Goal: Communication & Community: Participate in discussion

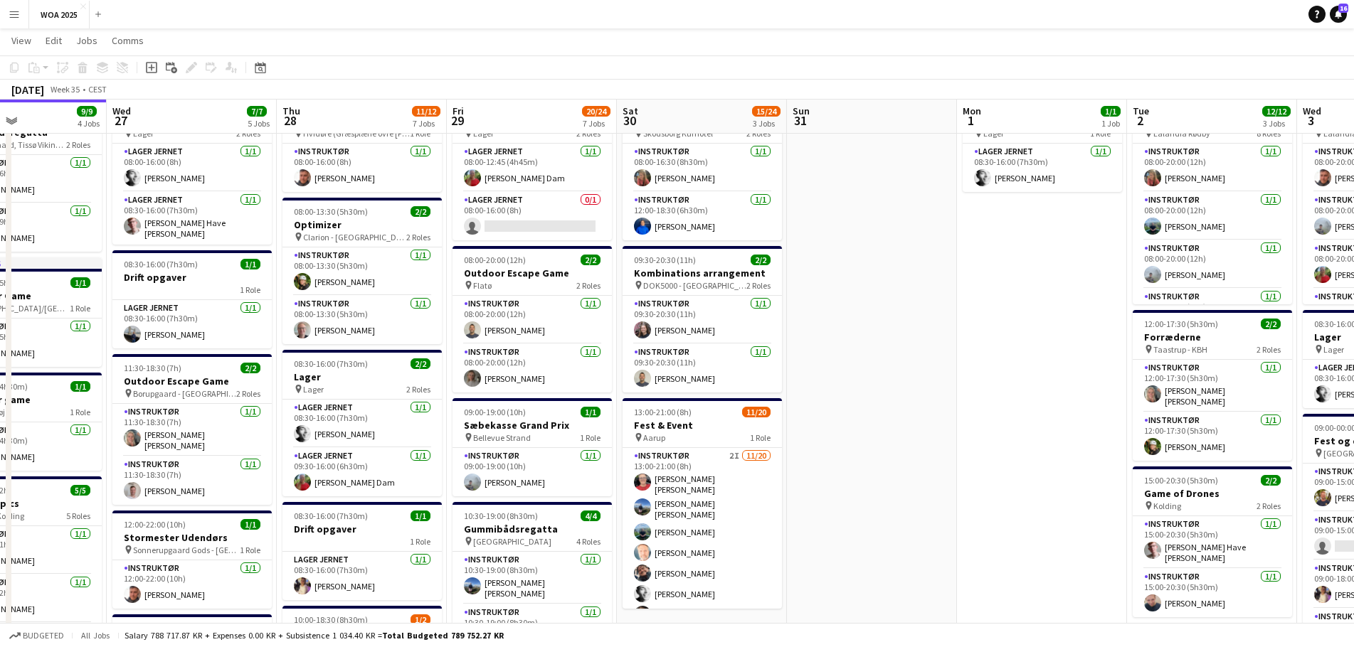
scroll to position [0, 376]
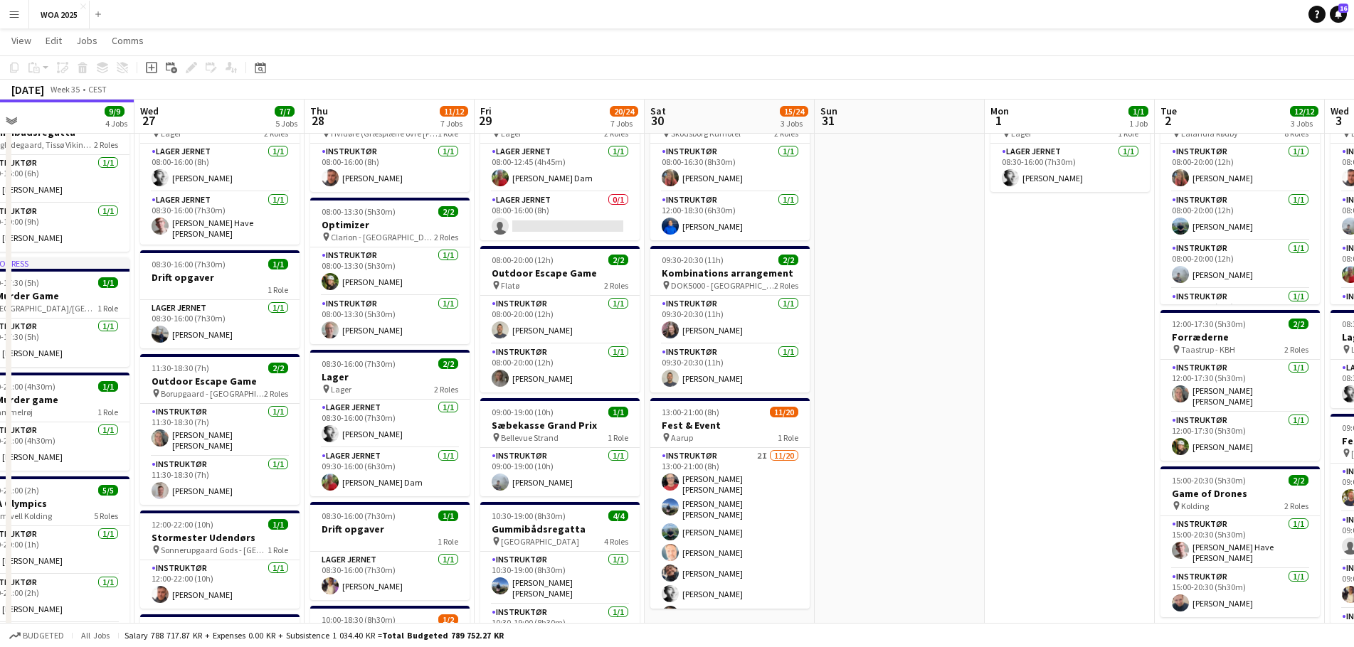
drag, startPoint x: 204, startPoint y: 269, endPoint x: 990, endPoint y: 278, distance: 785.5
click at [990, 278] on app-calendar-viewport "Sun 24 Mon 25 6/6 5 Jobs Tue 26 9/9 4 Jobs Wed 27 7/7 5 Jobs Thu 28 11/12 7 Job…" at bounding box center [677, 633] width 1354 height 1298
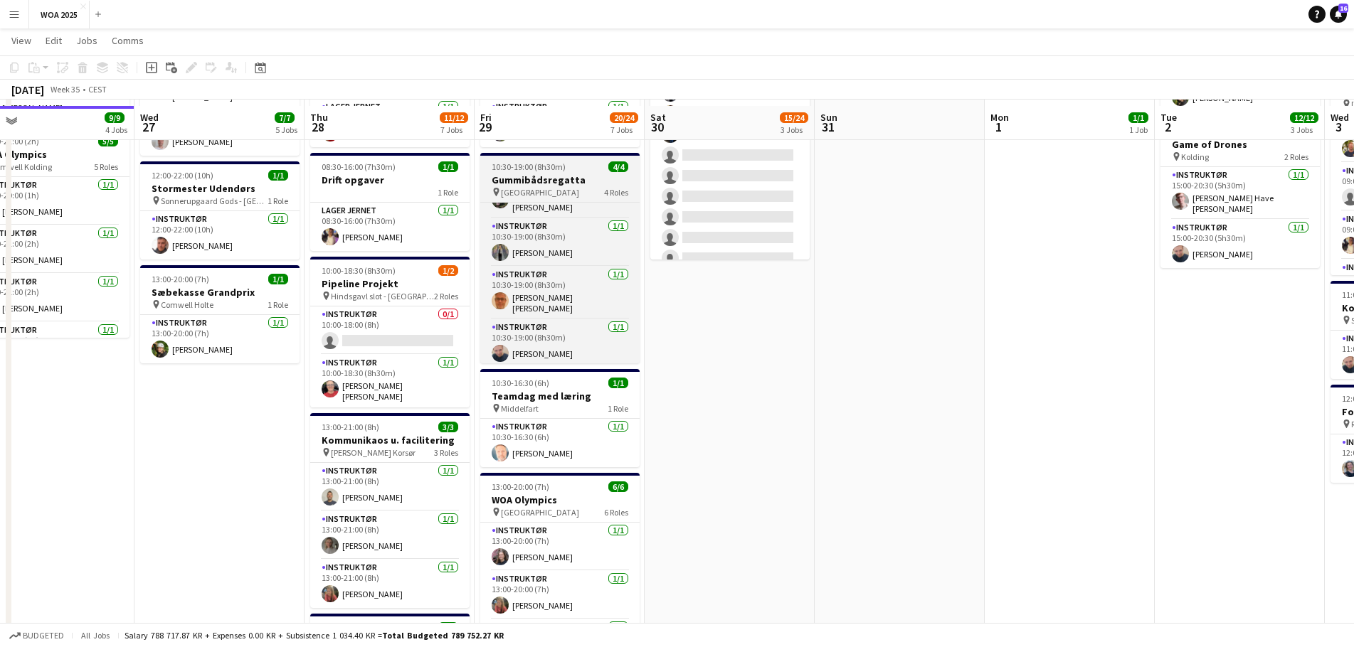
scroll to position [427, 0]
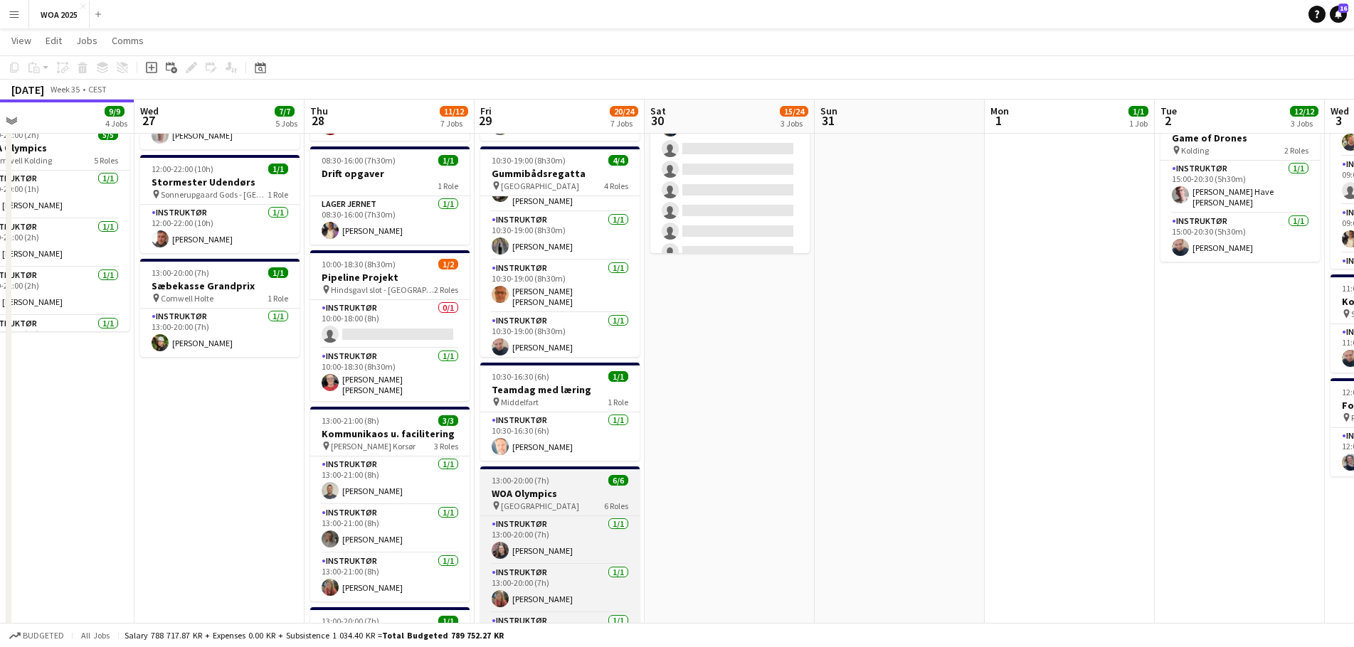
click at [557, 489] on h3 "WOA Olympics" at bounding box center [559, 493] width 159 height 13
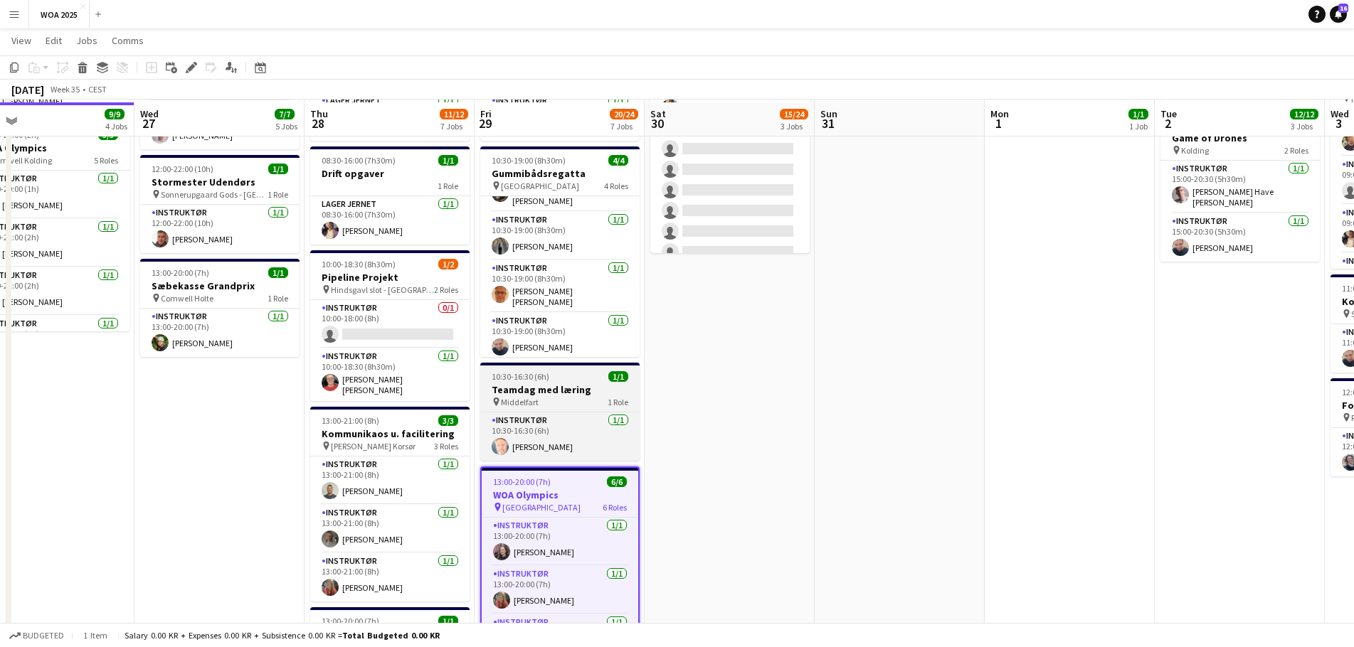
scroll to position [640, 0]
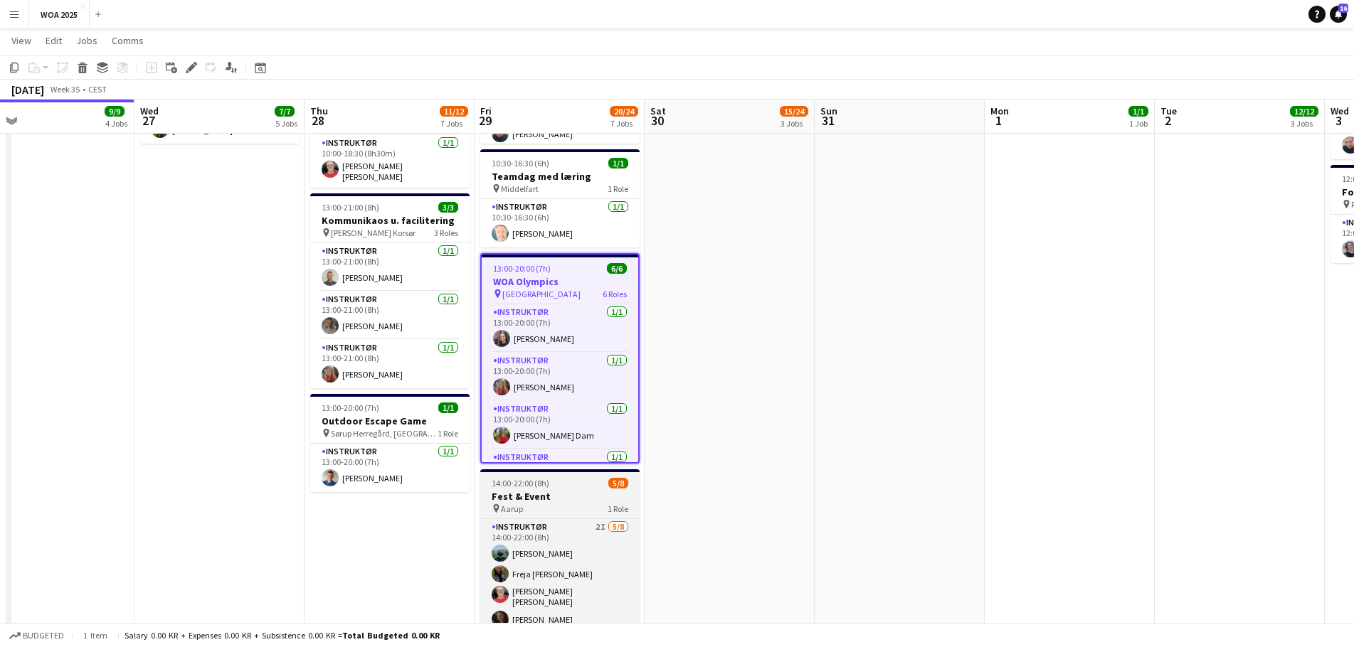
click at [583, 498] on h3 "Fest & Event" at bounding box center [559, 496] width 159 height 13
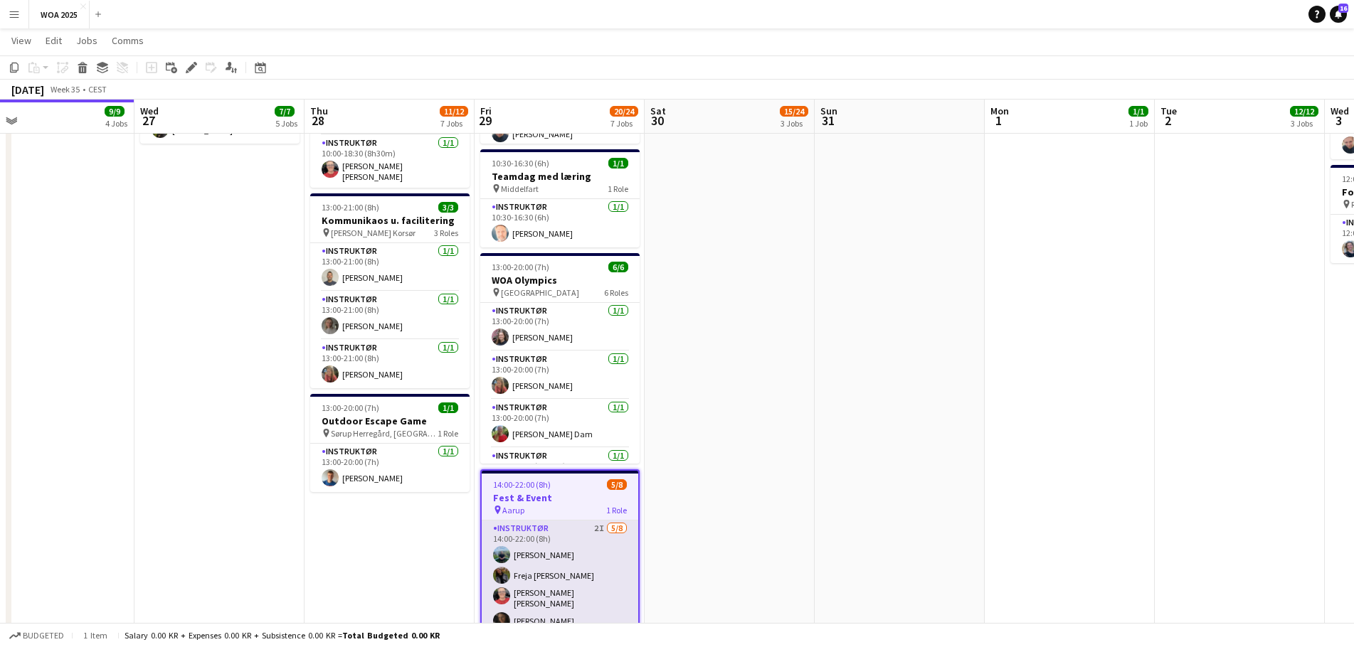
click at [577, 540] on app-card-role "Instruktør 2I [DATE] 14:00-22:00 (8h) [PERSON_NAME] Freja [PERSON_NAME] [PERSON…" at bounding box center [560, 619] width 157 height 197
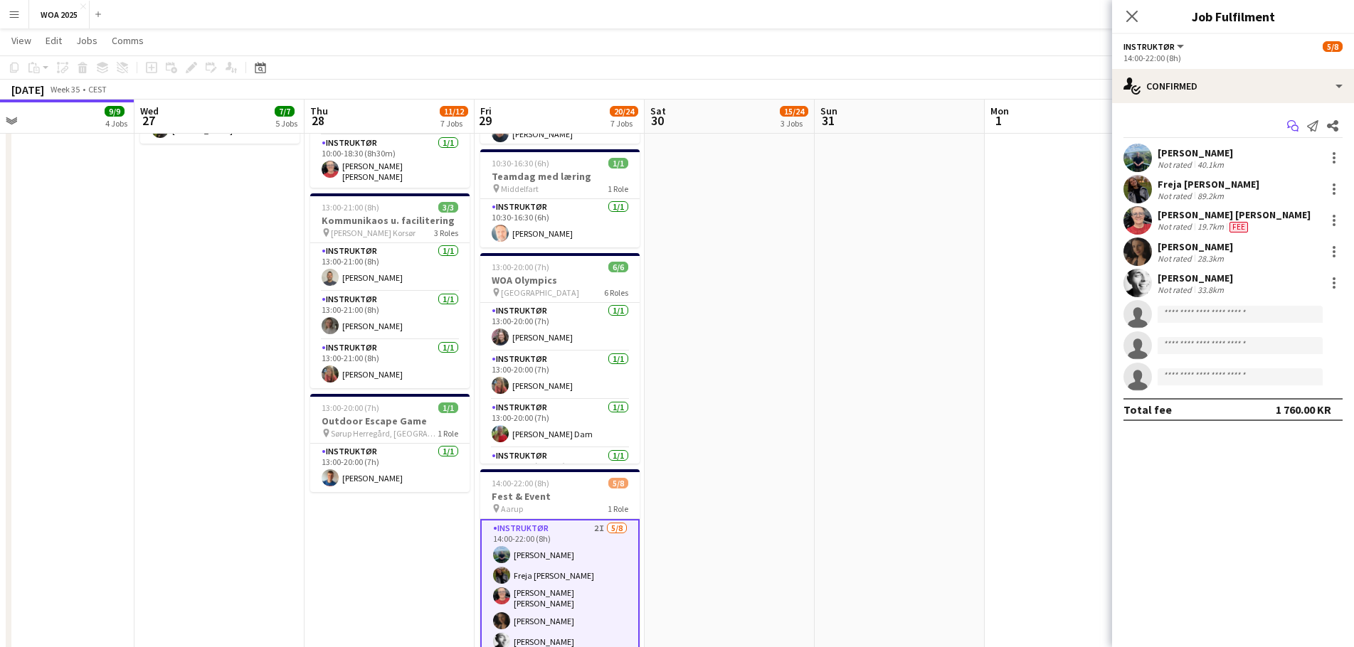
click at [1291, 121] on icon at bounding box center [1291, 124] width 9 height 8
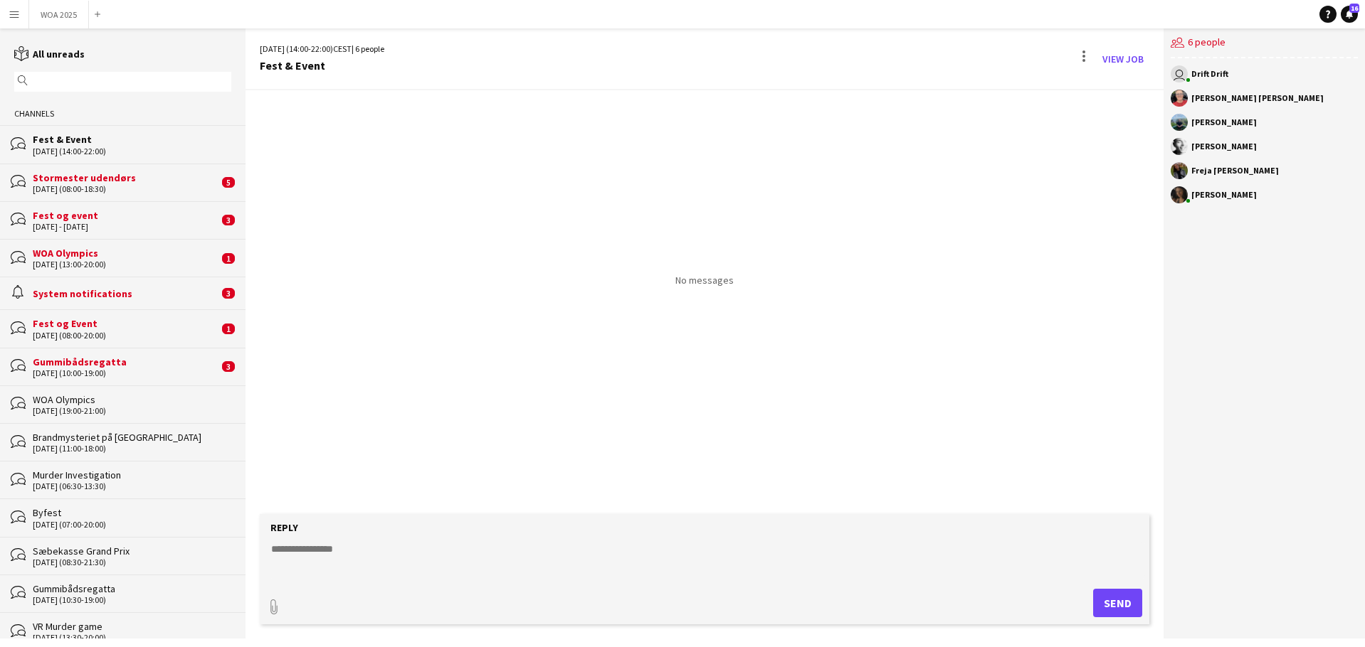
click at [545, 568] on textarea at bounding box center [707, 560] width 875 height 37
type textarea "*"
click at [1115, 603] on button "Send" at bounding box center [1117, 603] width 49 height 28
click at [127, 361] on div "Gummibådsregatta" at bounding box center [126, 362] width 186 height 13
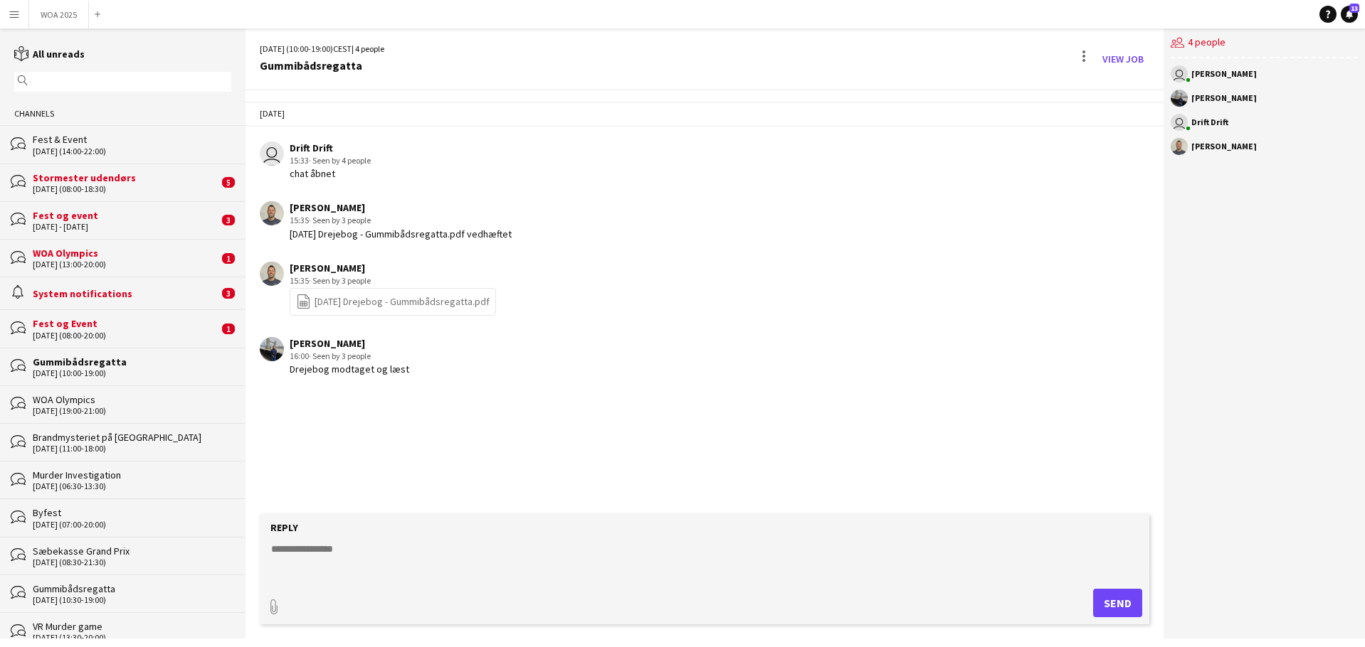
click at [92, 592] on div "Gummibådsregatta" at bounding box center [132, 589] width 198 height 13
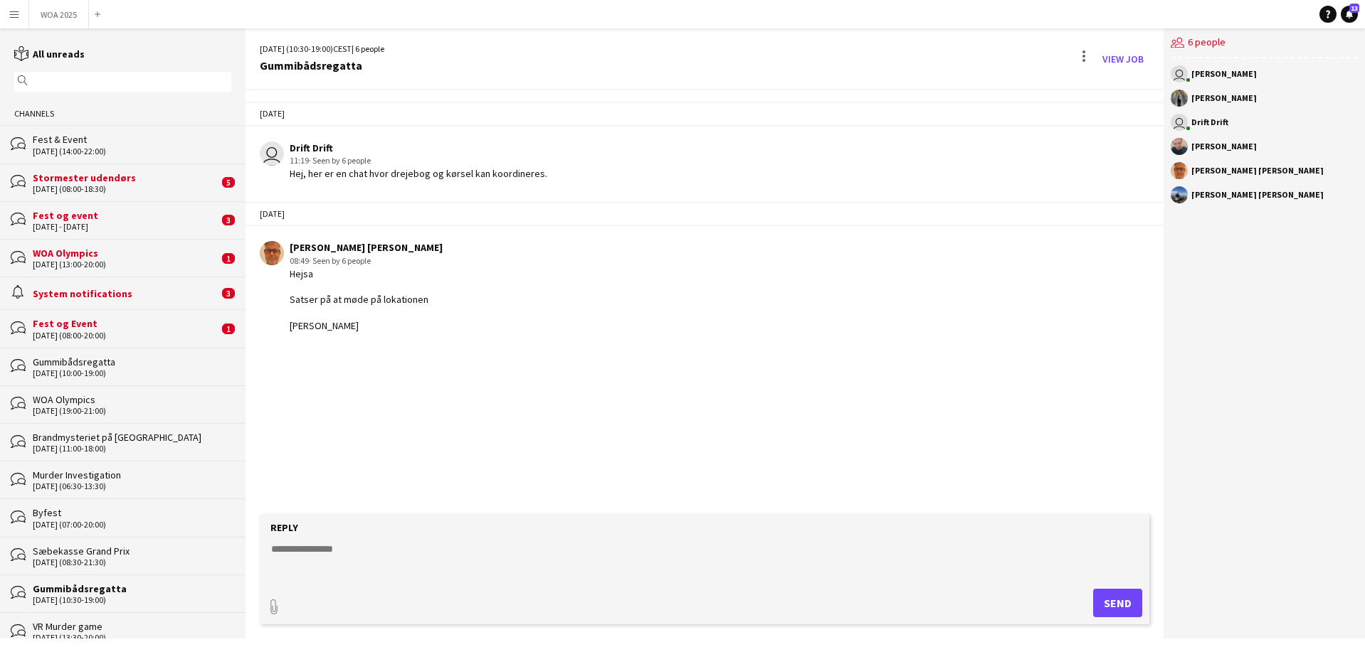
click at [429, 543] on form "Reply paperclip Send" at bounding box center [704, 569] width 889 height 110
click at [436, 553] on textarea at bounding box center [707, 560] width 875 height 37
type textarea "**********"
click at [429, 574] on textarea "**********" at bounding box center [707, 560] width 875 height 37
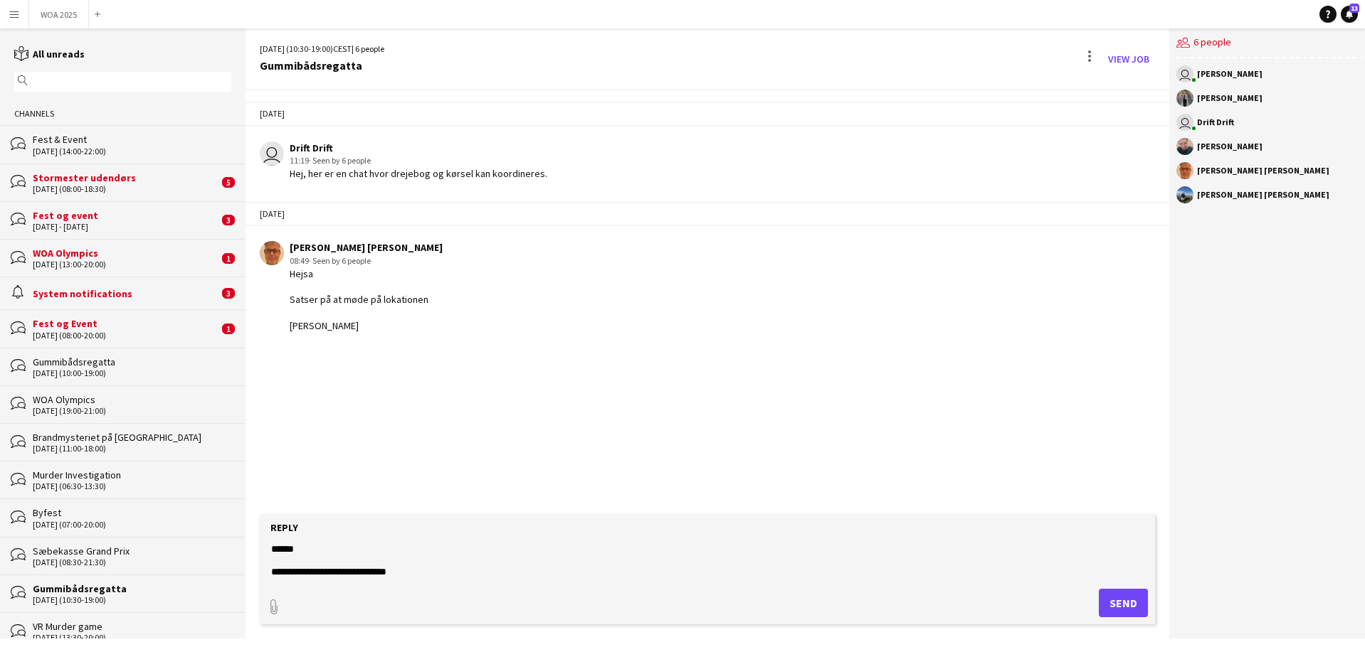
scroll to position [0, 0]
drag, startPoint x: 429, startPoint y: 574, endPoint x: 235, endPoint y: 488, distance: 211.8
click at [235, 488] on div "reading All unreads magnifier Channels bubbles Fest & Event [DATE] (14:00-22:00…" at bounding box center [682, 333] width 1365 height 610
paste textarea "**********"
type textarea "**********"
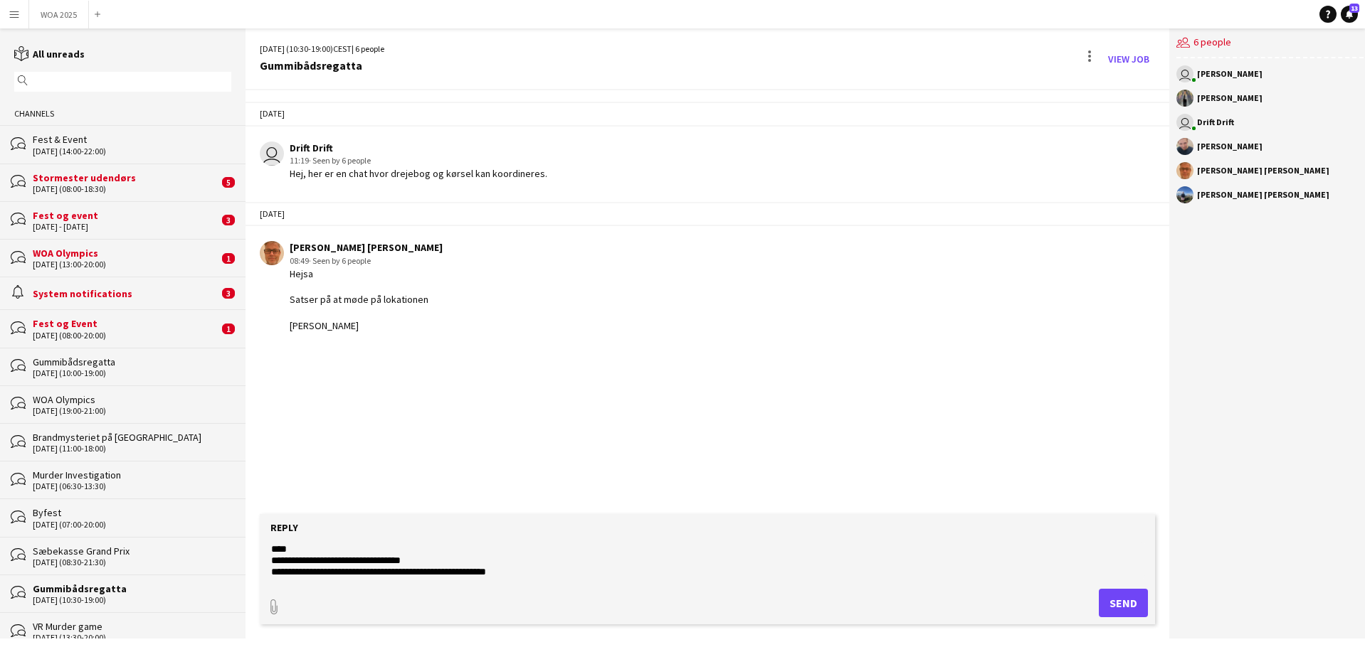
click at [264, 605] on form "**********" at bounding box center [707, 569] width 895 height 110
type input "**********"
click at [614, 591] on div "paperclip Upload Upload" at bounding box center [707, 601] width 881 height 31
click at [623, 576] on textarea "**********" at bounding box center [707, 557] width 875 height 37
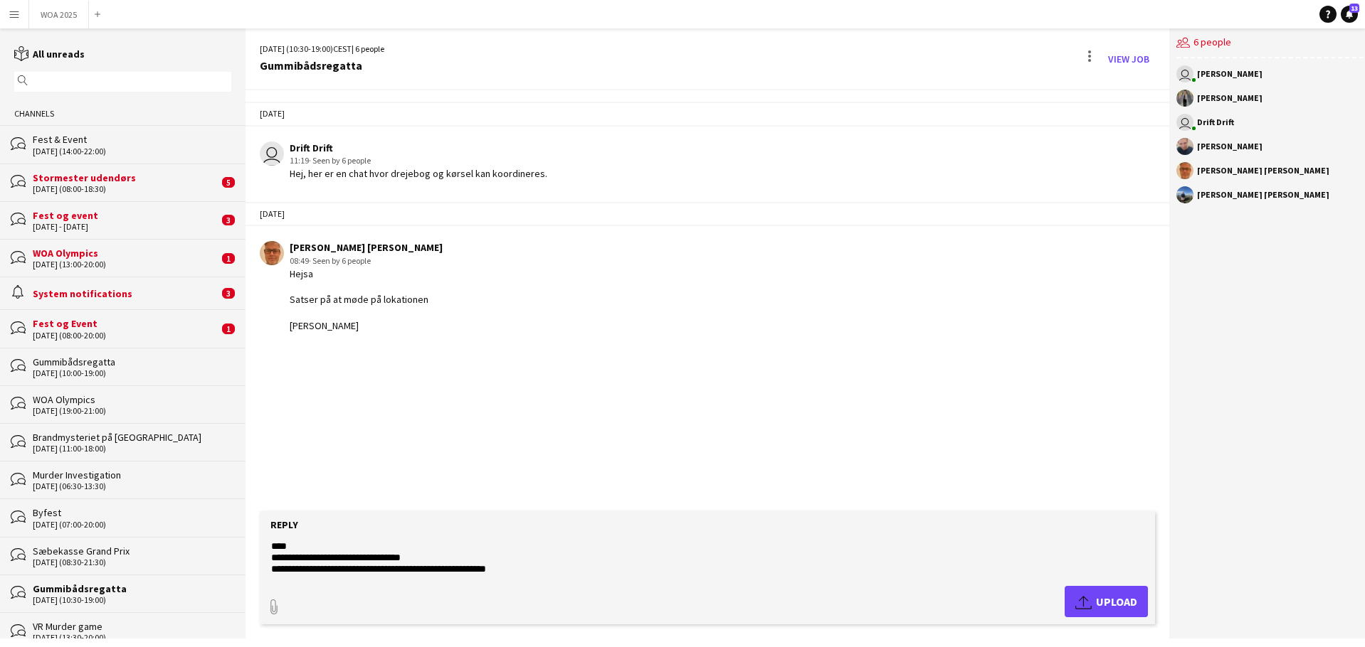
click at [604, 562] on textarea "**********" at bounding box center [707, 557] width 875 height 37
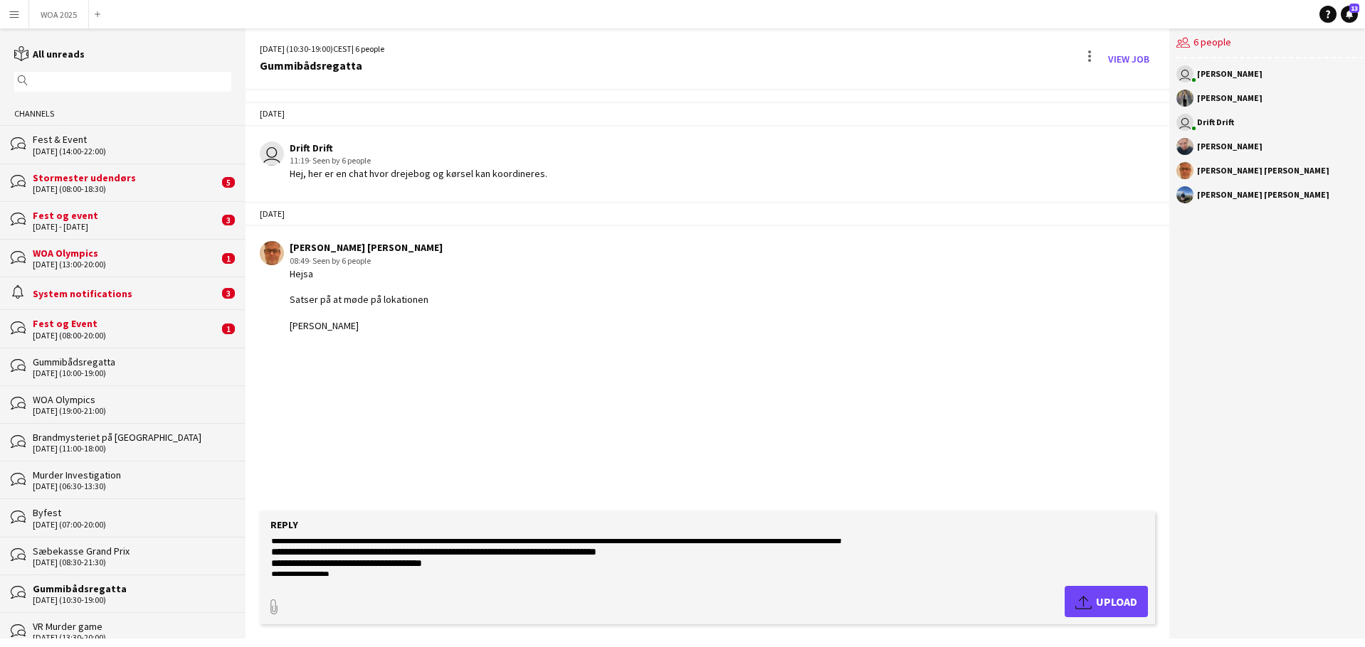
scroll to position [57, 0]
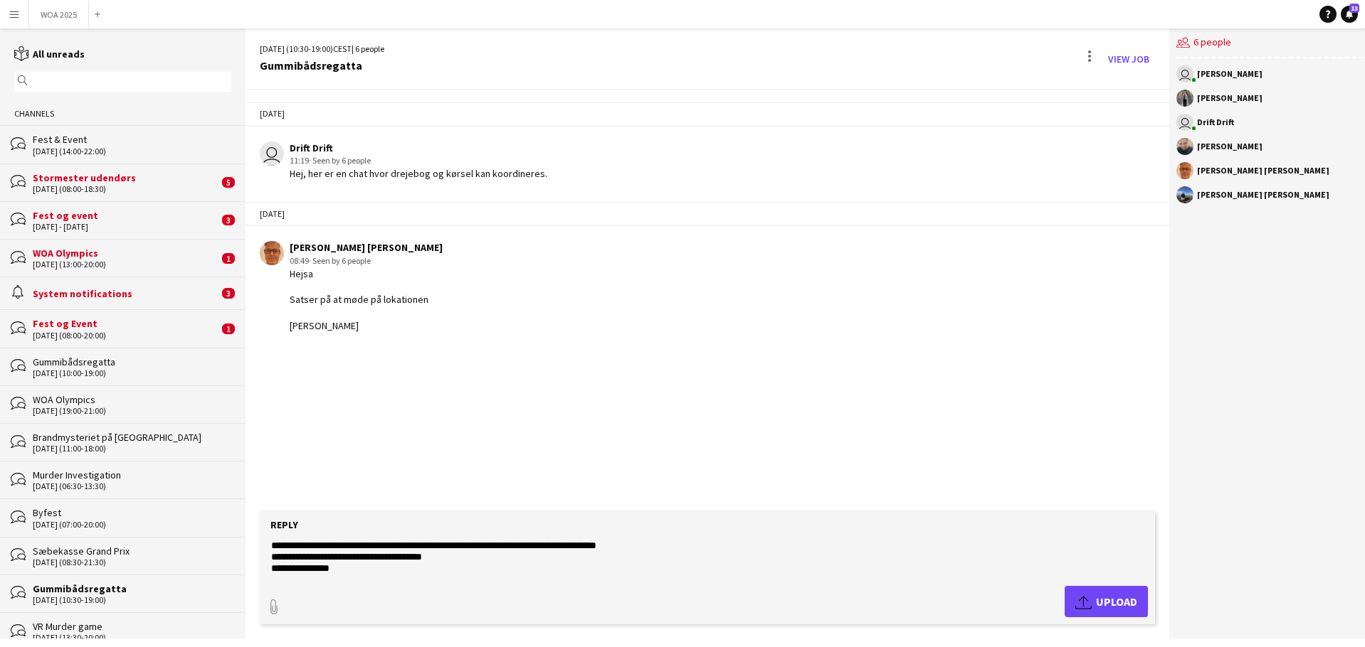
click at [454, 550] on textarea "**********" at bounding box center [707, 557] width 875 height 37
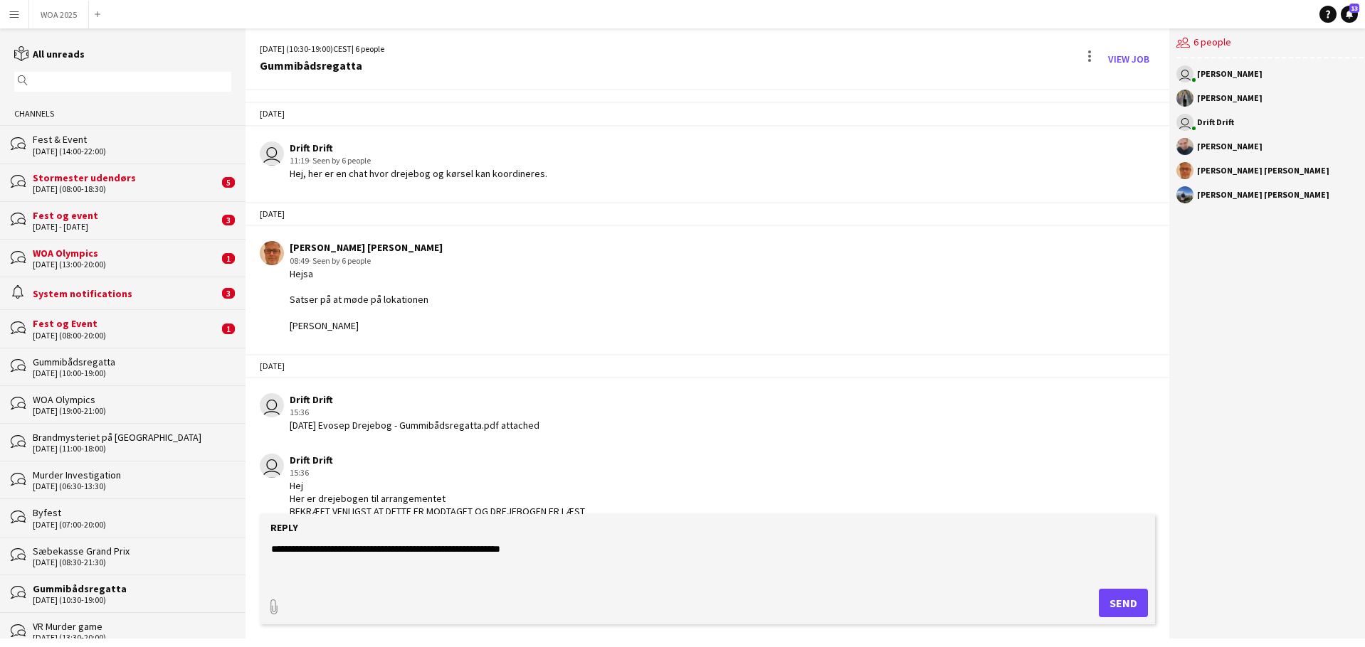
click at [521, 551] on textarea "**********" at bounding box center [707, 560] width 875 height 37
type textarea "**********"
click at [1120, 600] on button "Send" at bounding box center [1122, 603] width 49 height 28
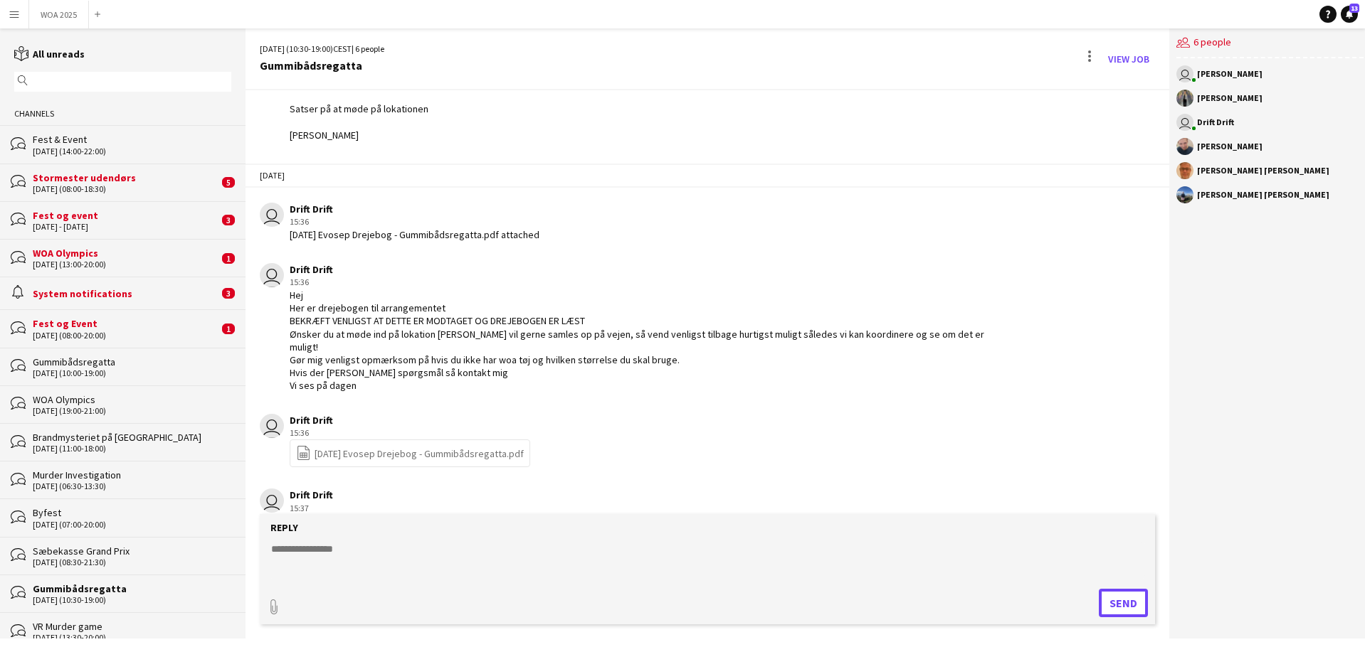
scroll to position [209, 0]
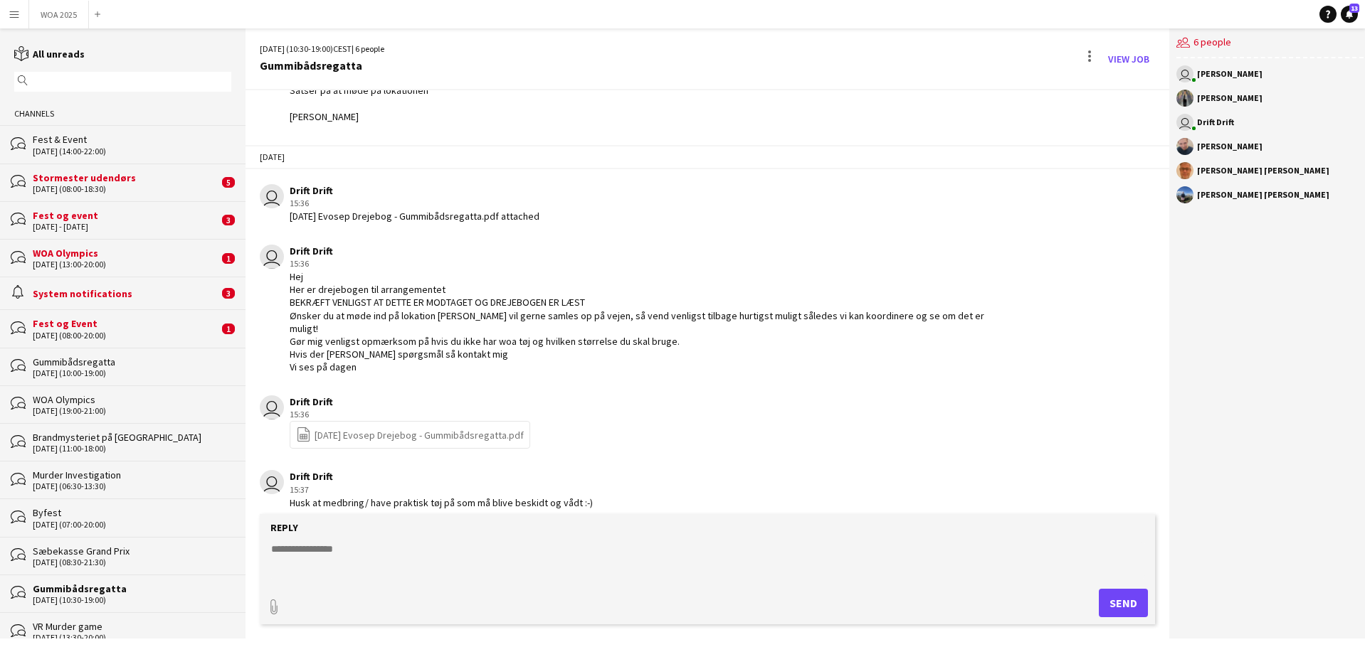
click at [450, 540] on form "Reply paperclip Send" at bounding box center [707, 569] width 895 height 110
click at [337, 568] on textarea at bounding box center [707, 560] width 875 height 37
click at [510, 561] on textarea "**********" at bounding box center [707, 560] width 875 height 37
paste textarea
click at [532, 560] on textarea "**********" at bounding box center [707, 560] width 875 height 37
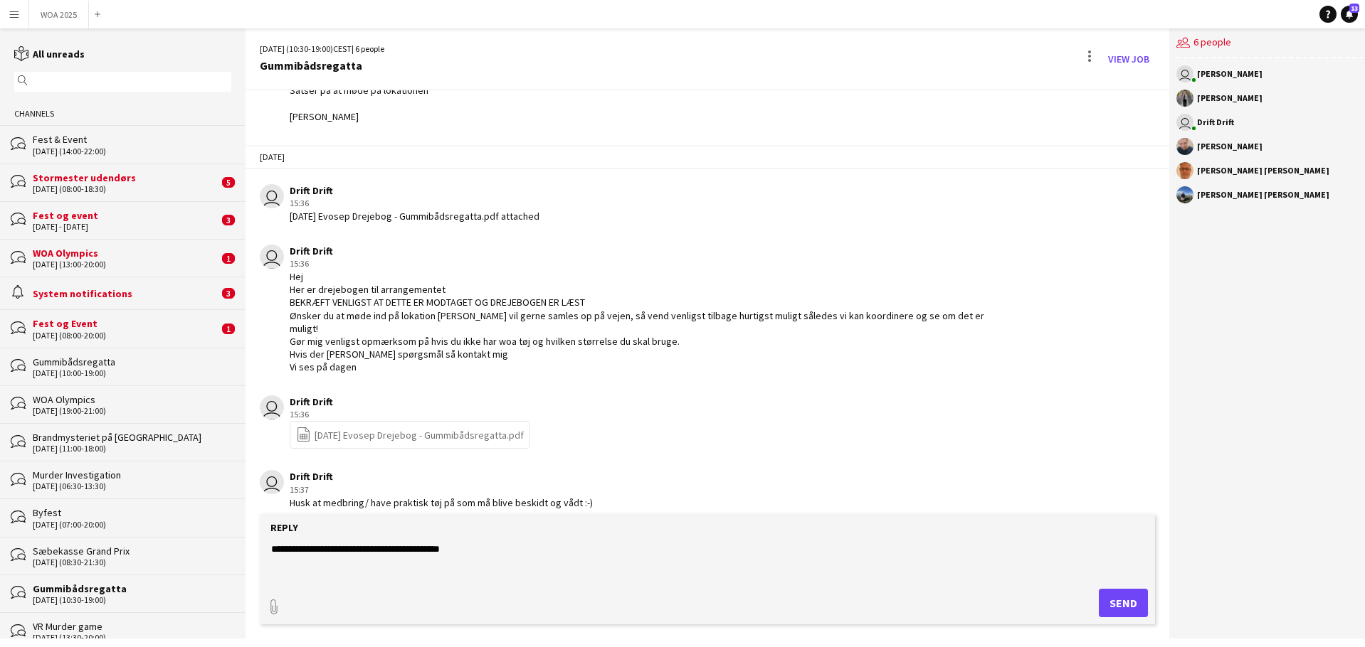
paste textarea "**********"
drag, startPoint x: 973, startPoint y: 558, endPoint x: 462, endPoint y: 564, distance: 510.2
click at [462, 564] on textarea "**********" at bounding box center [707, 560] width 875 height 37
type textarea "**********"
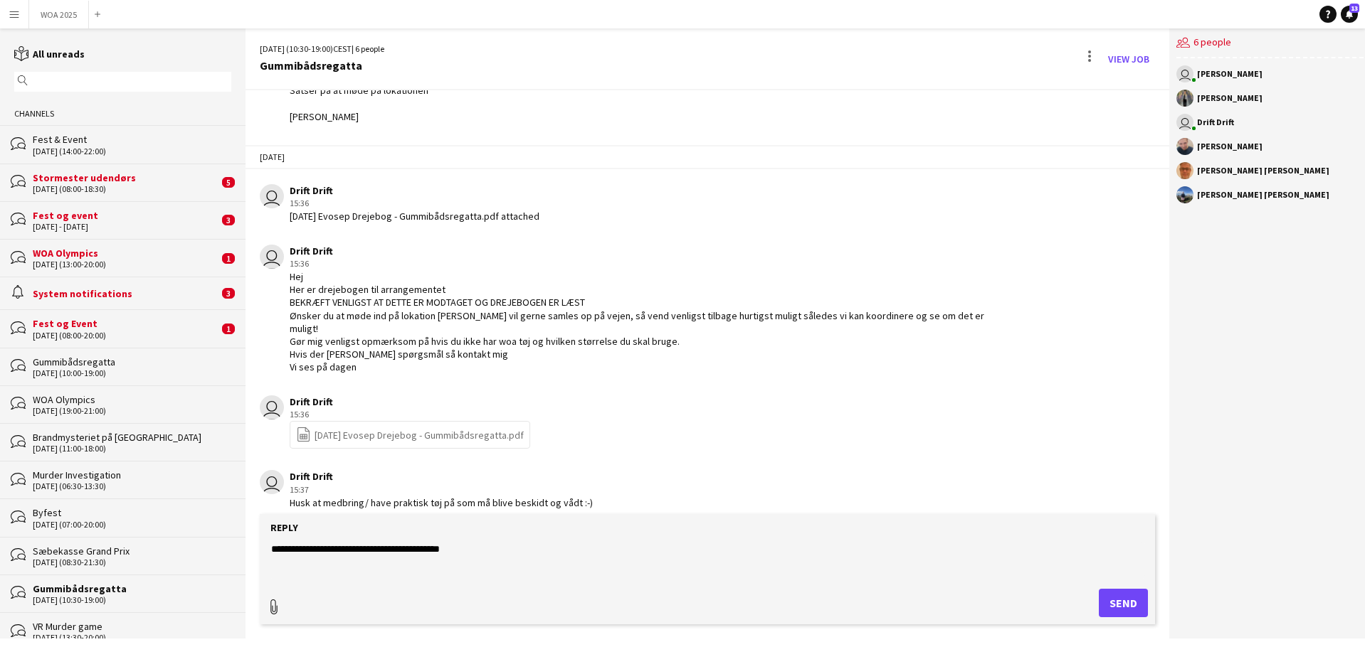
type input "**********"
click at [736, 534] on form "**********" at bounding box center [707, 568] width 895 height 113
click at [277, 596] on div "paperclip" at bounding box center [274, 601] width 15 height 31
type input "**********"
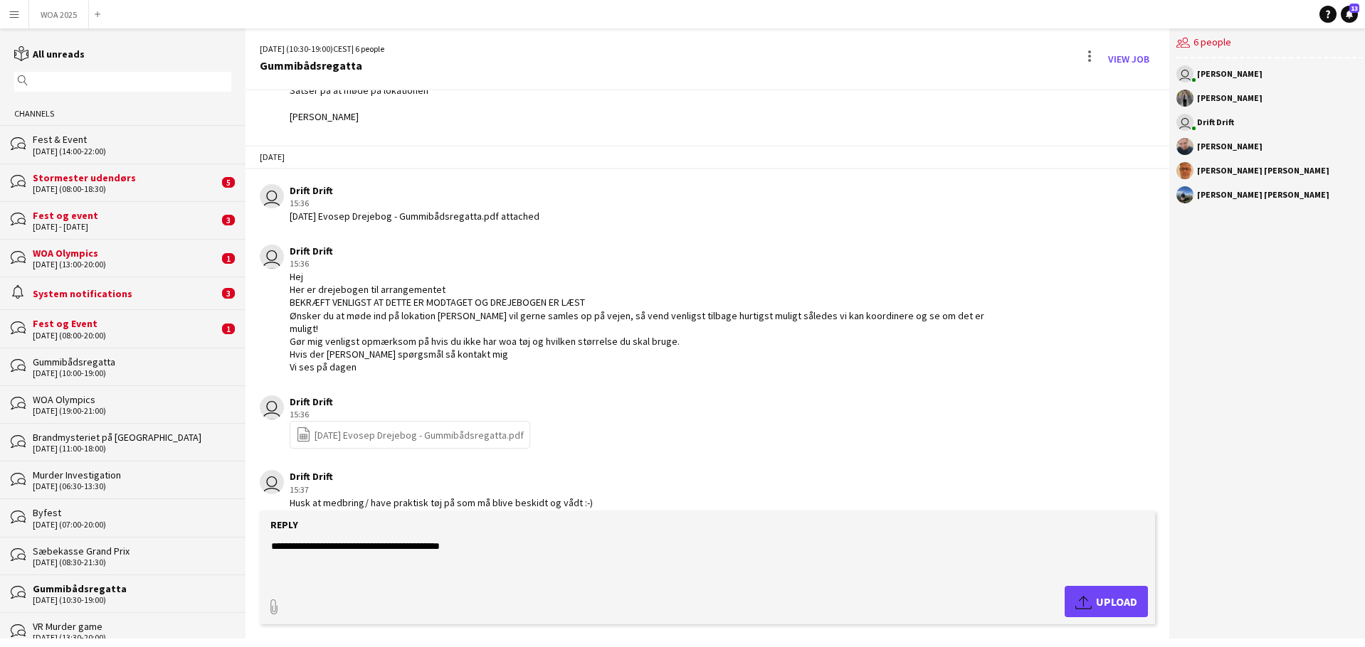
click at [521, 561] on textarea "**********" at bounding box center [707, 557] width 875 height 37
click at [517, 571] on textarea "**********" at bounding box center [707, 557] width 875 height 37
click at [519, 578] on form "**********" at bounding box center [707, 568] width 895 height 113
click at [381, 568] on textarea "**********" at bounding box center [707, 557] width 875 height 37
click at [529, 566] on textarea "**********" at bounding box center [707, 557] width 875 height 37
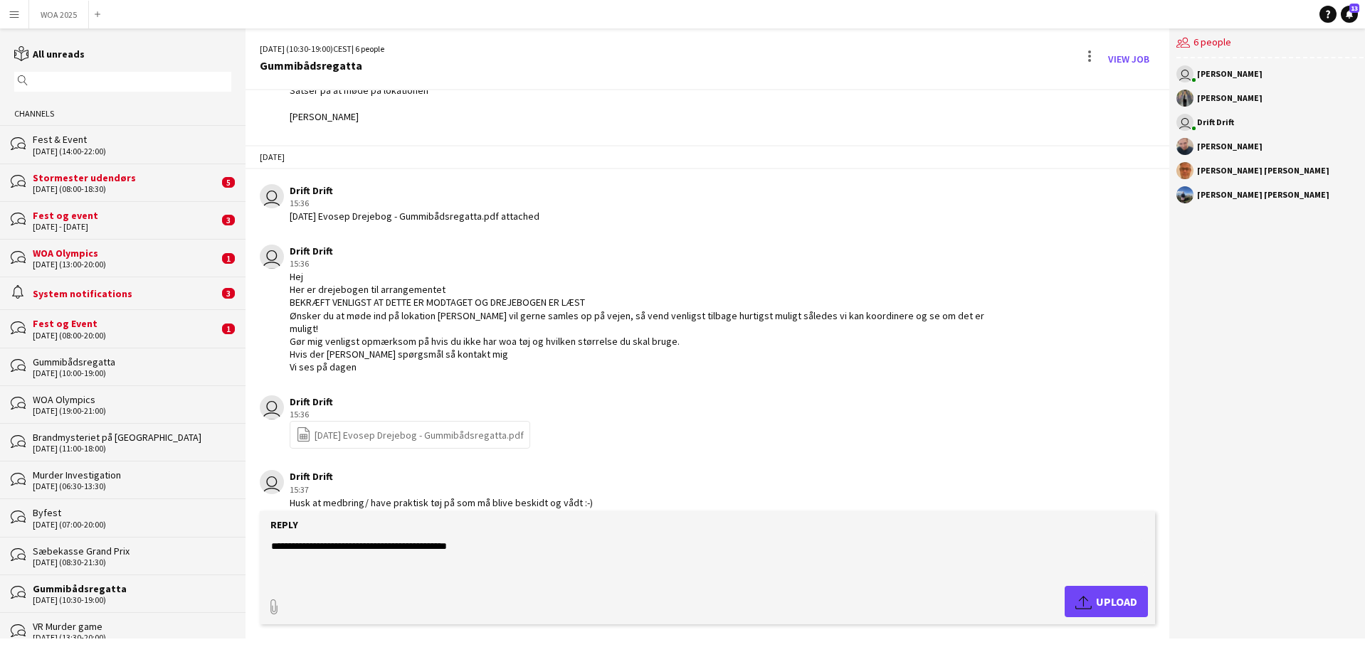
paste textarea "**********"
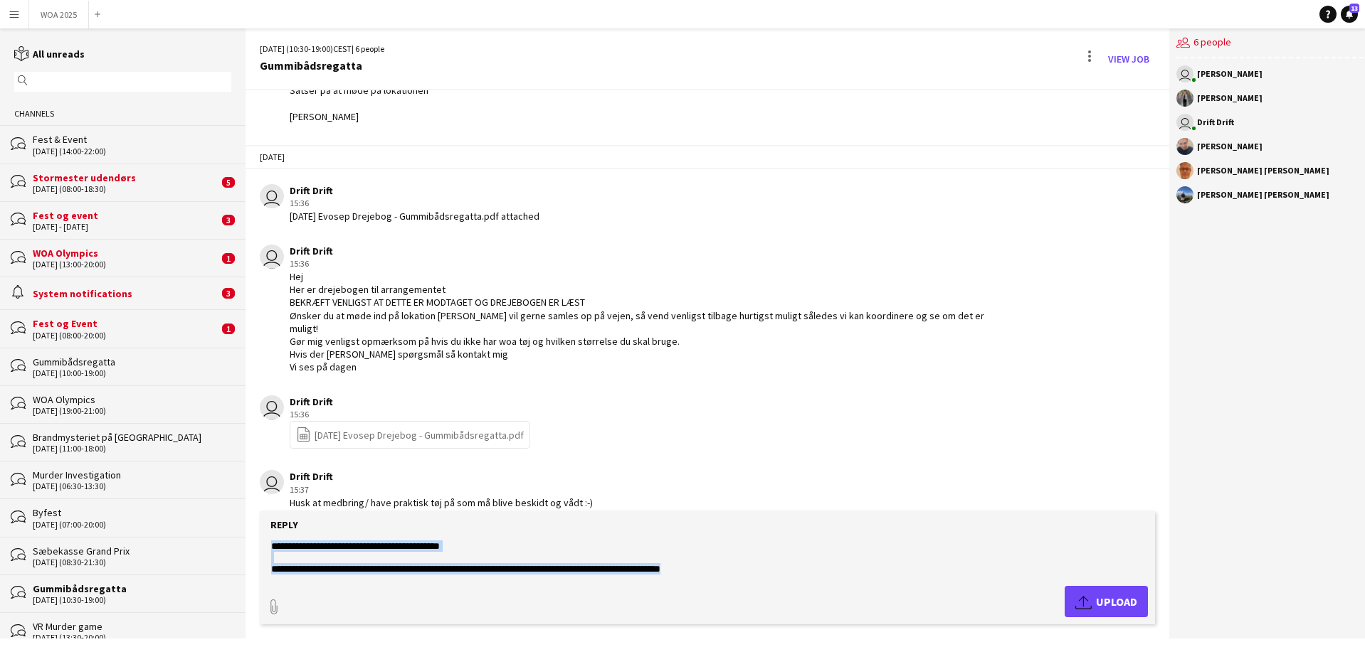
drag, startPoint x: 766, startPoint y: 578, endPoint x: 287, endPoint y: 575, distance: 478.8
click at [282, 582] on form "**********" at bounding box center [707, 568] width 895 height 113
drag, startPoint x: 757, startPoint y: 569, endPoint x: 268, endPoint y: 562, distance: 489.5
click at [268, 562] on form "**********" at bounding box center [707, 568] width 895 height 113
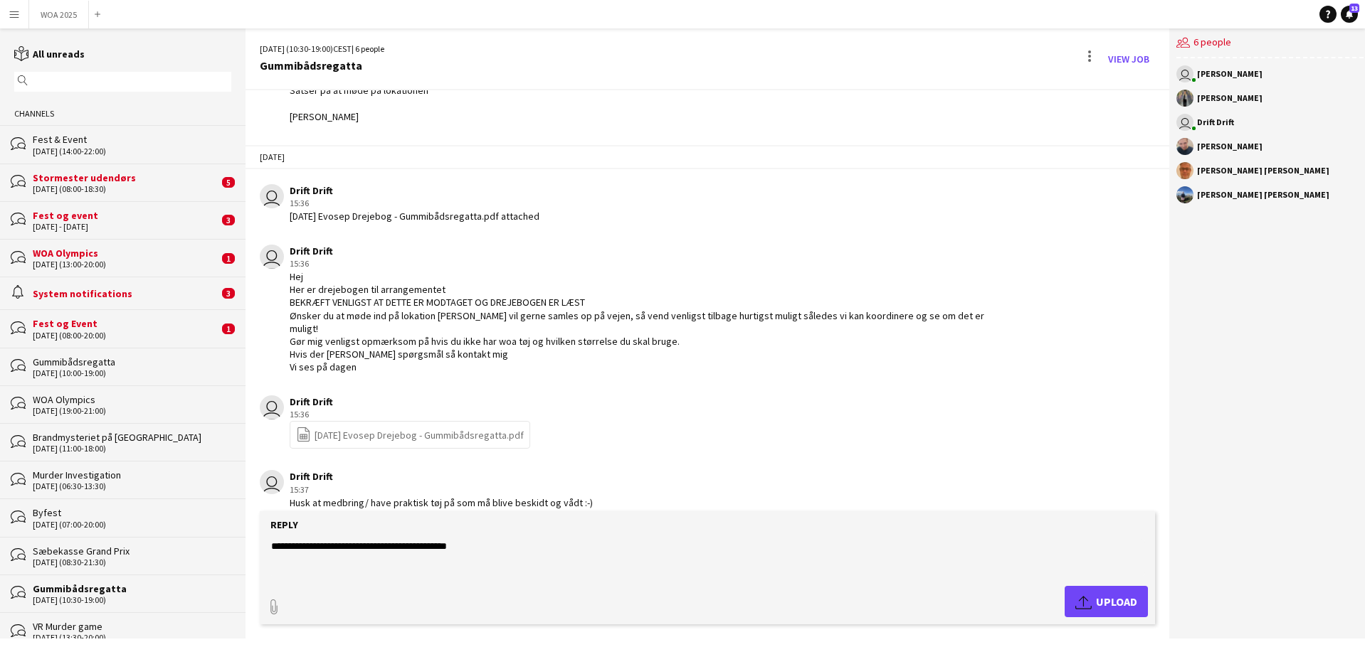
paste textarea "**********"
type textarea "**********"
click at [1093, 596] on span "Upload Upload" at bounding box center [1106, 601] width 62 height 17
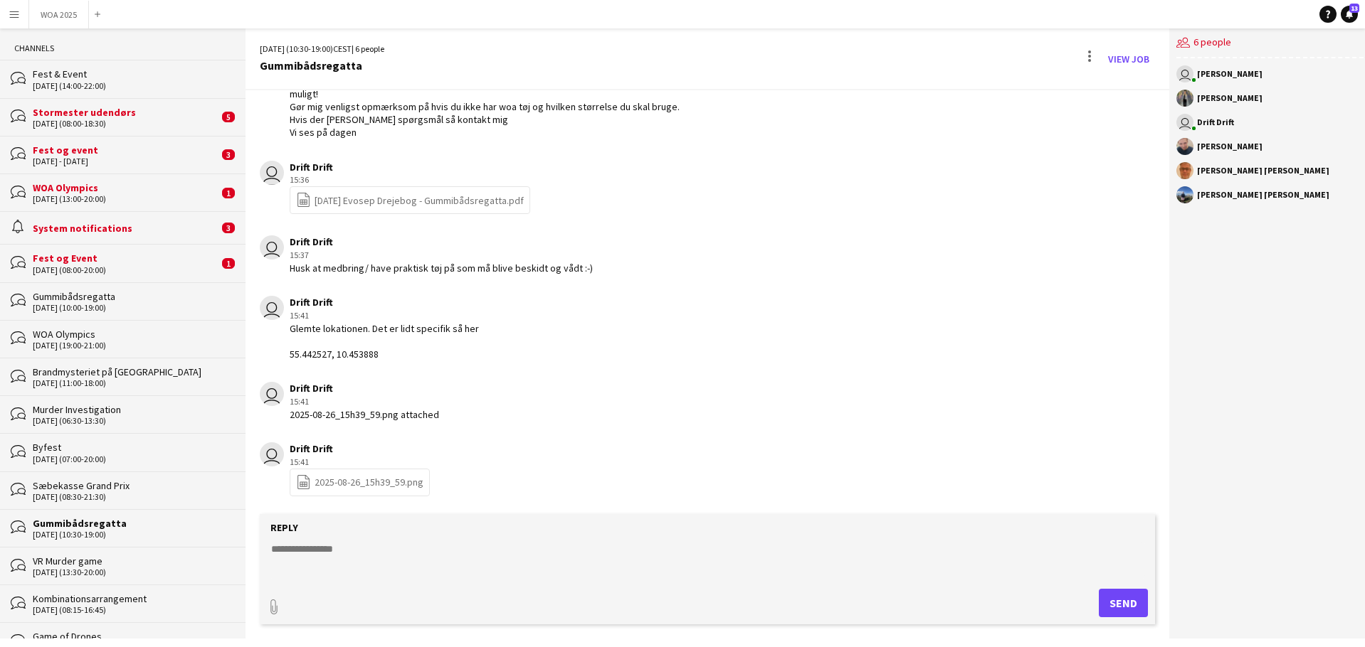
scroll to position [0, 0]
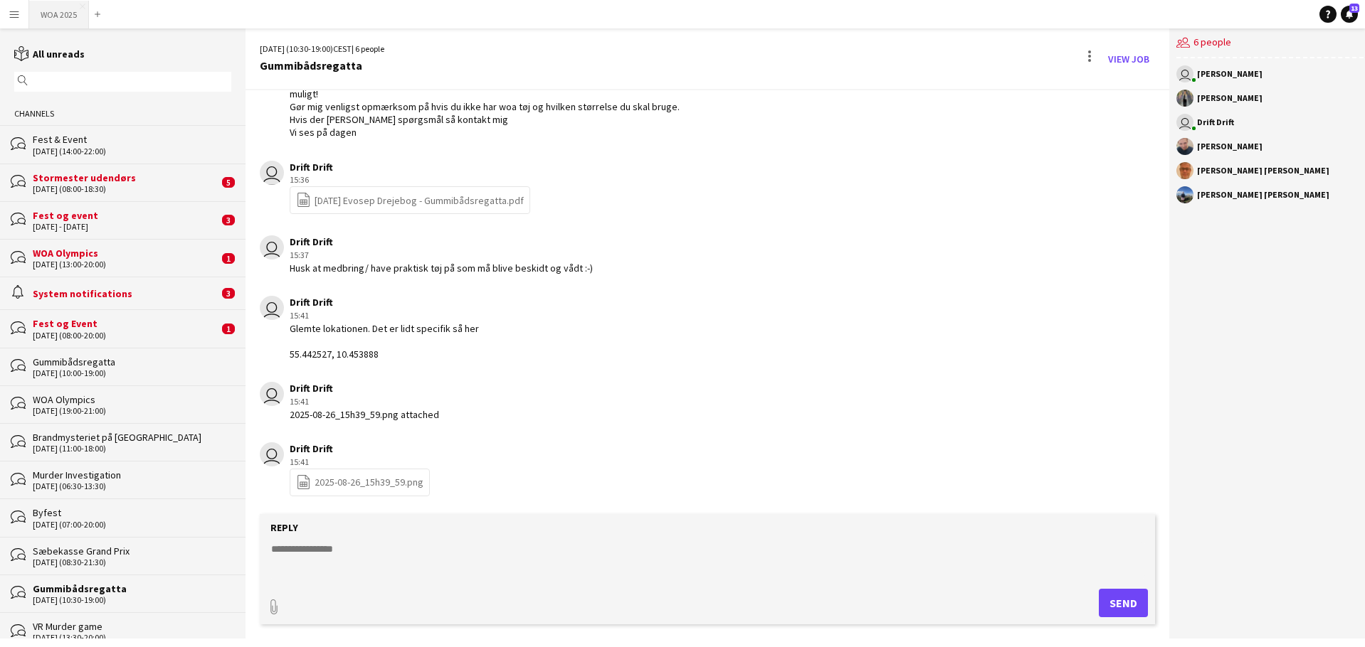
click at [70, 11] on button "WOA 2025 Close" at bounding box center [59, 15] width 60 height 28
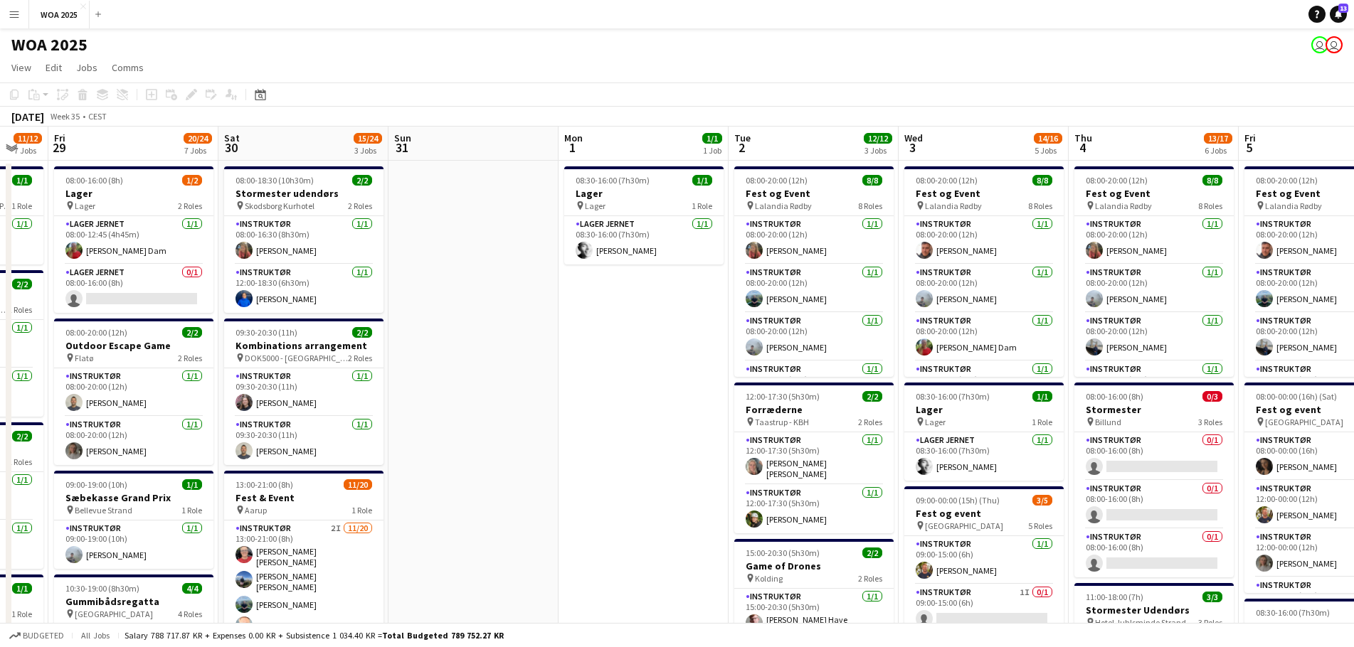
scroll to position [0, 473]
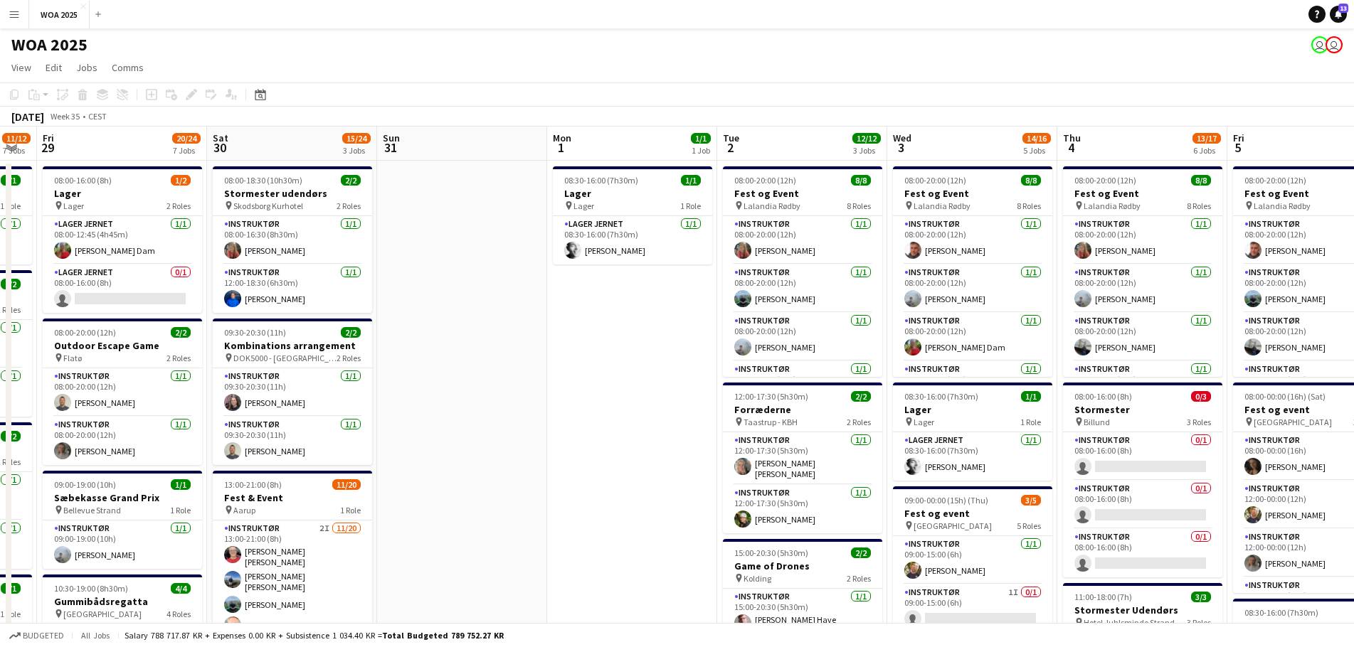
drag, startPoint x: 1094, startPoint y: 298, endPoint x: 497, endPoint y: 278, distance: 597.2
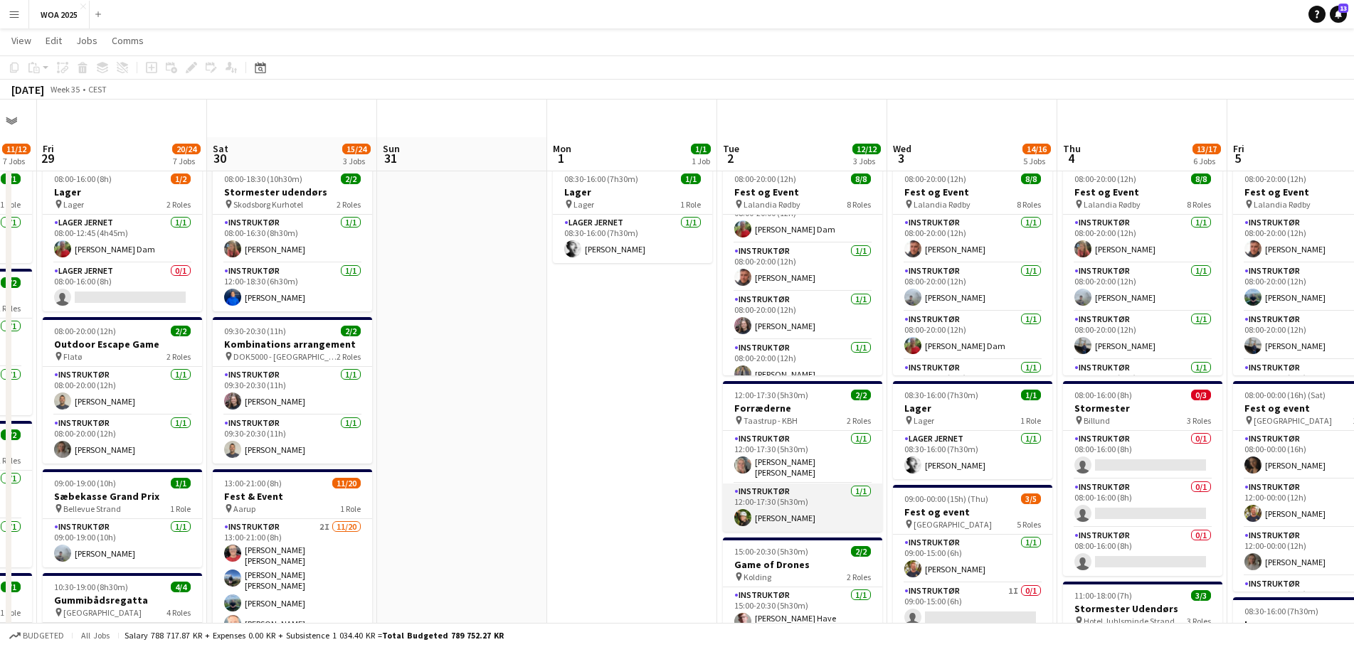
scroll to position [142, 0]
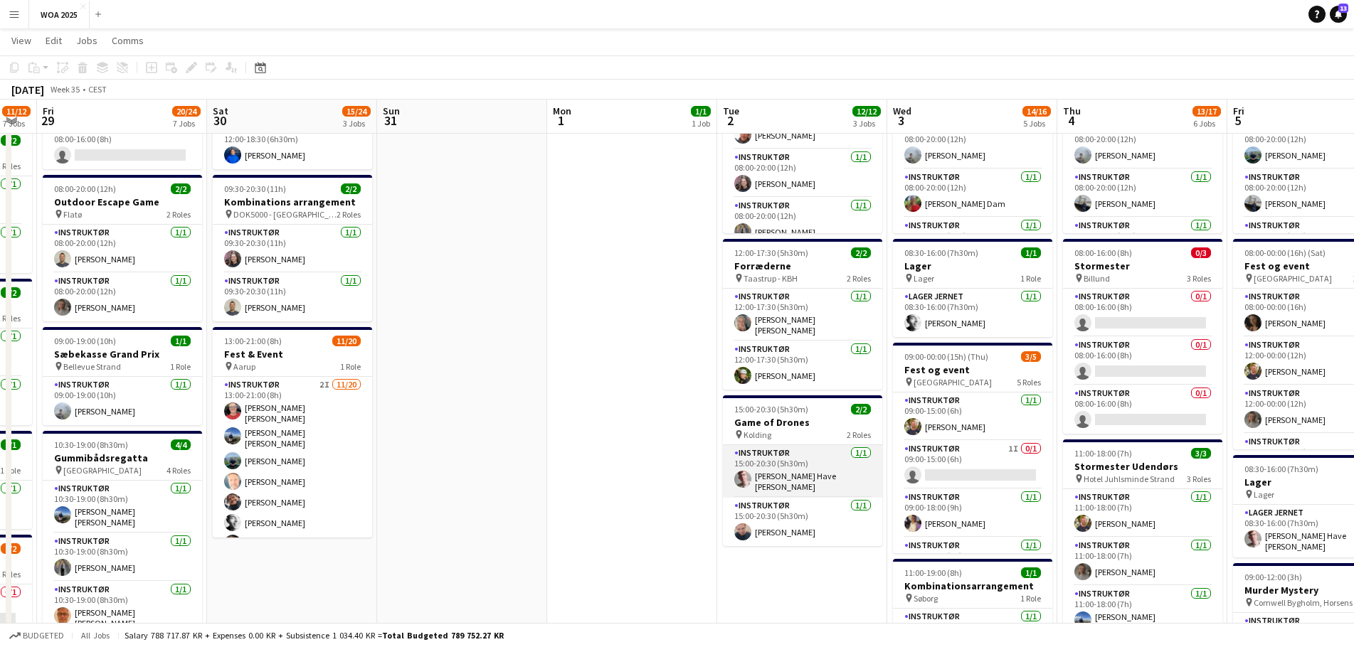
click at [803, 474] on app-card-role "Instruktør [DATE] 15:00-20:30 (5h30m) Lasse Have [PERSON_NAME] [PERSON_NAME]" at bounding box center [802, 471] width 159 height 53
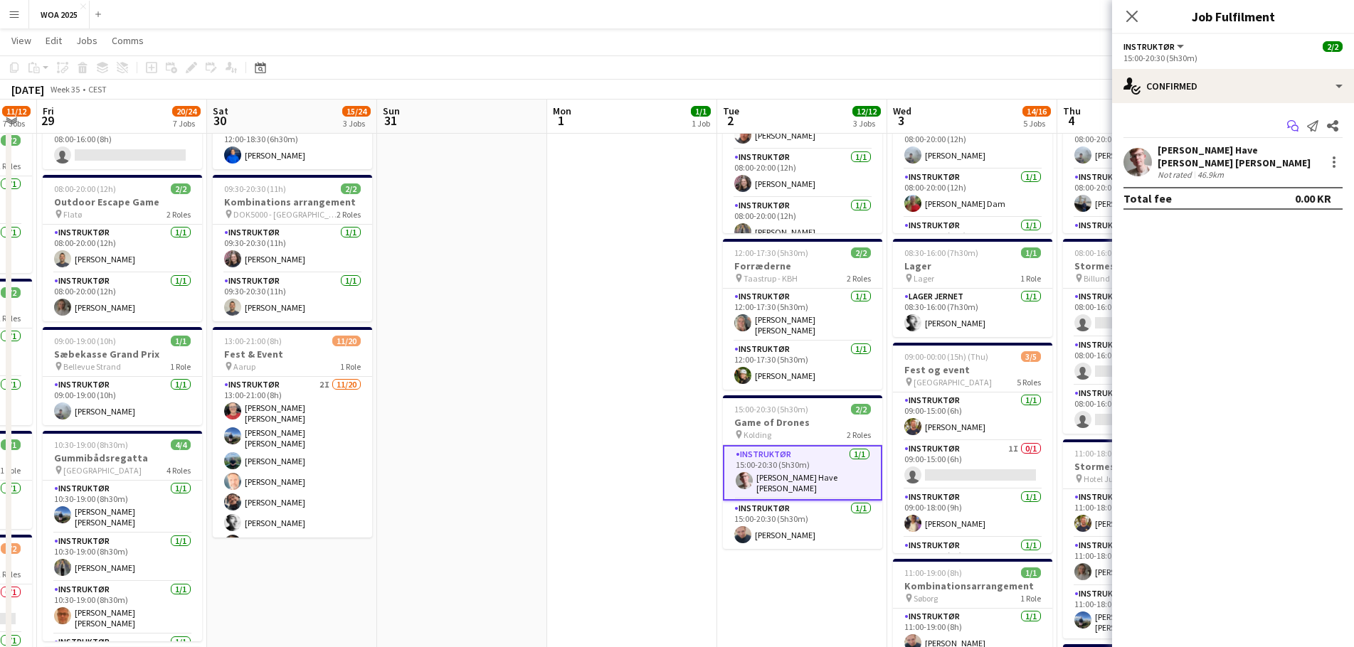
click at [1298, 125] on icon "Start chat" at bounding box center [1292, 125] width 11 height 11
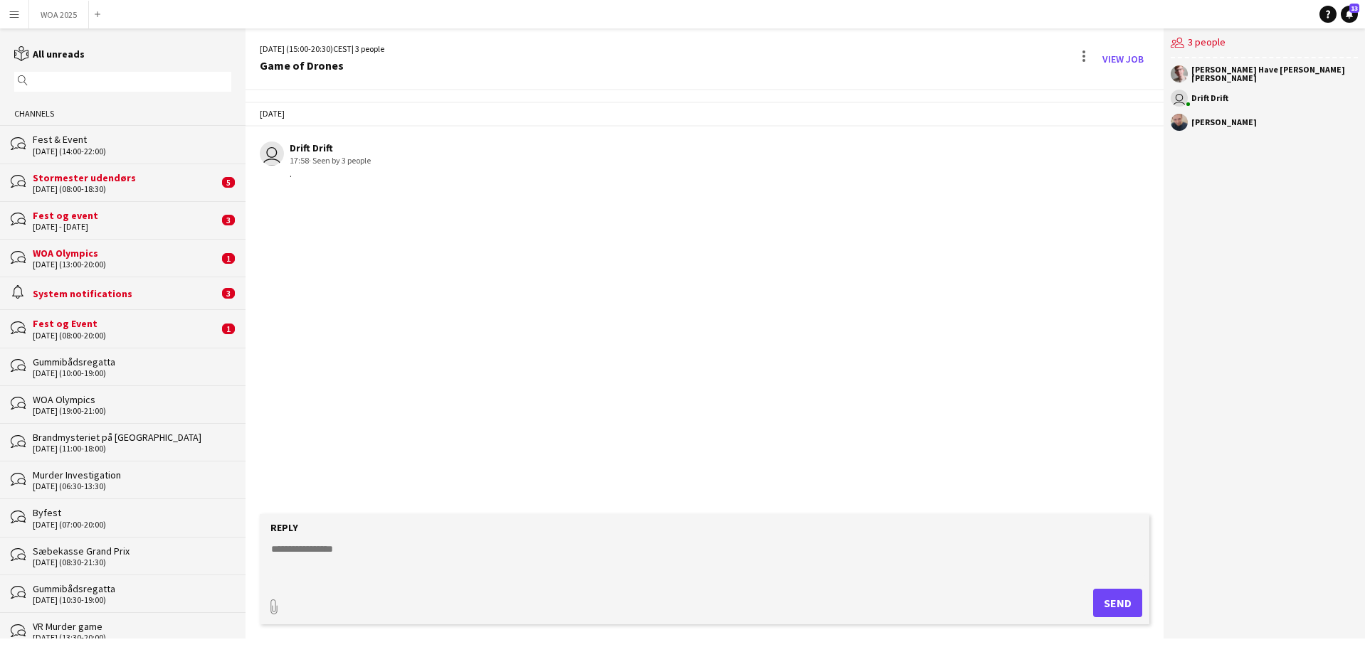
click at [320, 559] on textarea at bounding box center [707, 560] width 875 height 37
click at [401, 578] on textarea at bounding box center [707, 560] width 875 height 37
paste textarea "**********"
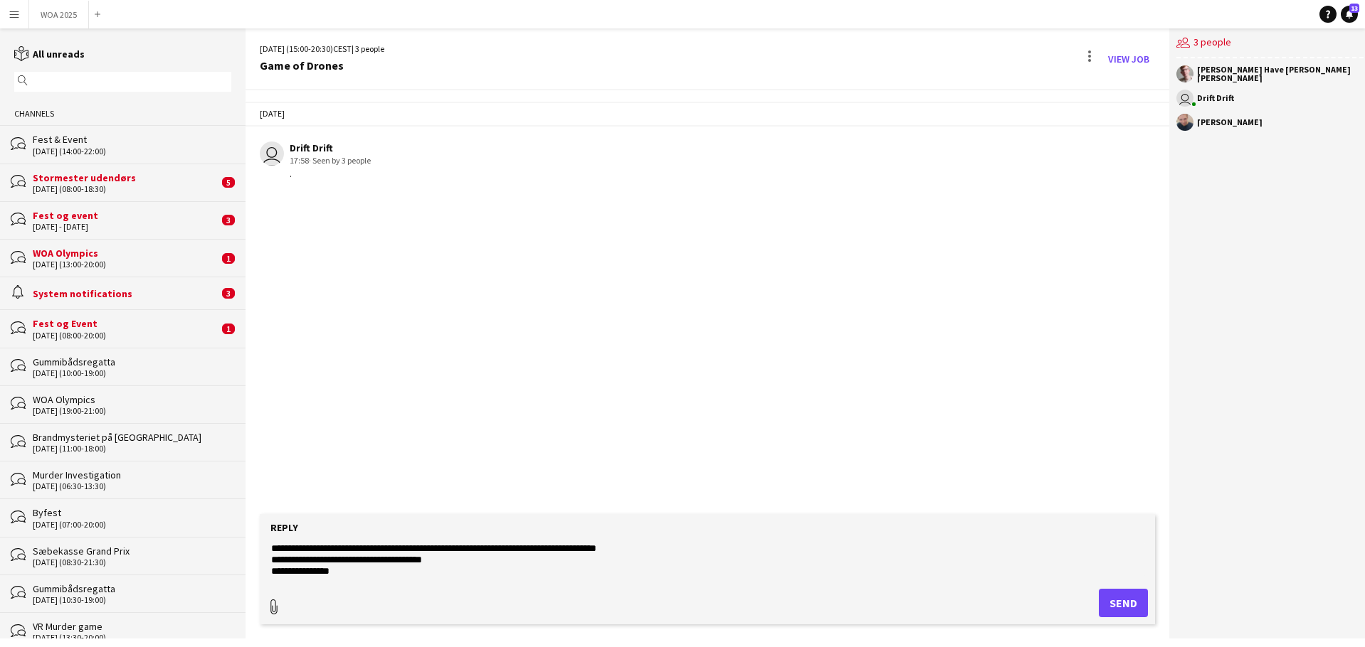
type textarea "**********"
type input "**********"
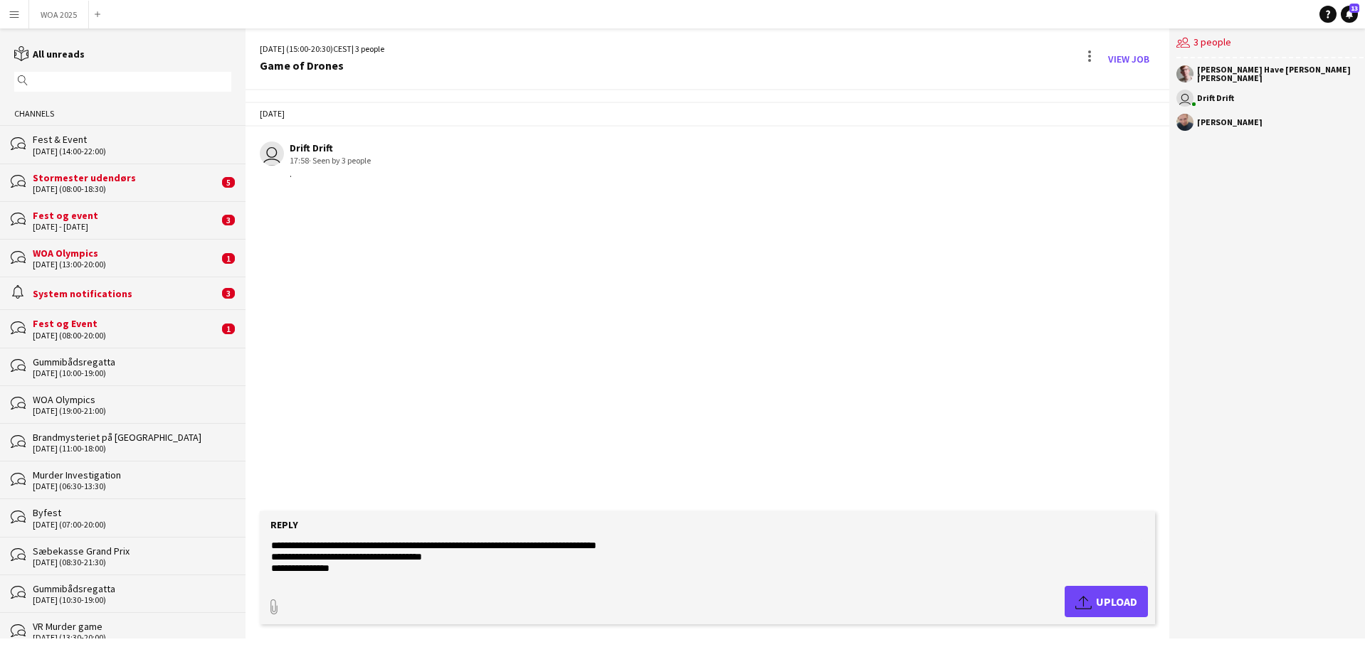
scroll to position [58, 0]
click at [1082, 596] on app-icon "Upload" at bounding box center [1085, 601] width 21 height 17
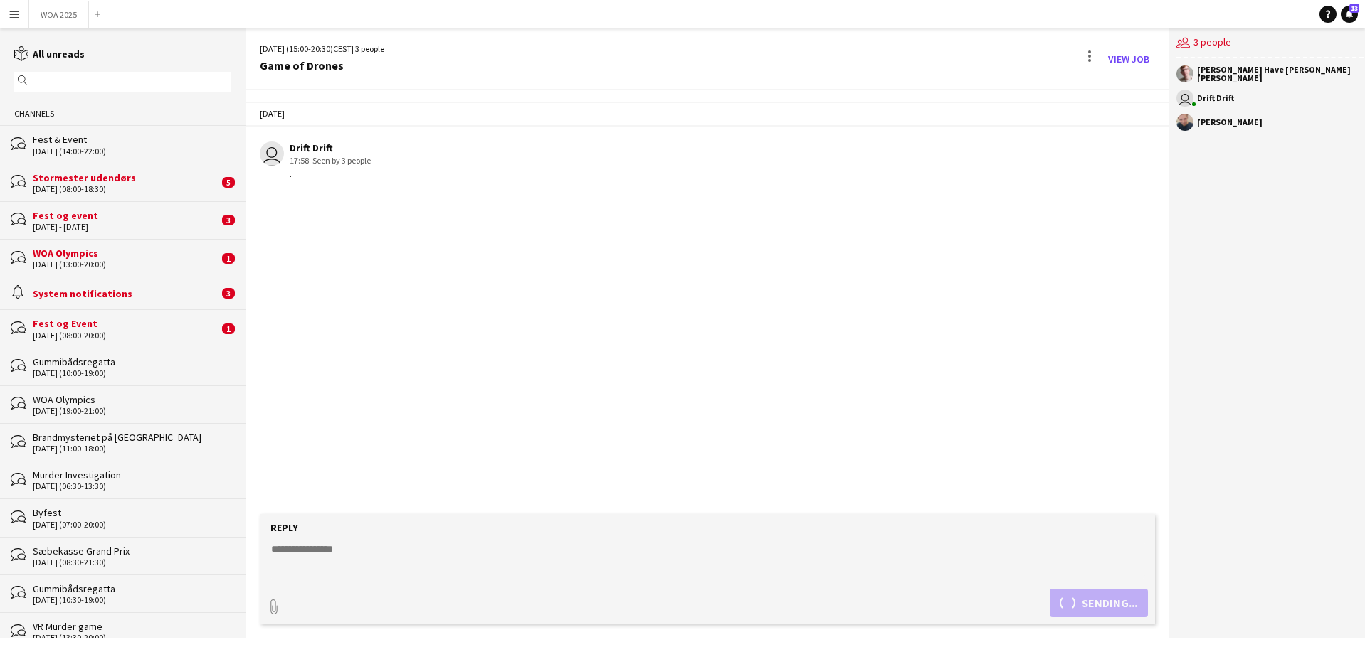
scroll to position [0, 0]
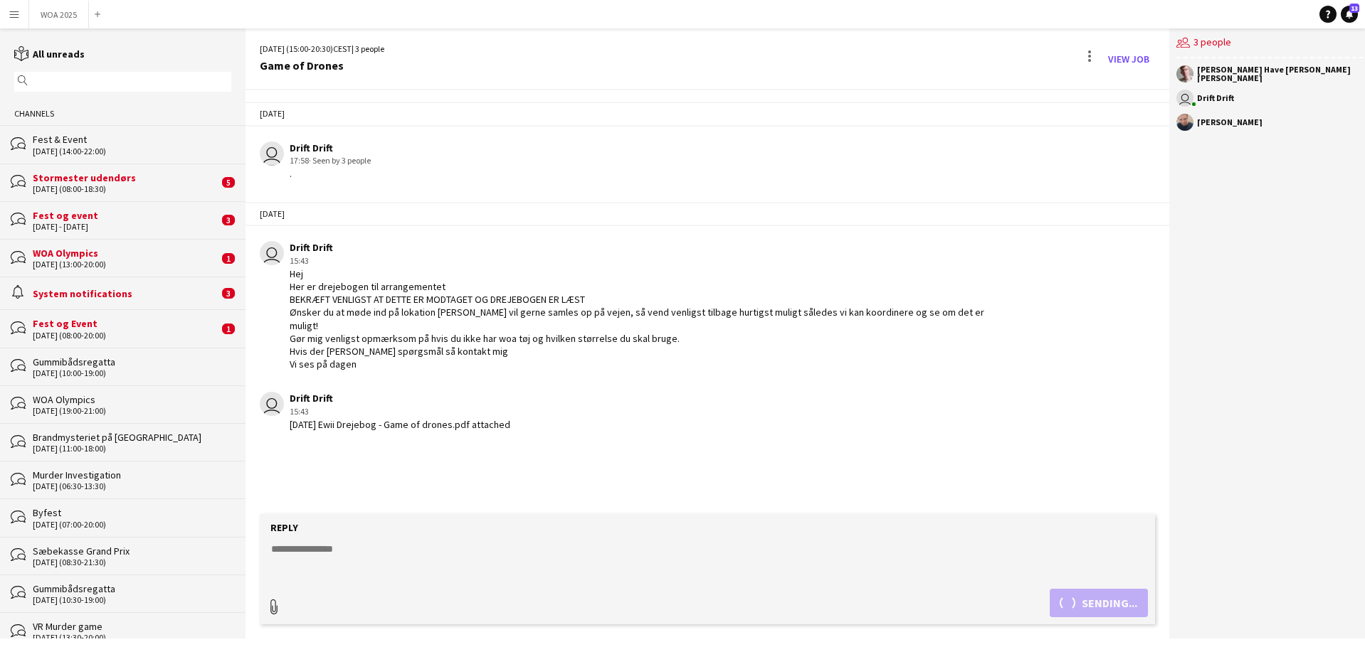
type input "**********"
click at [410, 548] on textarea at bounding box center [707, 557] width 875 height 37
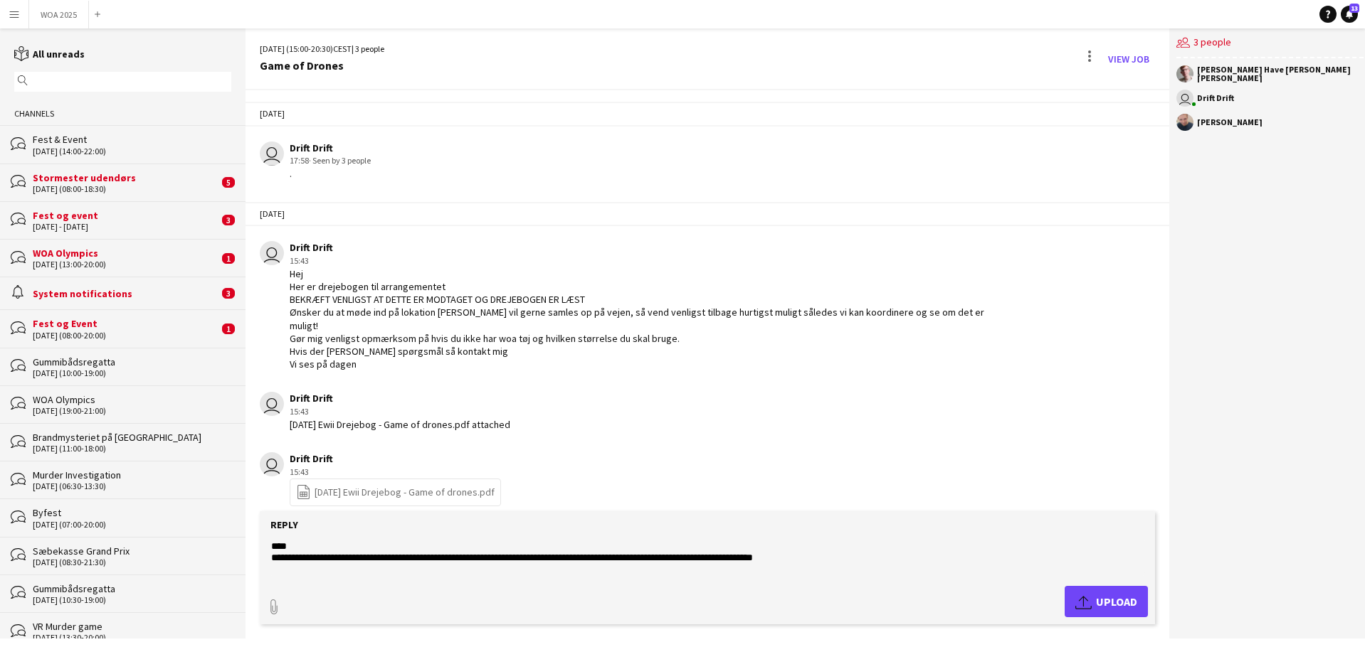
type textarea "**********"
click at [1075, 601] on app-icon "Upload" at bounding box center [1085, 601] width 21 height 17
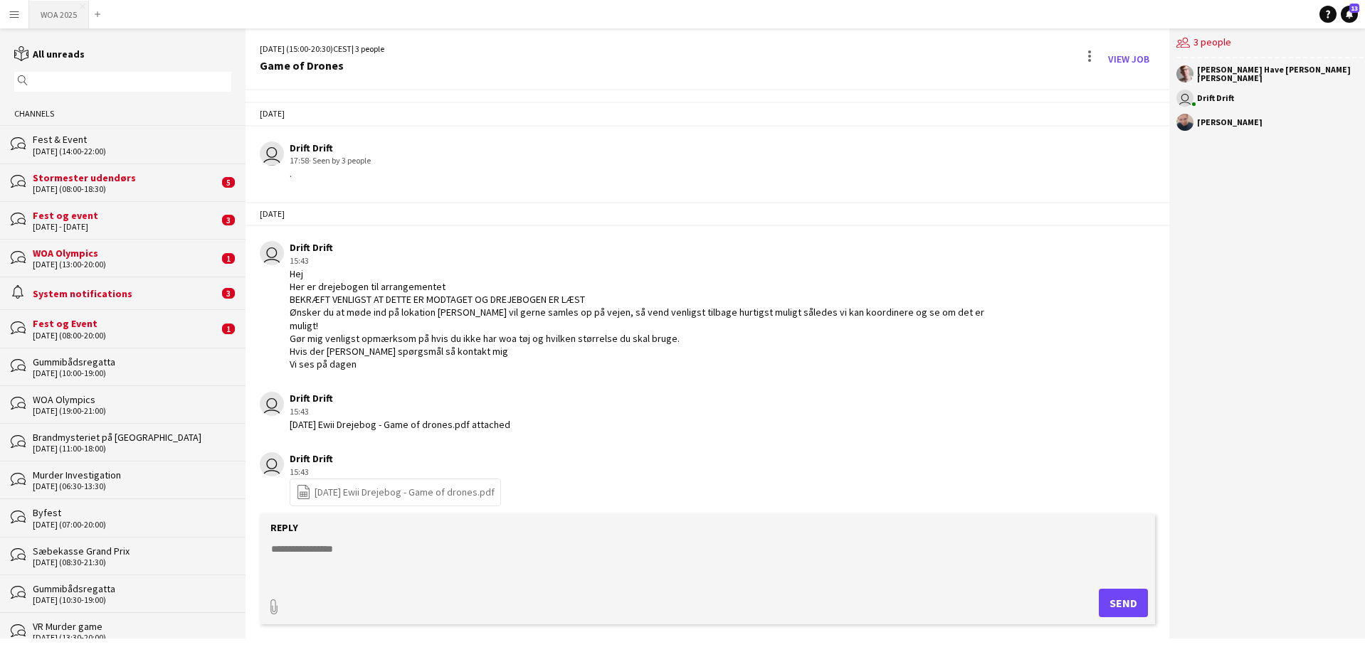
click at [51, 14] on button "WOA 2025 Close" at bounding box center [59, 15] width 60 height 28
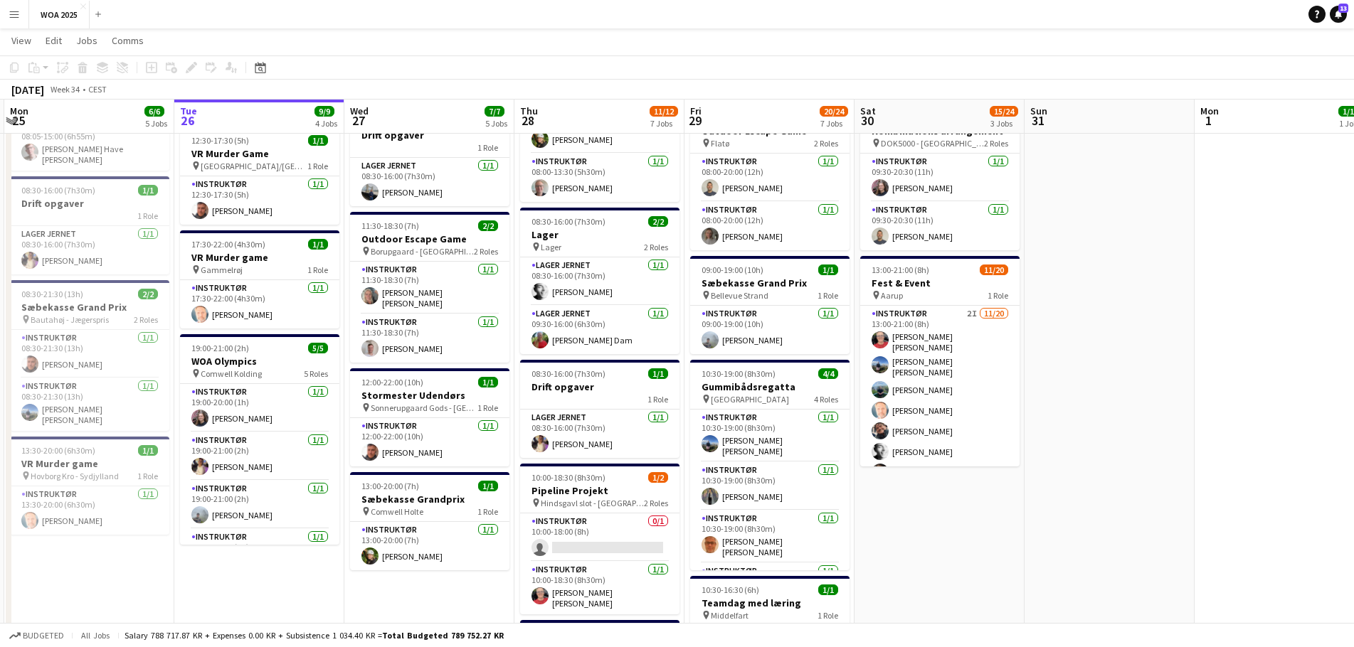
scroll to position [0, 450]
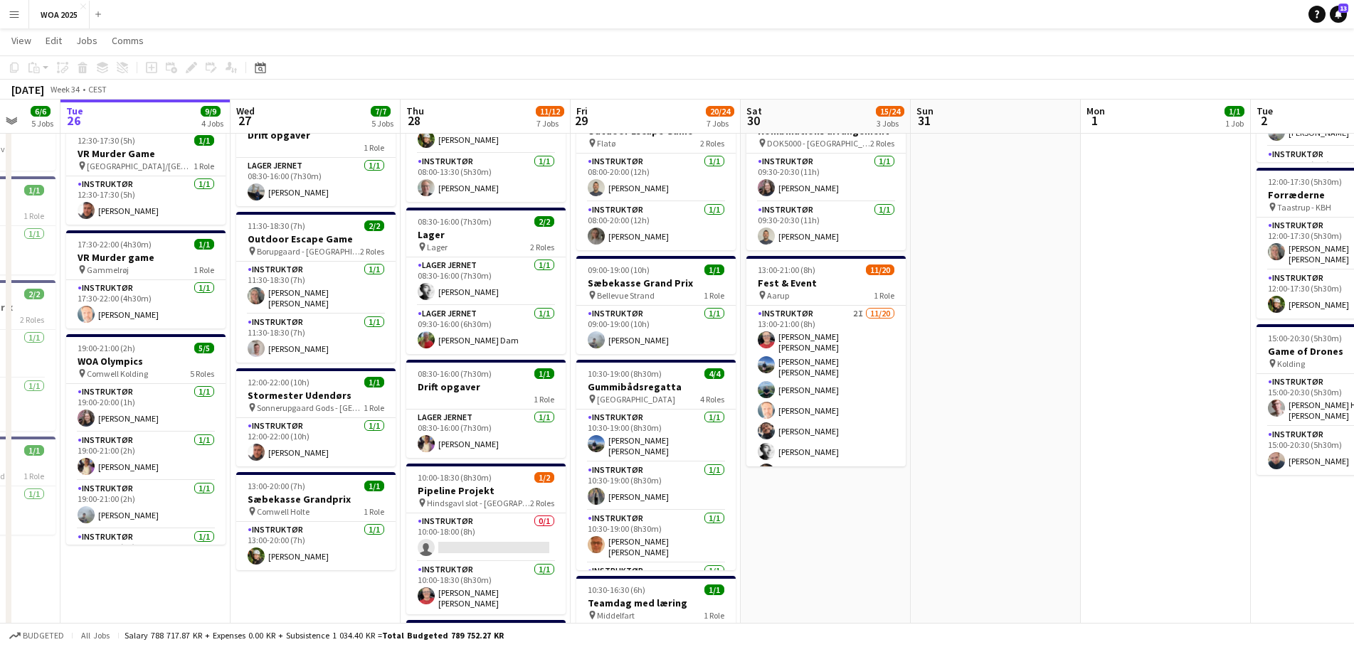
drag, startPoint x: 1105, startPoint y: 371, endPoint x: 1165, endPoint y: 377, distance: 60.8
click at [1165, 377] on app-calendar-viewport "Sat 23 3/3 3 Jobs Sun 24 Mon 25 6/6 5 Jobs Tue 26 9/9 4 Jobs Wed 27 7/7 5 Jobs …" at bounding box center [677, 491] width 1354 height 1298
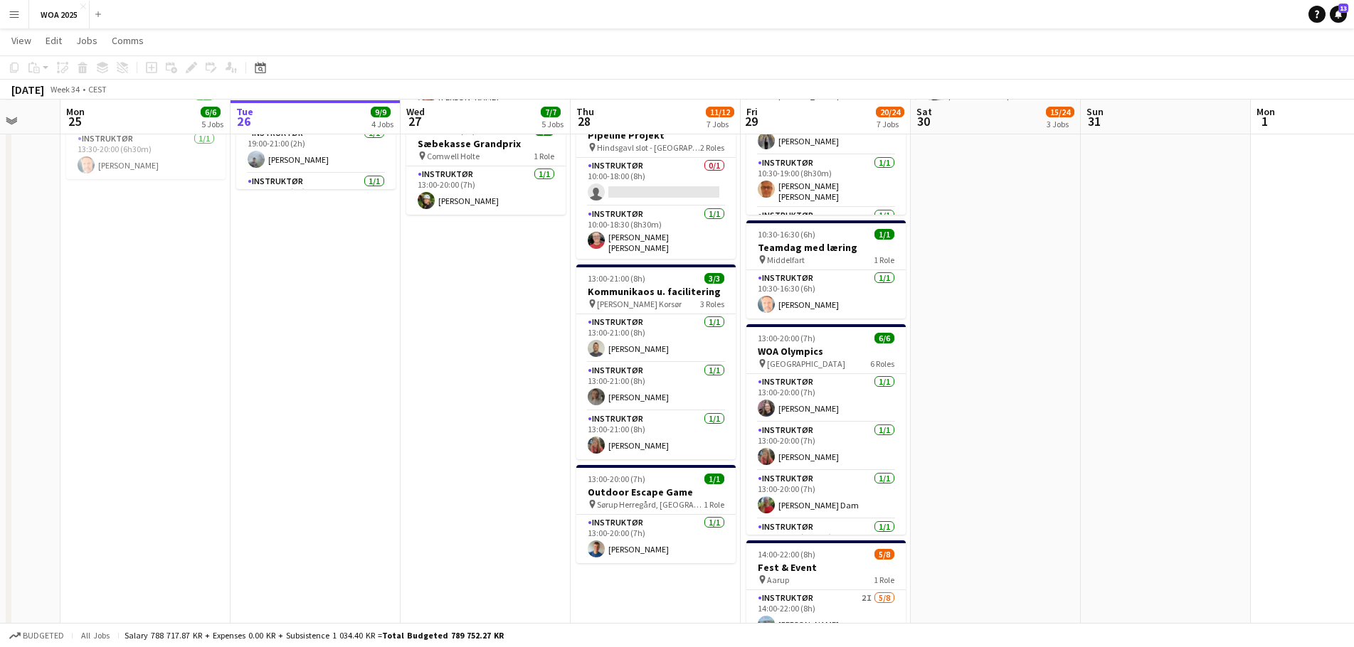
scroll to position [640, 0]
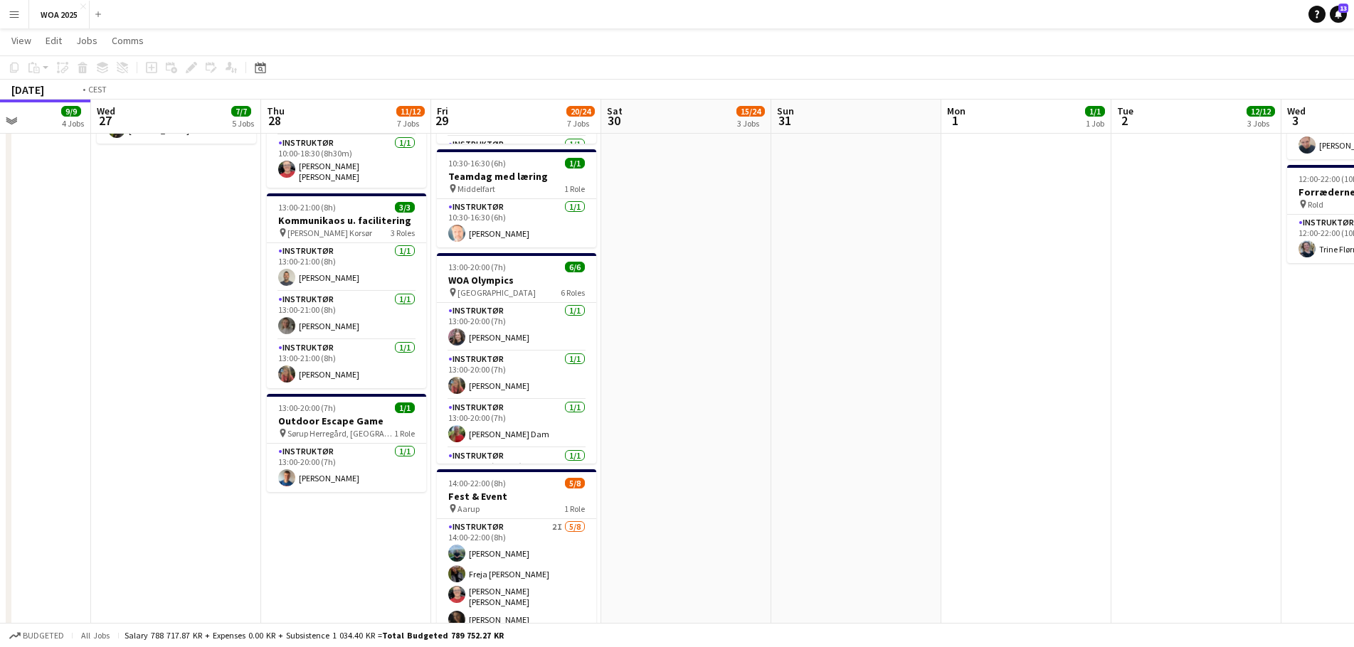
drag, startPoint x: 1154, startPoint y: 358, endPoint x: 1192, endPoint y: 328, distance: 48.1
click at [1190, 328] on app-calendar-viewport "Sun 24 Mon 25 6/6 5 Jobs Tue 26 9/9 4 Jobs Wed 27 7/7 5 Jobs Thu 28 11/12 7 Job…" at bounding box center [677, 64] width 1354 height 1298
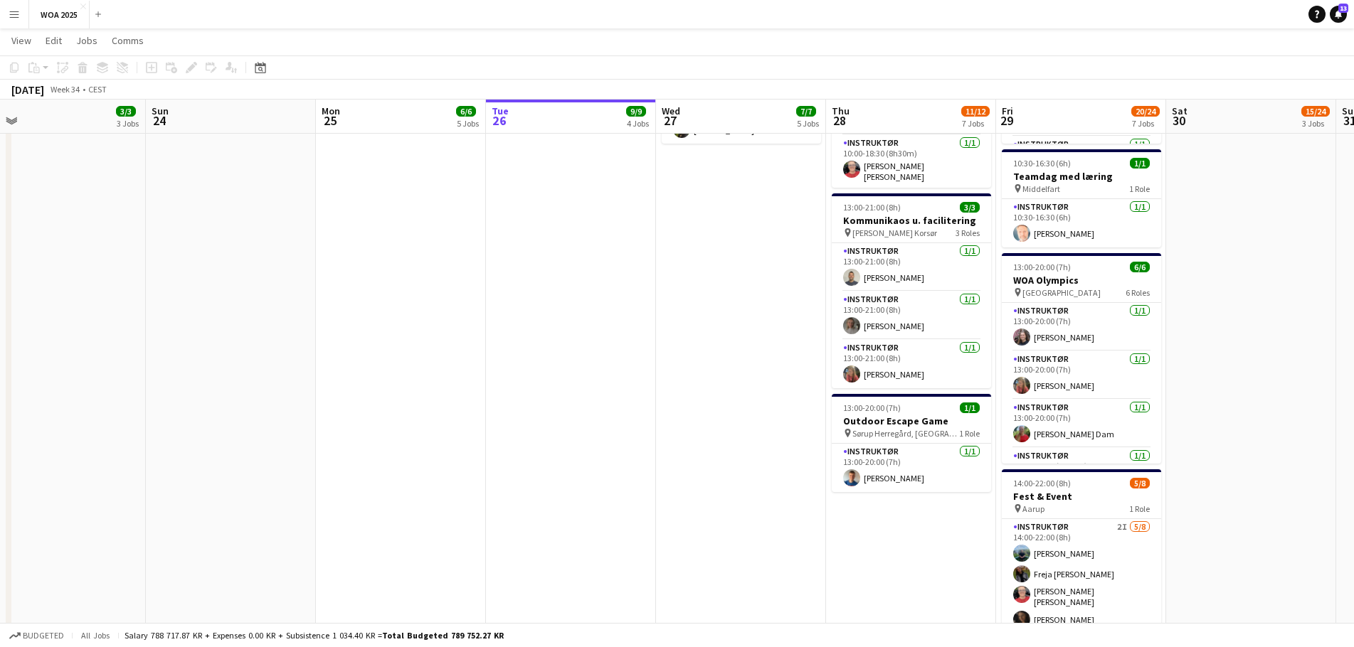
drag, startPoint x: 468, startPoint y: 329, endPoint x: 1053, endPoint y: 328, distance: 584.8
click at [1053, 328] on app-calendar-viewport "Thu 21 Fri 22 29/36 4 Jobs Sat 23 3/3 3 Jobs Sun 24 Mon 25 6/6 5 Jobs Tue 26 9/…" at bounding box center [677, 64] width 1354 height 1298
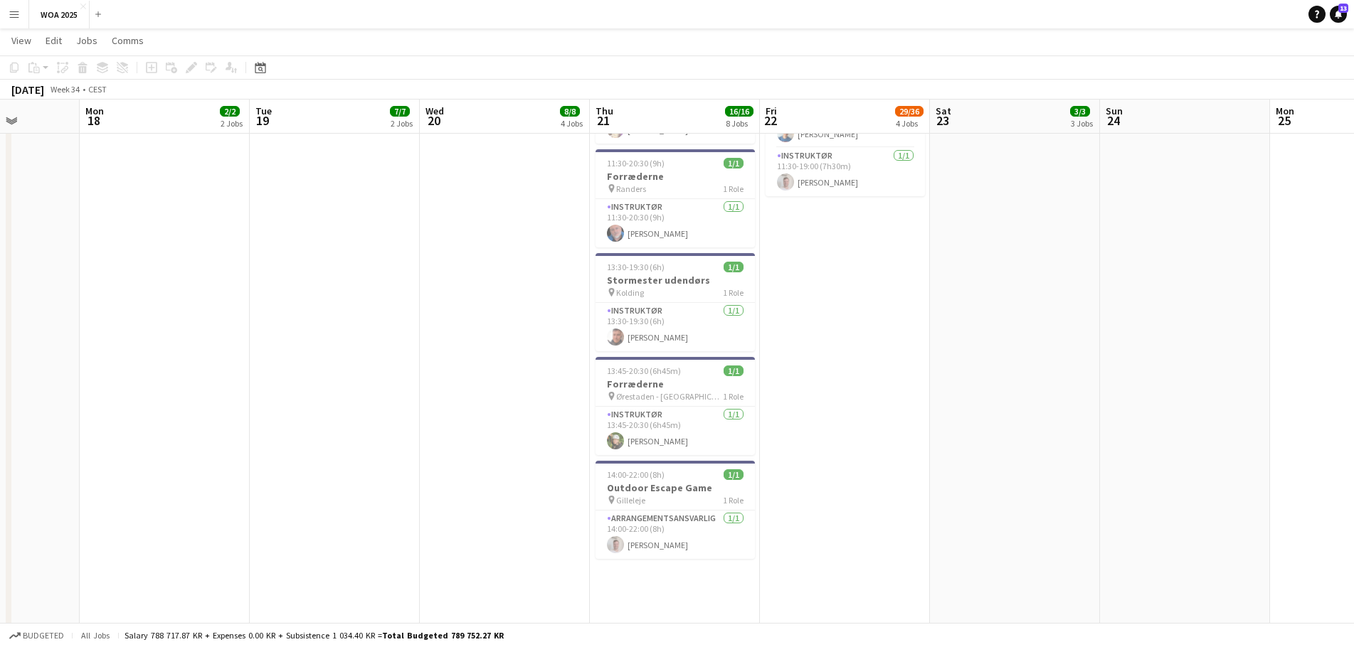
drag, startPoint x: 726, startPoint y: 324, endPoint x: 1056, endPoint y: 323, distance: 329.4
click at [1056, 323] on app-calendar-viewport "Sat 16 Sun 17 Mon 18 2/2 2 Jobs Tue 19 7/7 2 Jobs Wed 20 8/8 4 Jobs Thu 21 16/1…" at bounding box center [677, 64] width 1354 height 1298
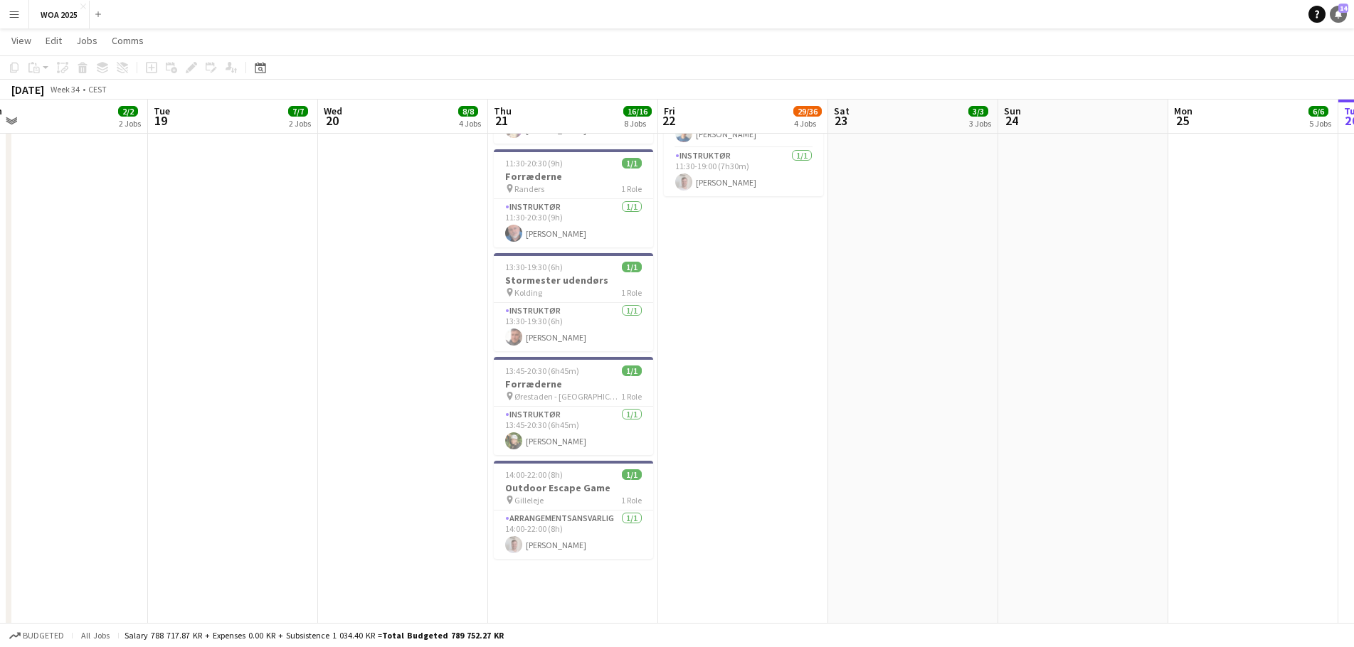
click at [1333, 7] on link "Notifications 14" at bounding box center [1338, 14] width 17 height 17
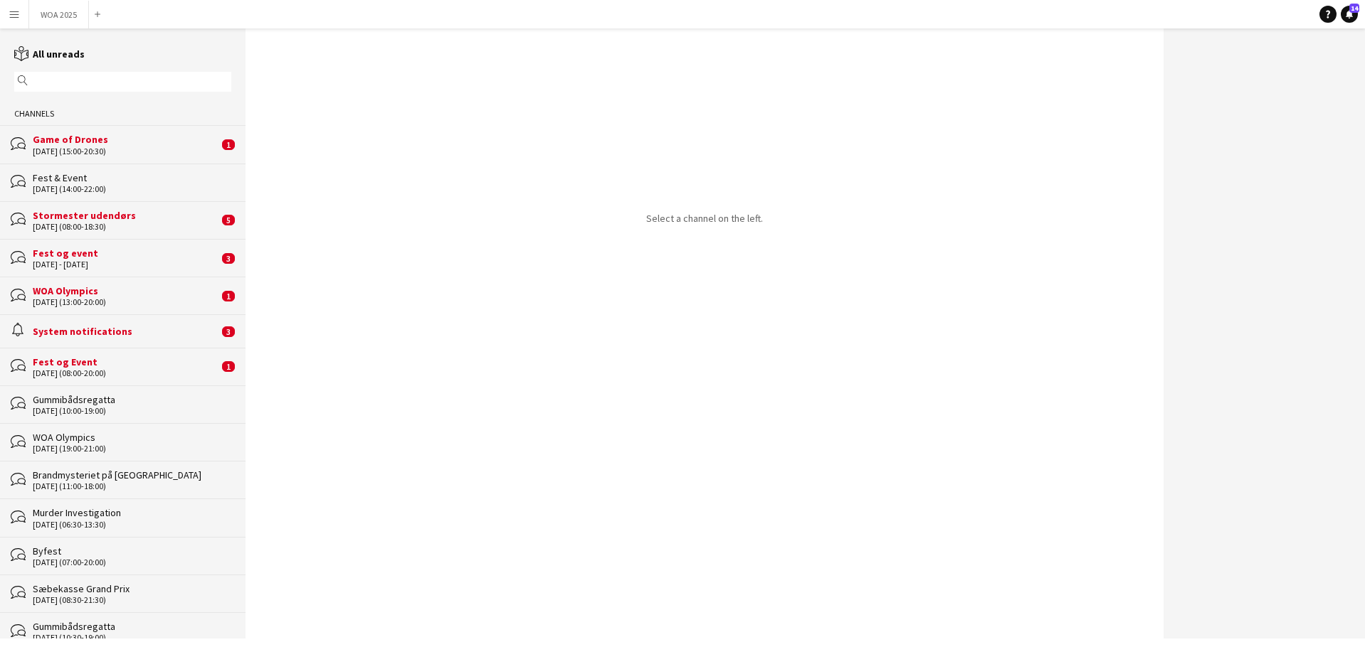
click at [133, 147] on div "[DATE] (15:00-20:30)" at bounding box center [126, 152] width 186 height 10
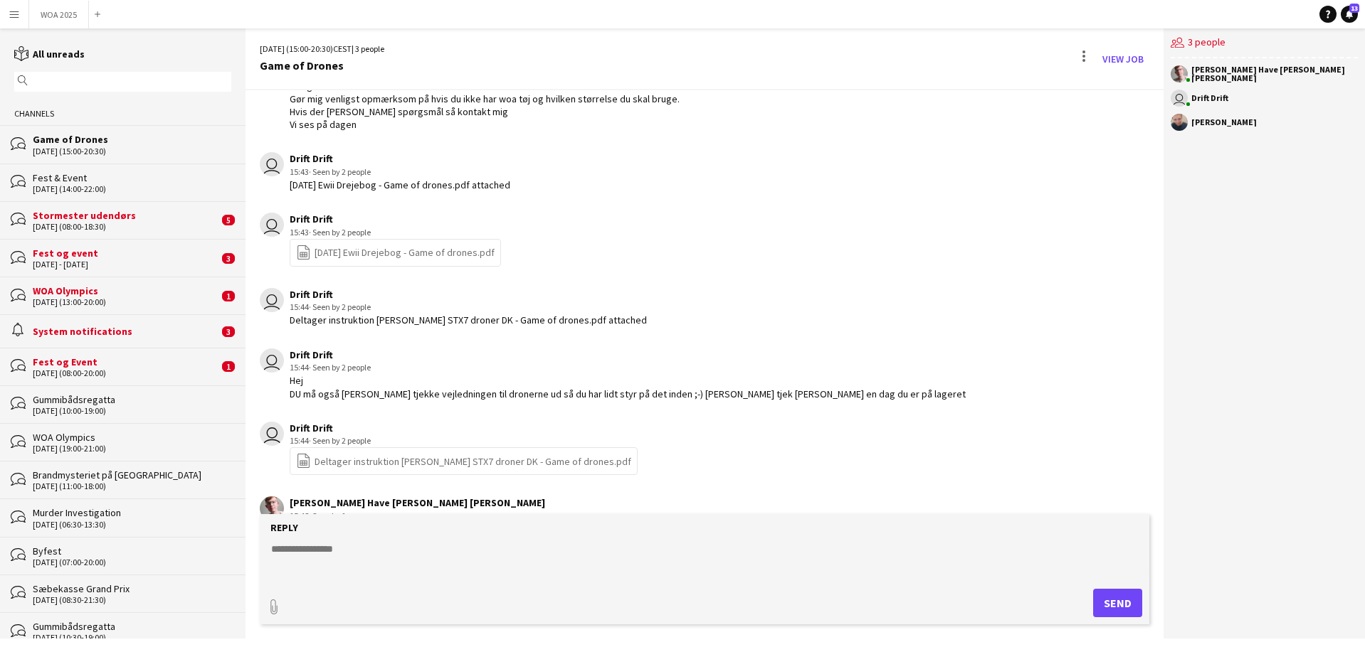
scroll to position [292, 0]
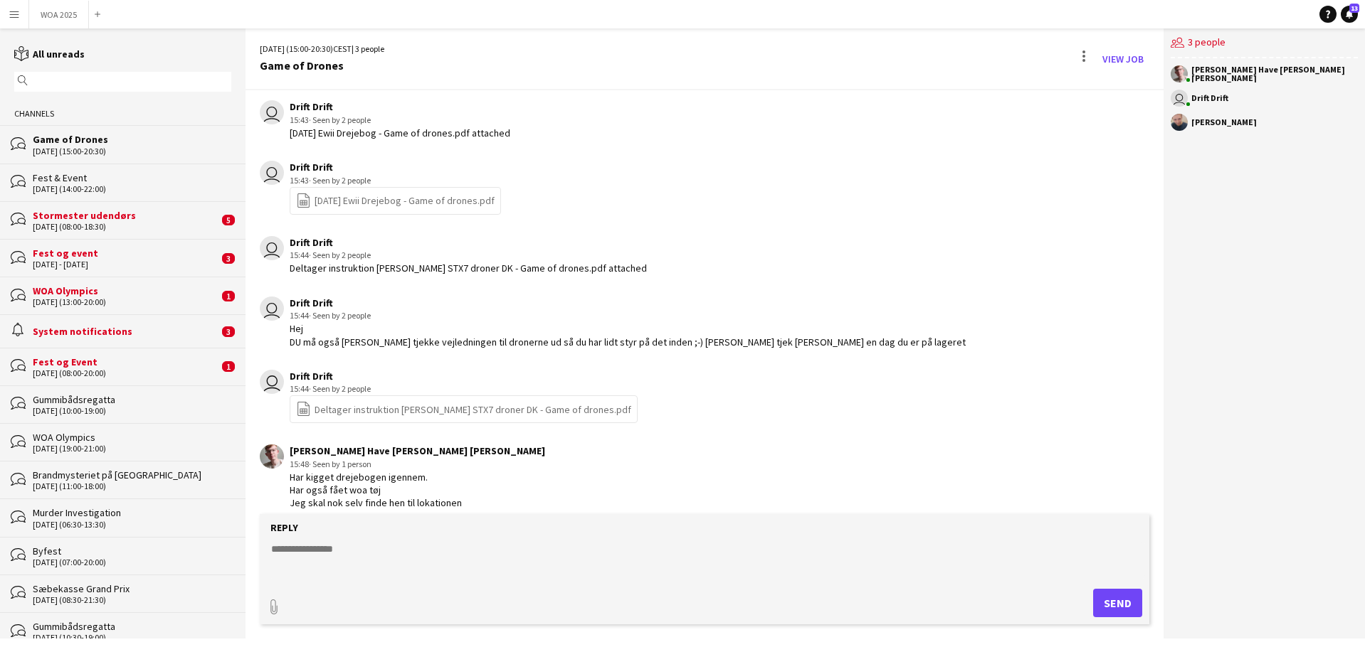
click at [149, 409] on div "[DATE] (10:00-19:00)" at bounding box center [132, 411] width 198 height 10
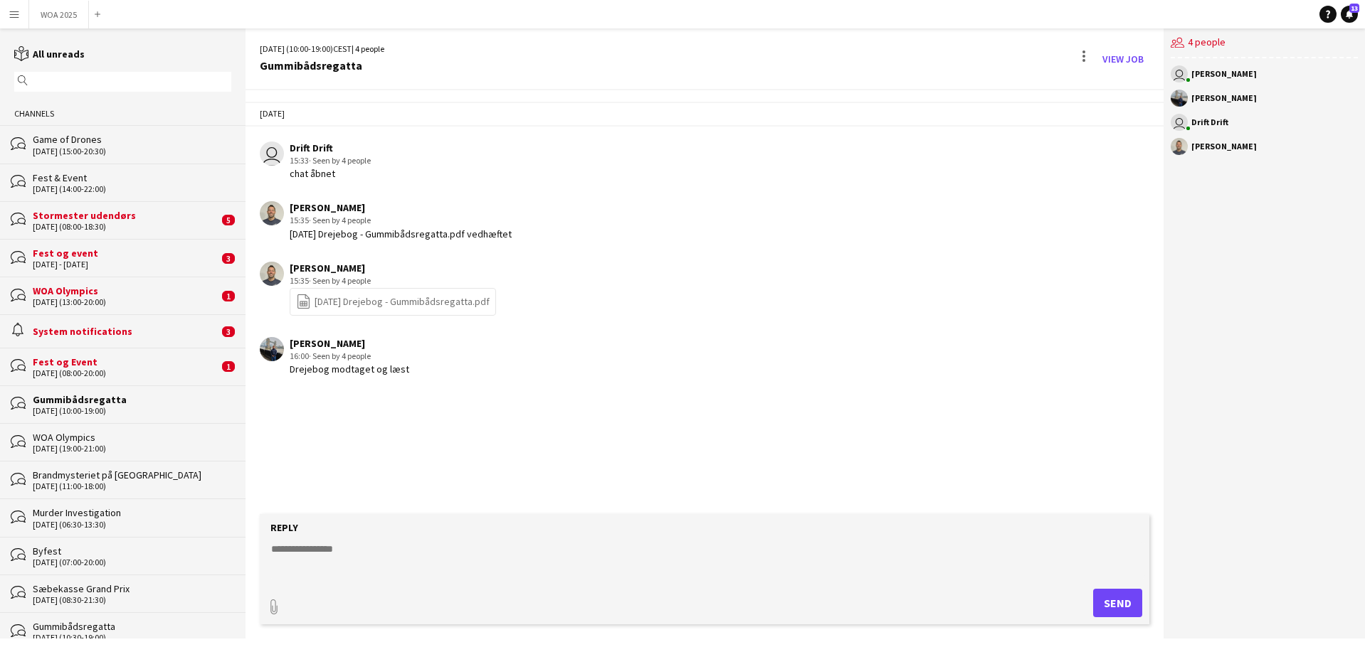
click at [131, 182] on div "Fest & Event" at bounding box center [132, 177] width 198 height 13
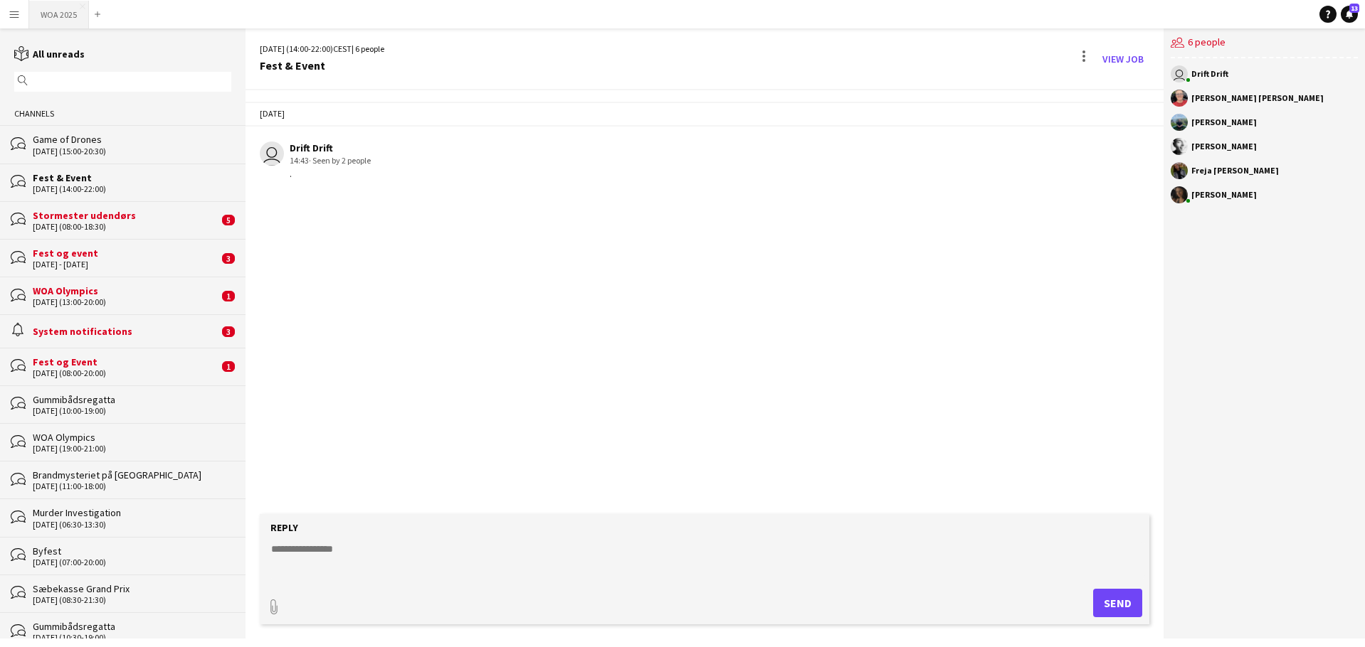
click at [55, 11] on button "WOA 2025 Close" at bounding box center [59, 15] width 60 height 28
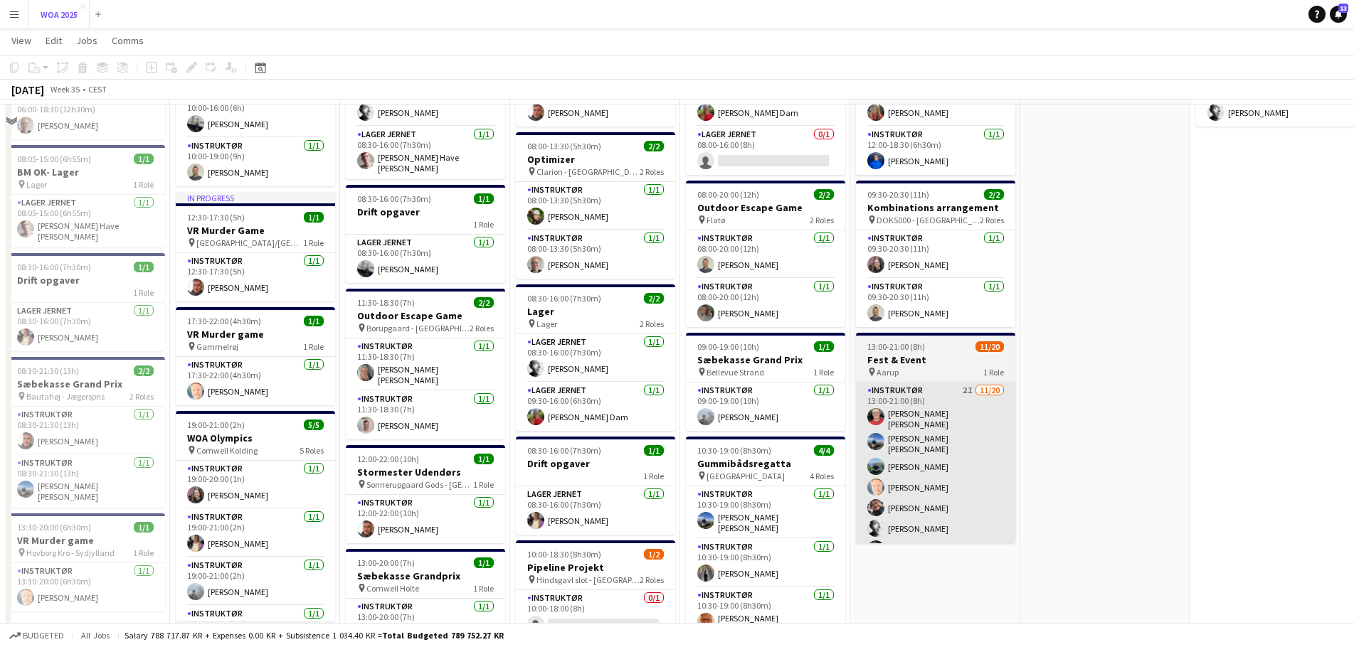
scroll to position [142, 0]
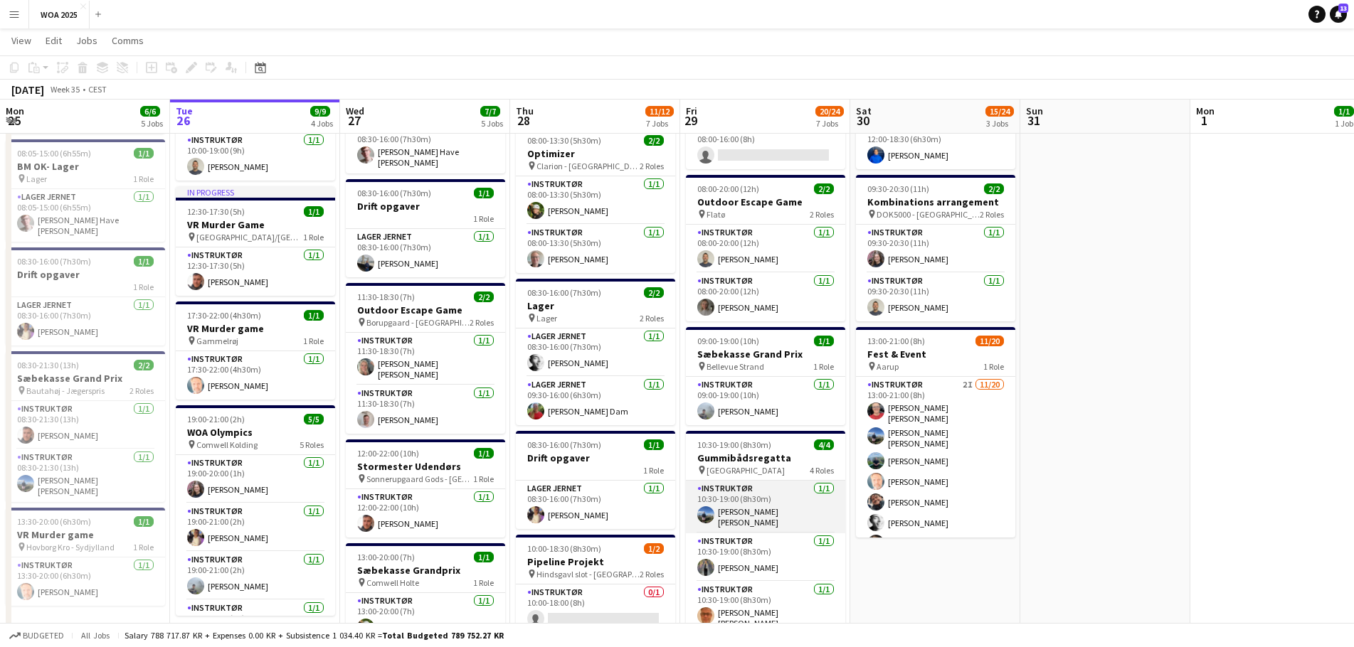
click at [753, 508] on app-card-role "Instruktør [DATE] 10:30-19:00 (8h30m) [PERSON_NAME] [PERSON_NAME]" at bounding box center [765, 507] width 159 height 53
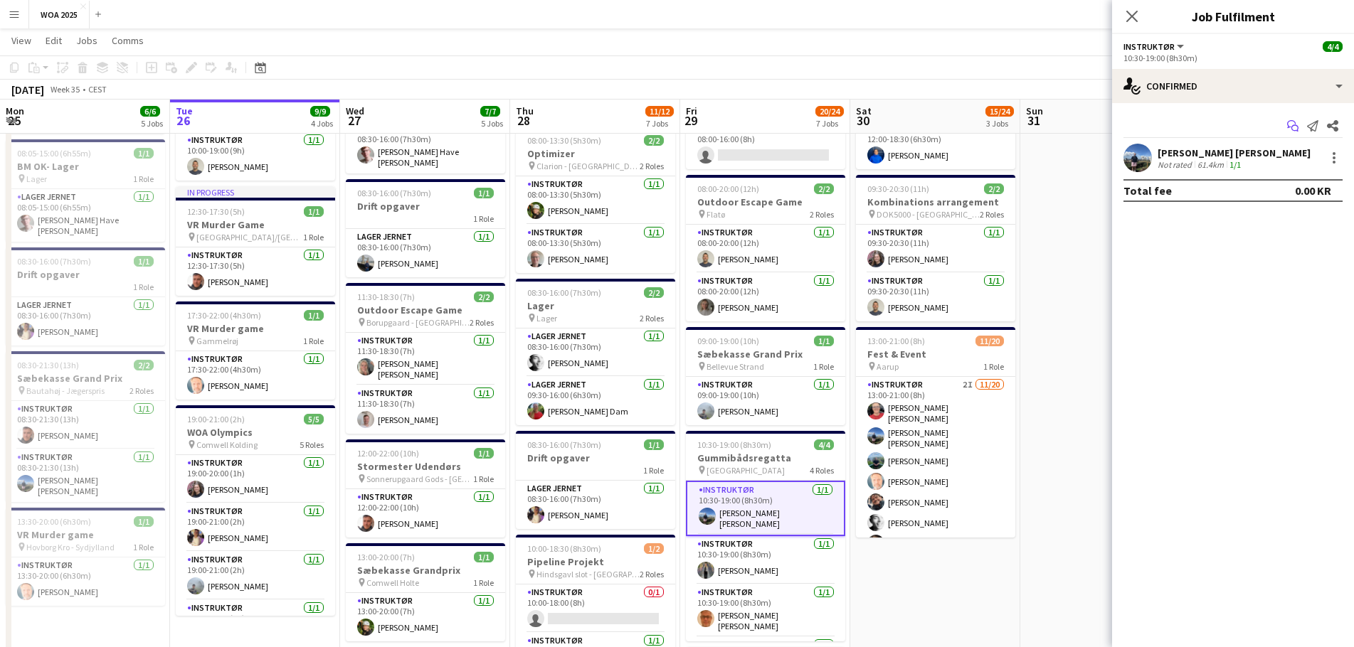
click at [1297, 121] on icon "Start chat" at bounding box center [1292, 125] width 11 height 11
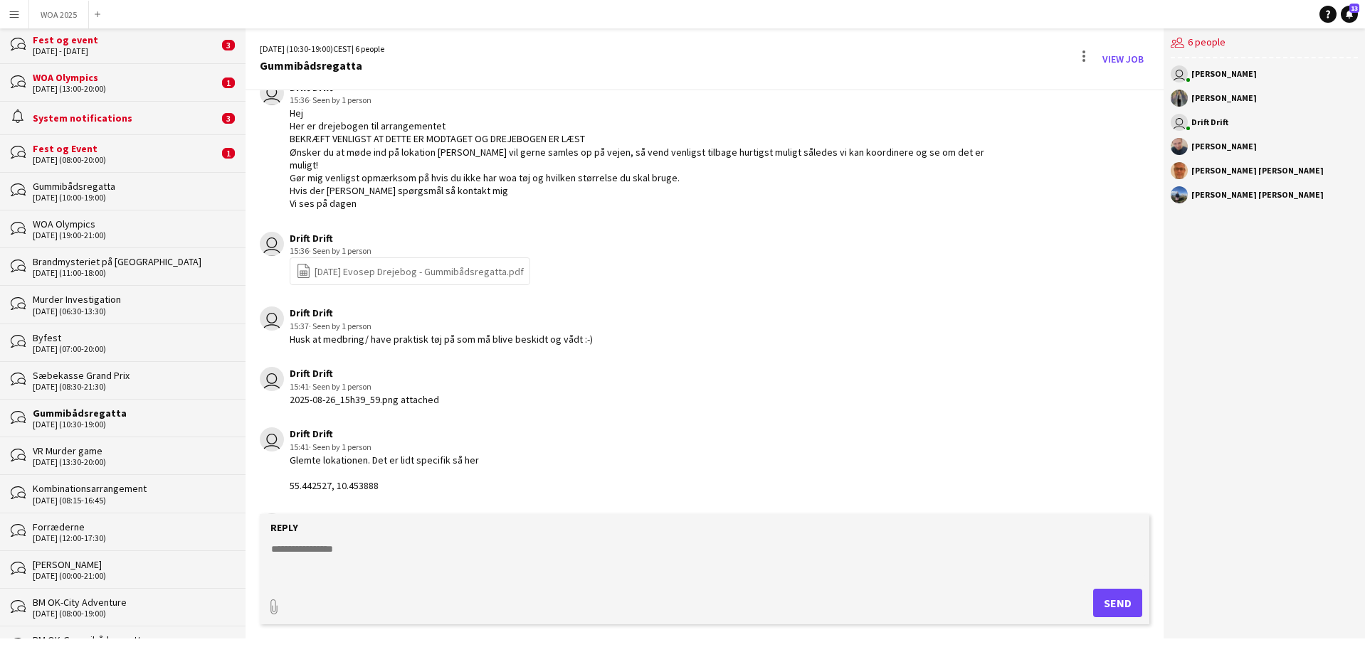
scroll to position [71, 0]
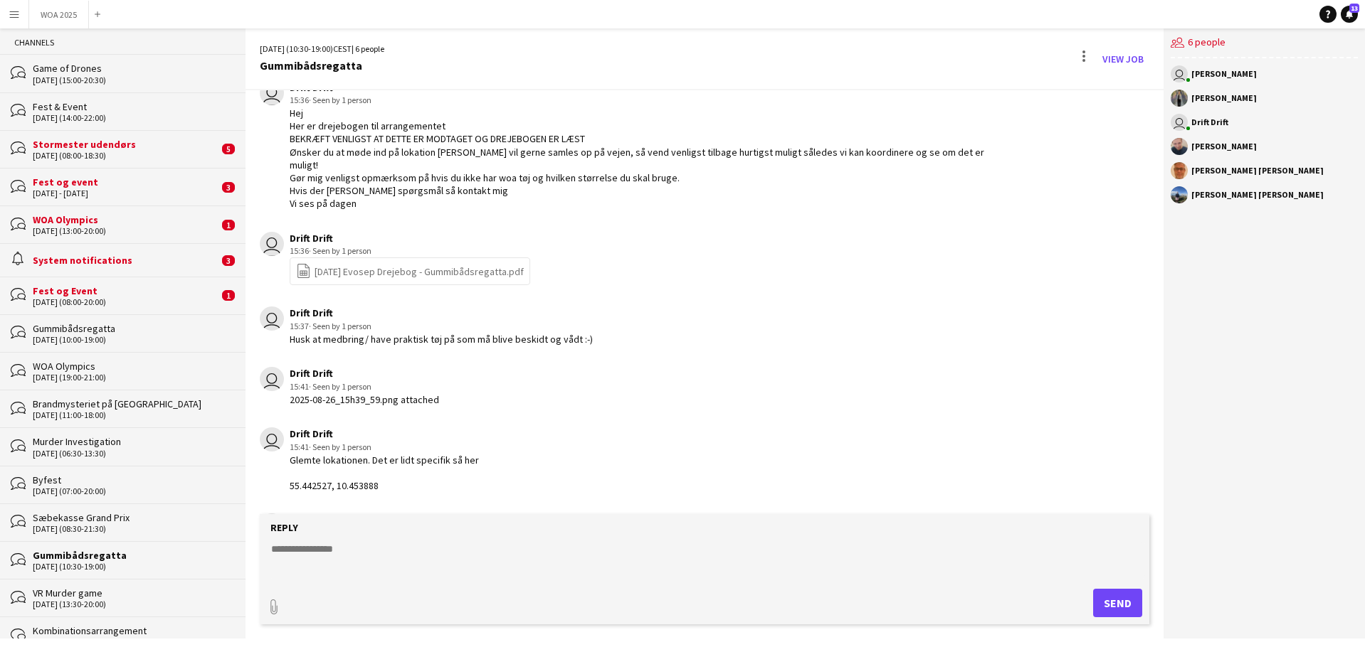
click at [91, 303] on div "[DATE] (08:00-20:00)" at bounding box center [126, 302] width 186 height 10
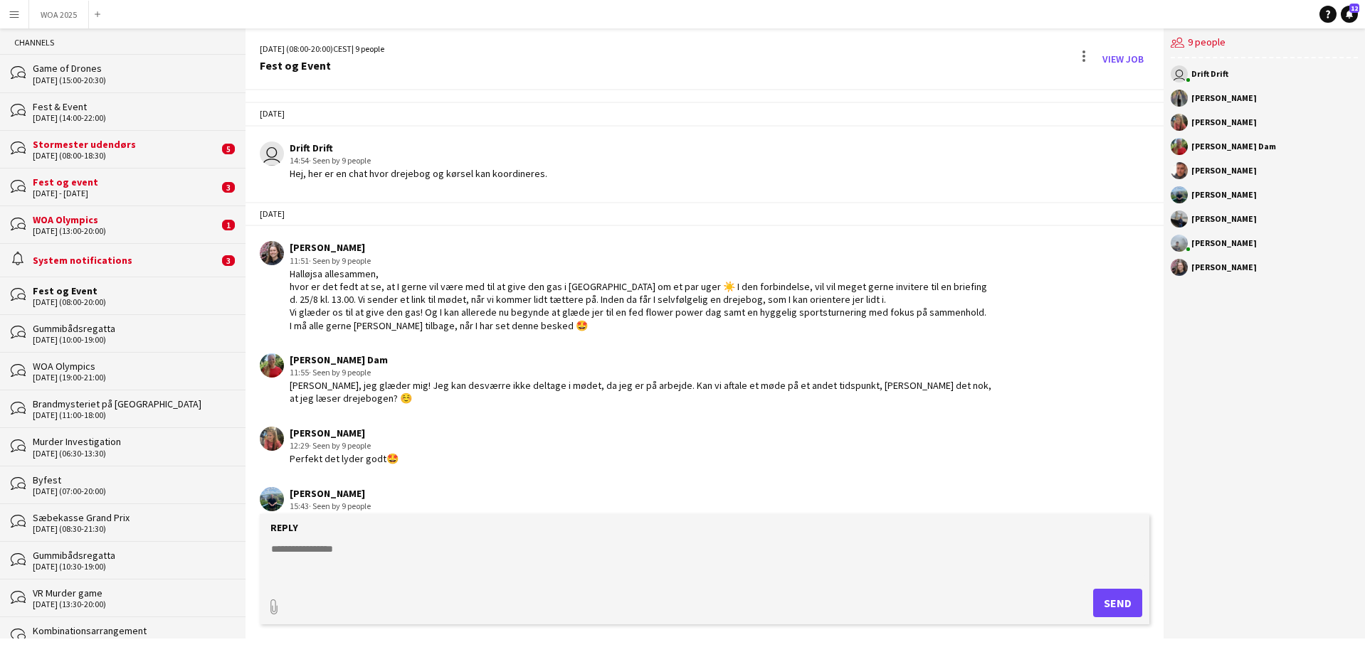
scroll to position [968, 0]
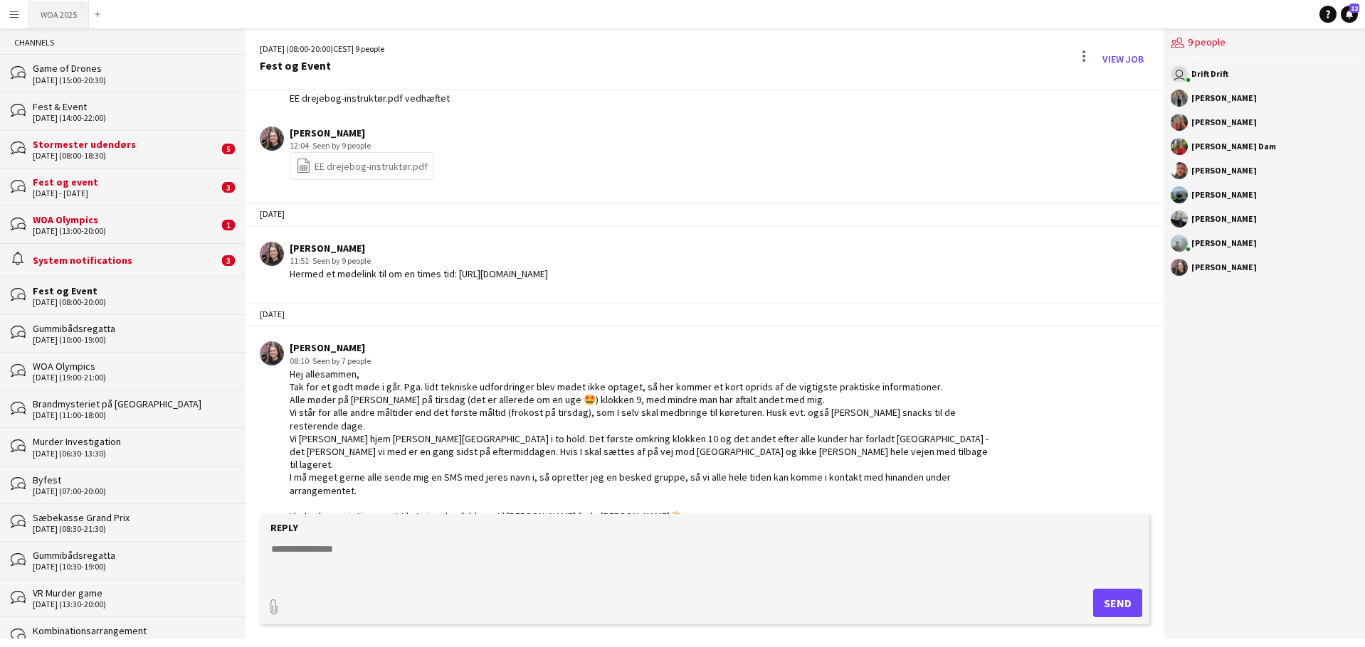
click at [56, 17] on button "WOA 2025 Close" at bounding box center [59, 15] width 60 height 28
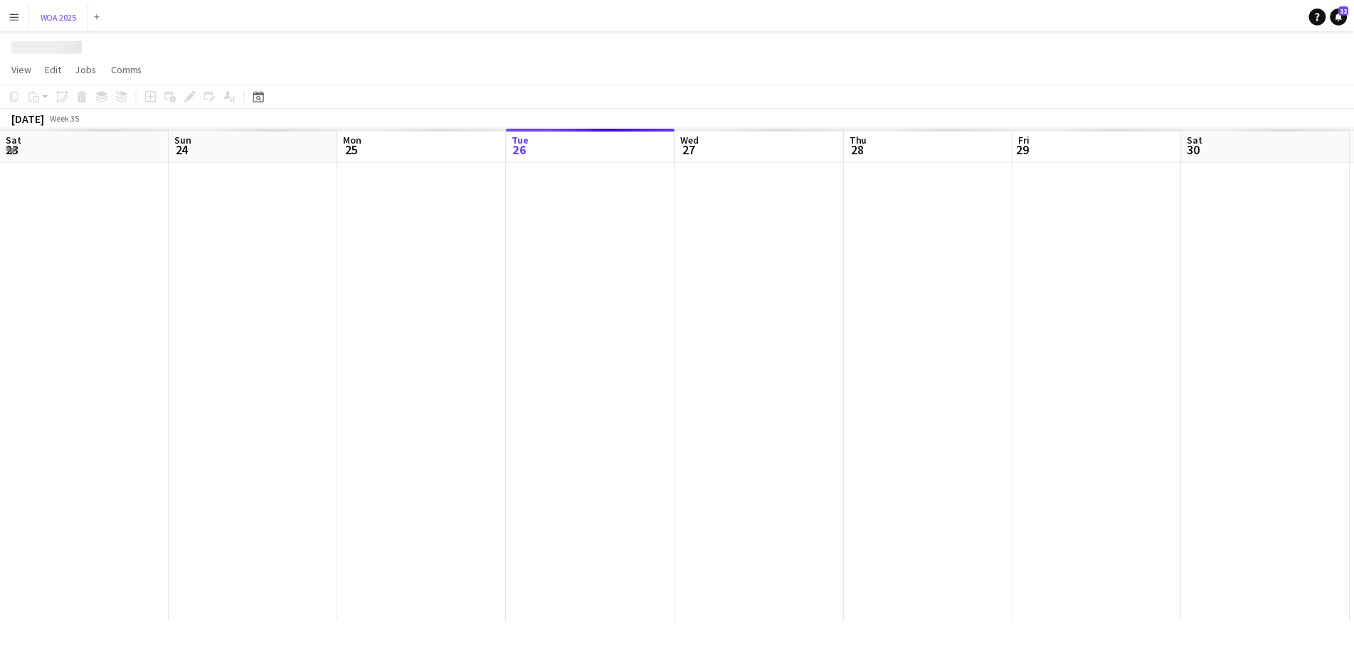
scroll to position [0, 340]
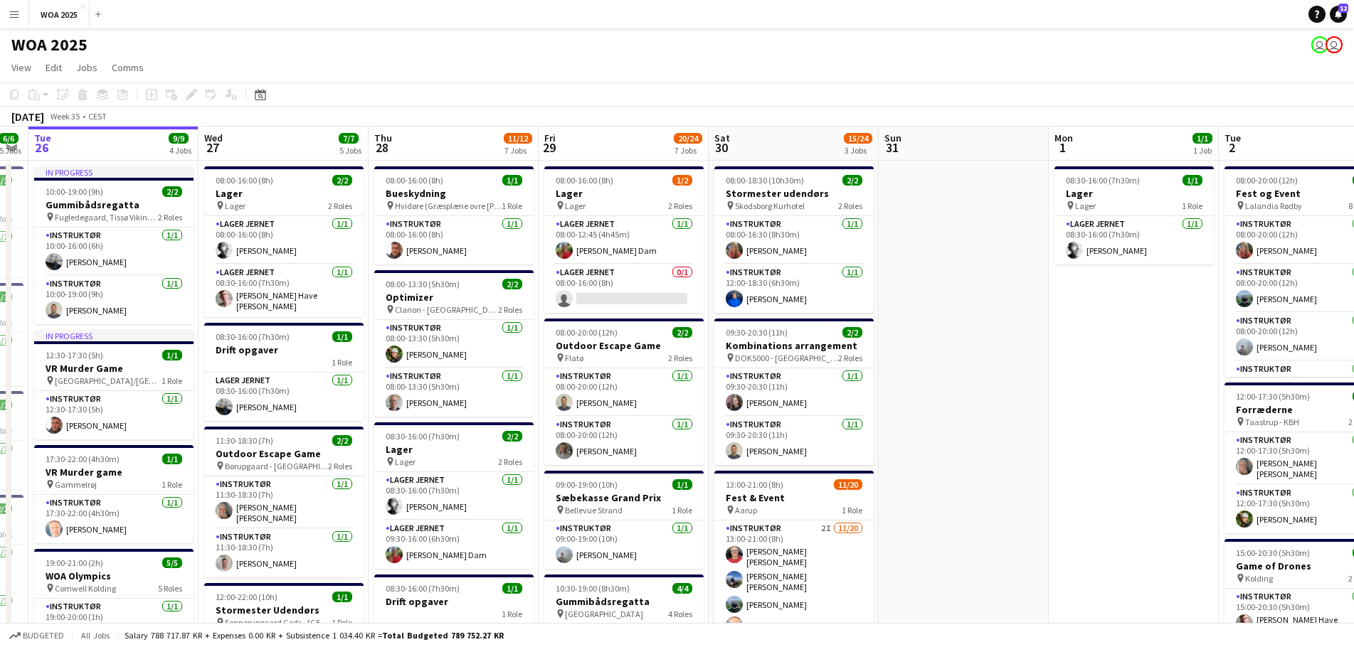
drag, startPoint x: 1074, startPoint y: 349, endPoint x: 818, endPoint y: 361, distance: 256.4
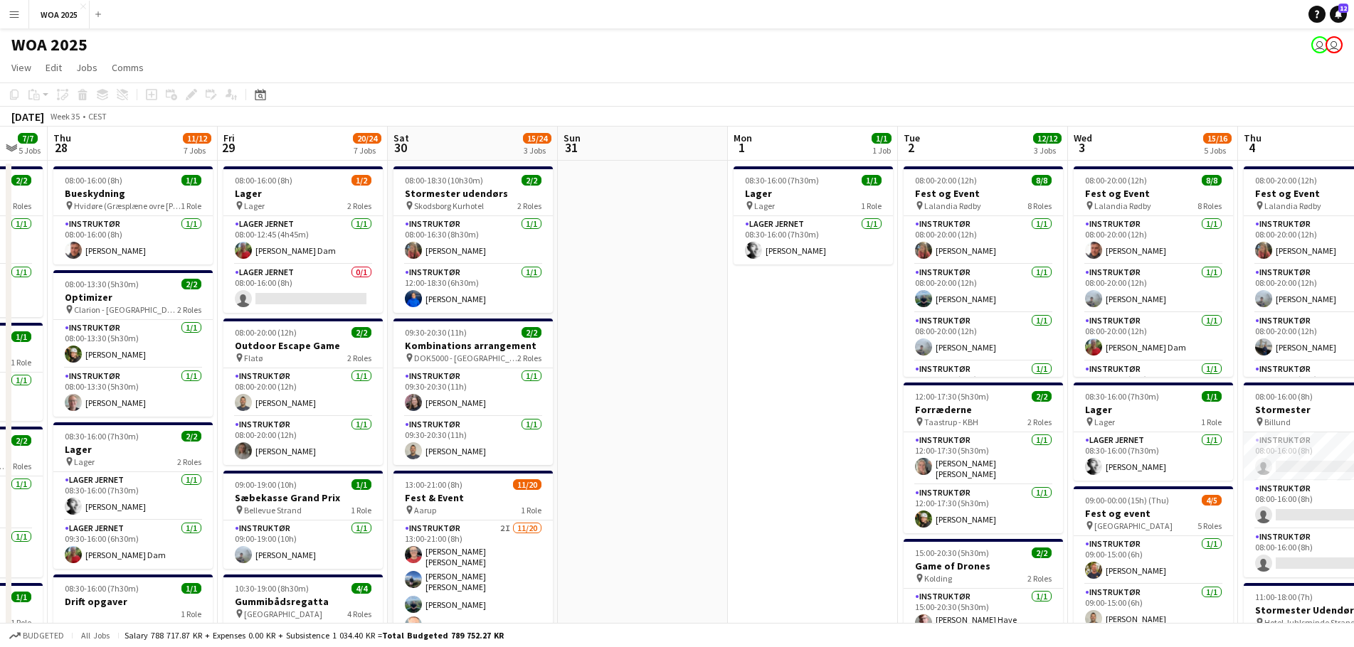
drag, startPoint x: 899, startPoint y: 376, endPoint x: 543, endPoint y: 359, distance: 356.1
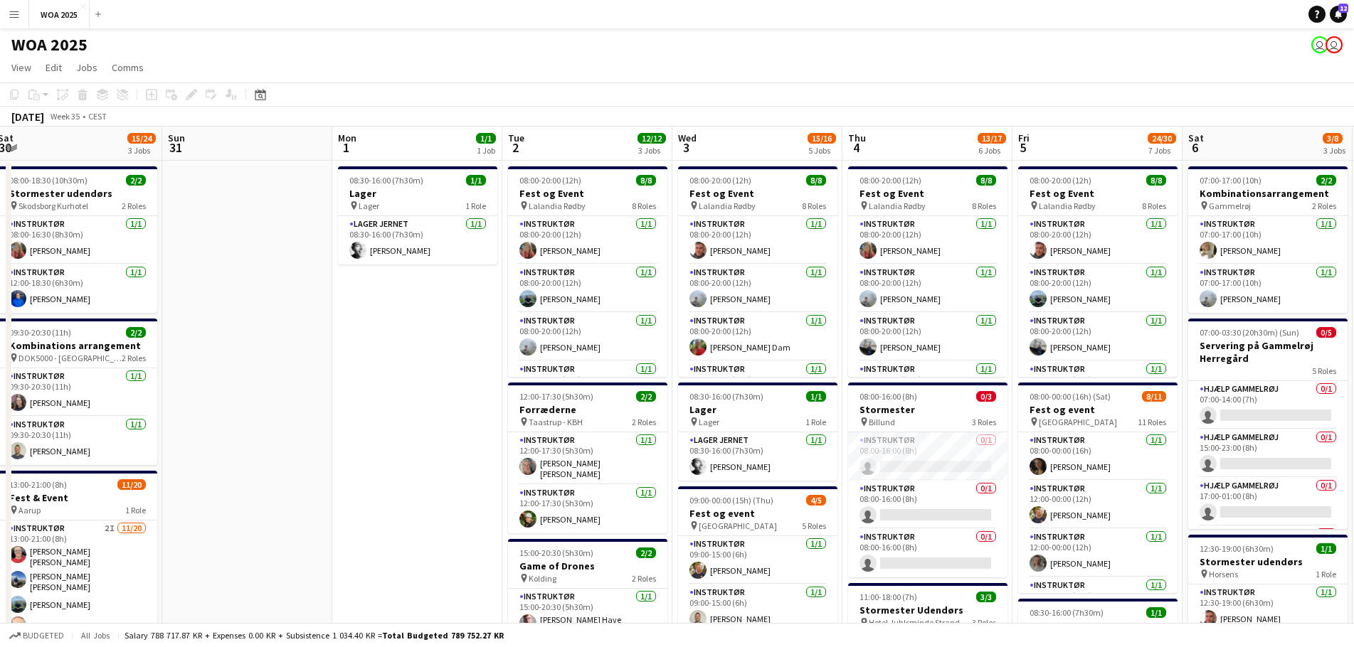
drag, startPoint x: 991, startPoint y: 357, endPoint x: 638, endPoint y: 357, distance: 352.9
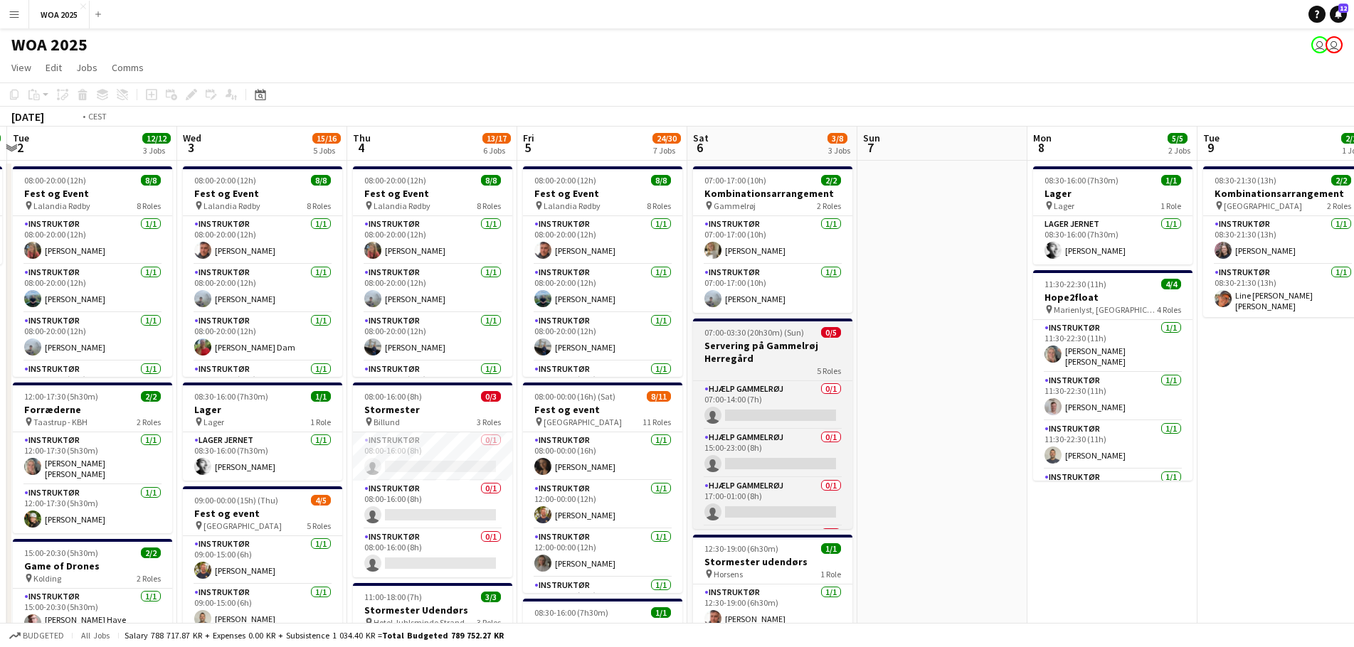
drag, startPoint x: 1020, startPoint y: 363, endPoint x: 764, endPoint y: 370, distance: 256.2
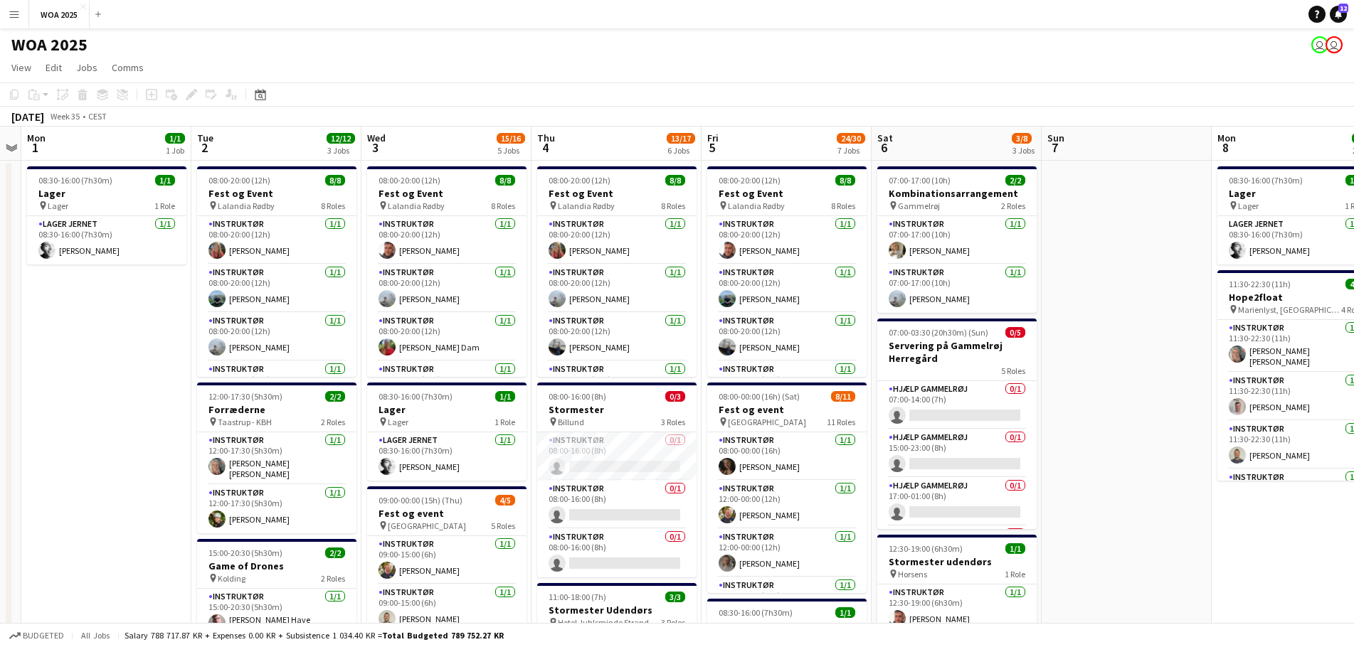
drag, startPoint x: 853, startPoint y: 405, endPoint x: 1024, endPoint y: 388, distance: 171.5
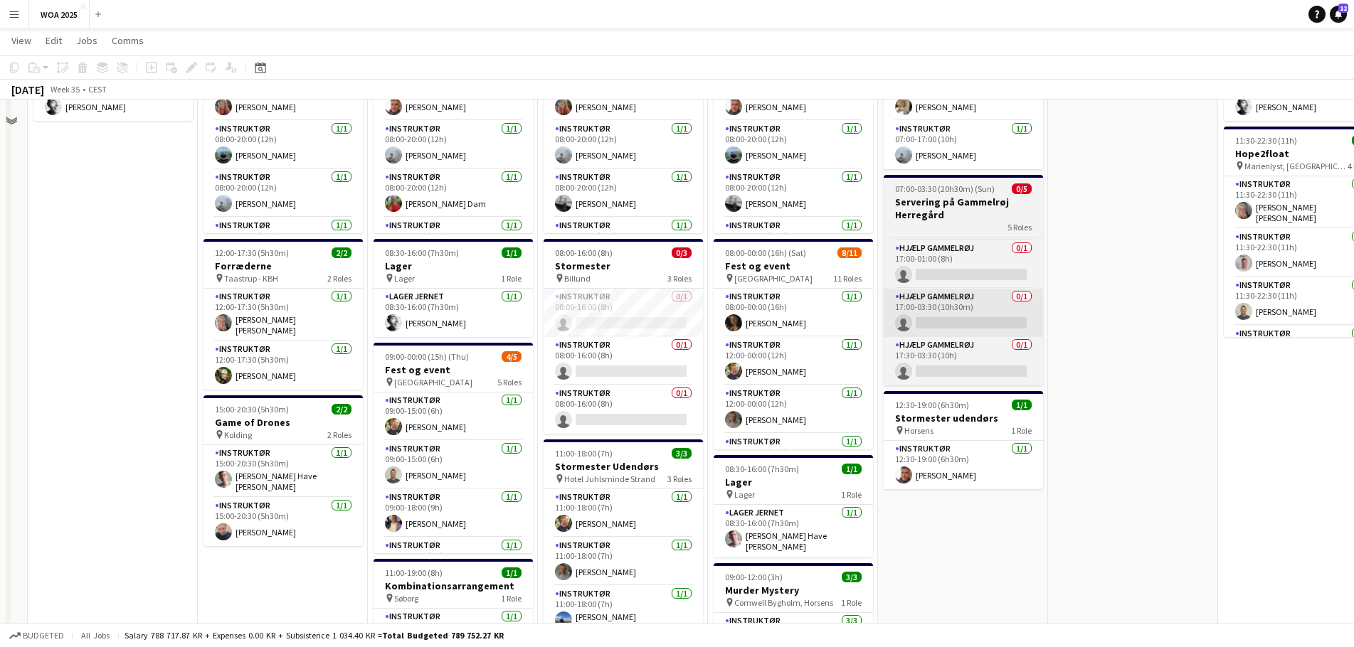
scroll to position [0, 0]
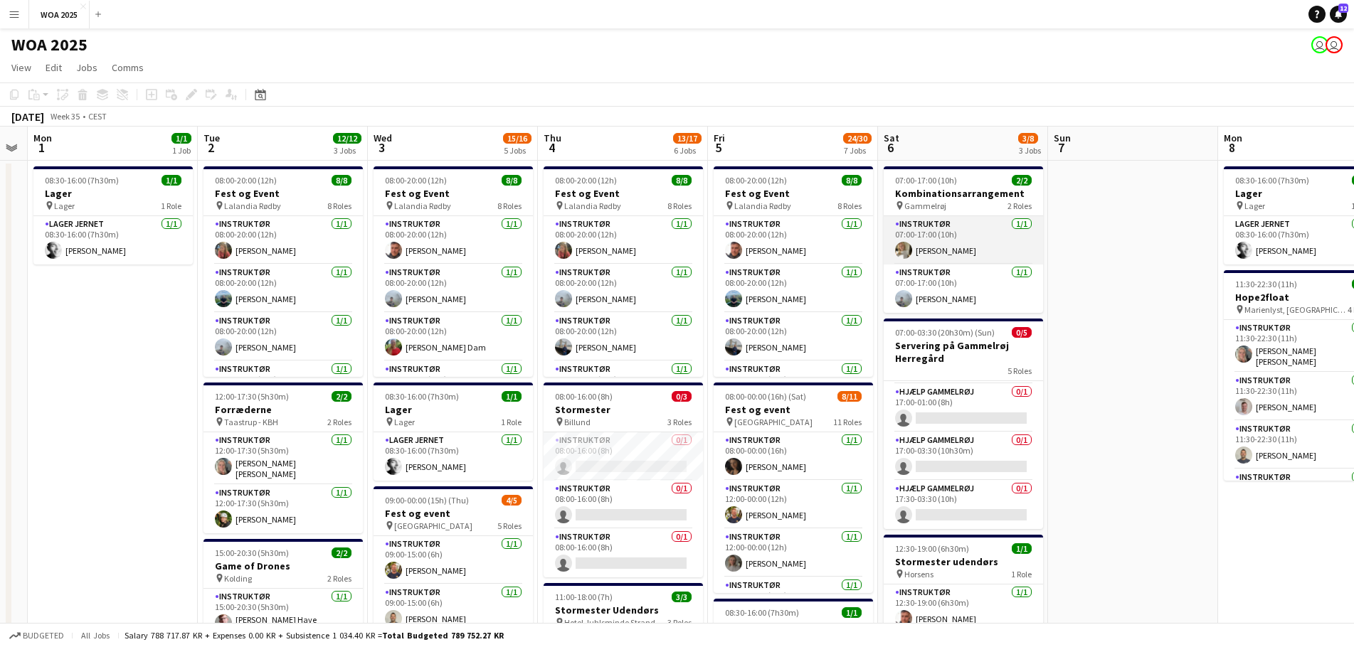
click at [967, 248] on app-card-role "Instruktør [DATE] 07:00-17:00 (10h) [PERSON_NAME]" at bounding box center [963, 240] width 159 height 48
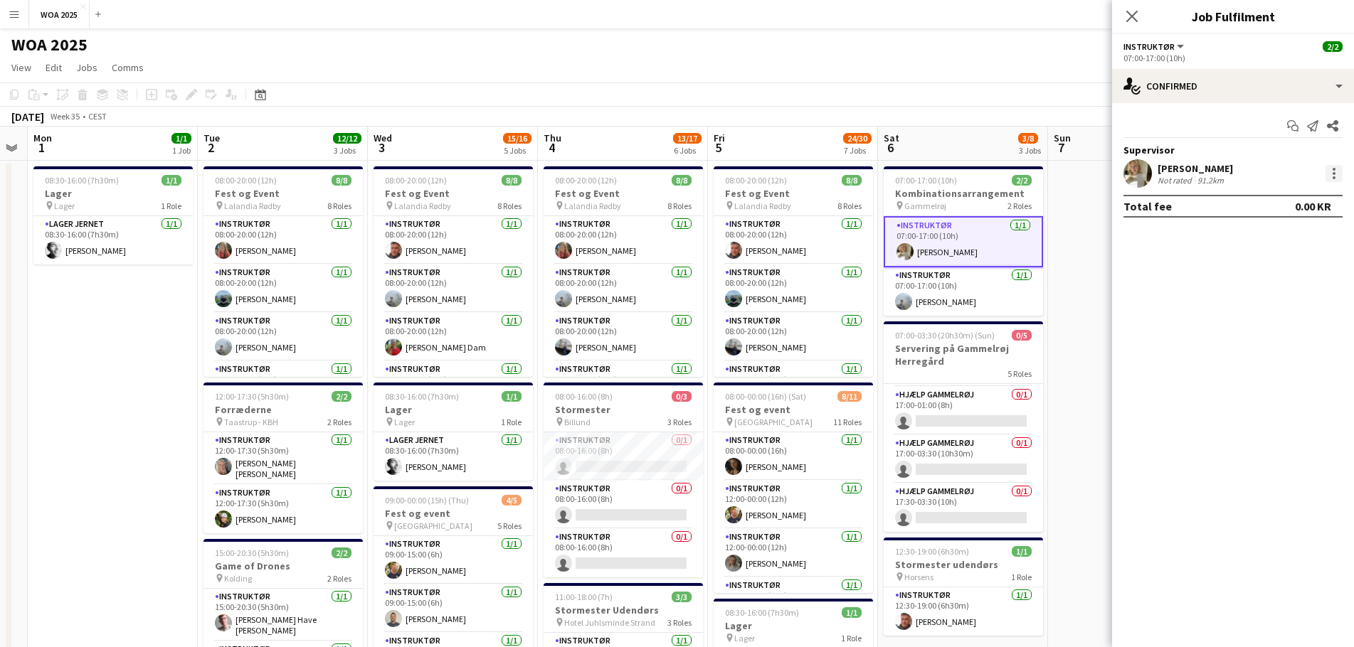
click at [1340, 173] on div at bounding box center [1333, 173] width 17 height 17
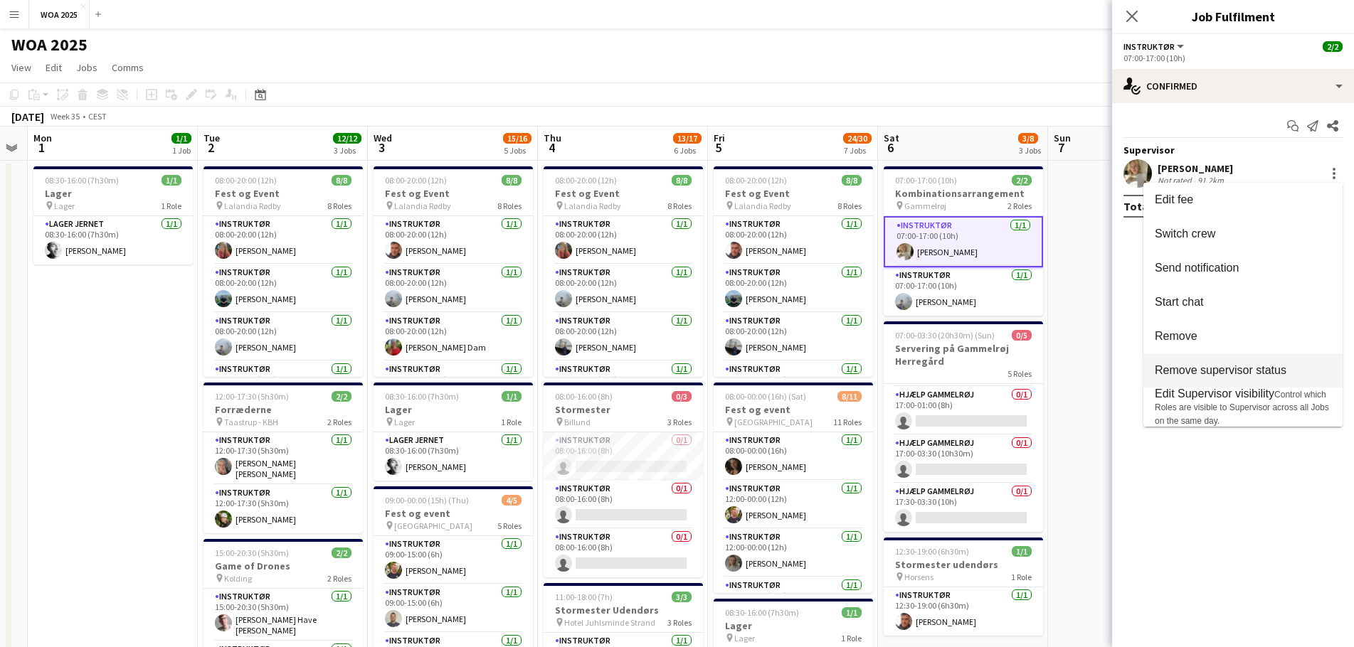
click at [1182, 371] on span "Remove supervisor status" at bounding box center [1221, 370] width 132 height 12
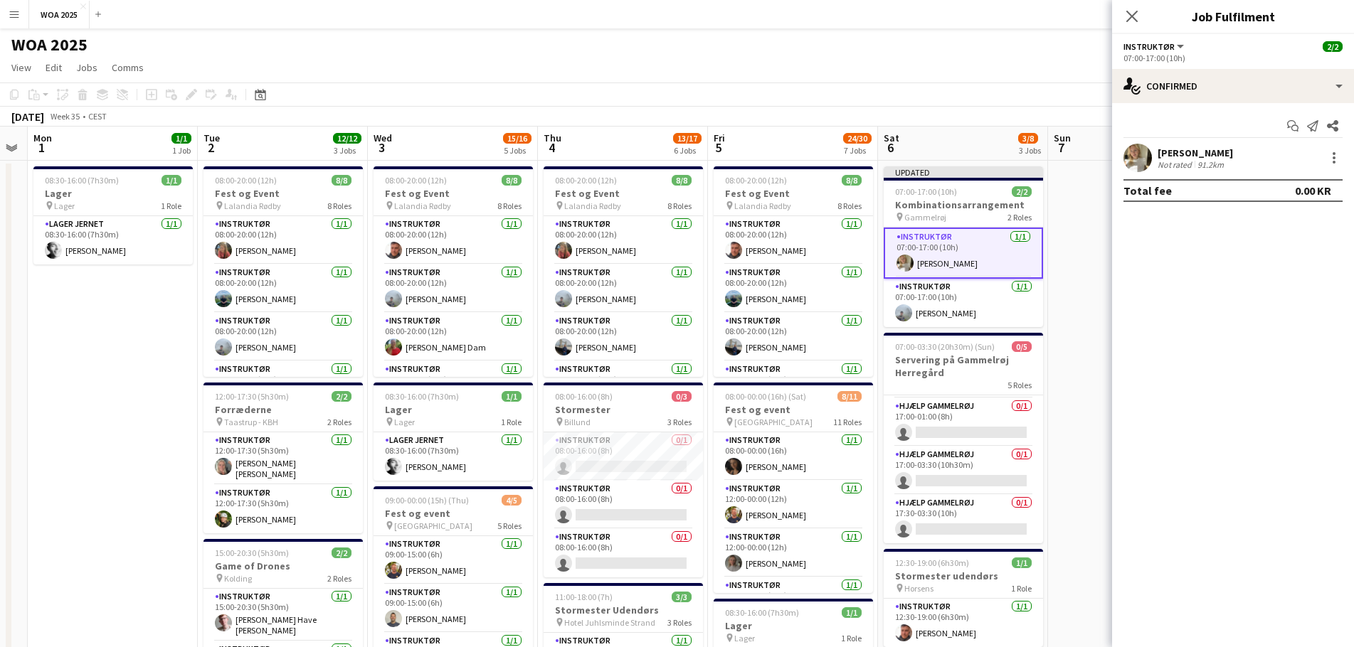
click at [1049, 86] on app-toolbar "Copy Paste Paste Ctrl+V Paste with crew Ctrl+Shift+V Paste linked Job [GEOGRAPH…" at bounding box center [677, 95] width 1354 height 24
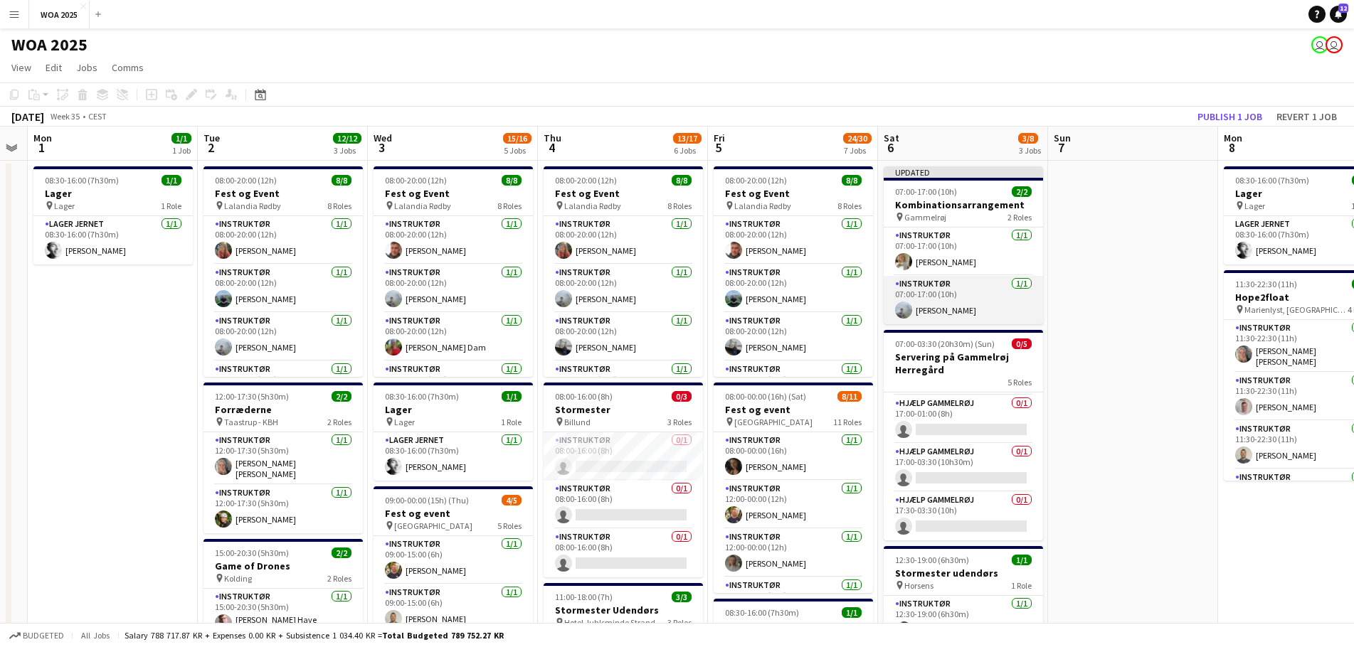
click at [959, 309] on app-card-role "Instruktør [DATE] 07:00-17:00 (10h) [PERSON_NAME]" at bounding box center [963, 300] width 159 height 48
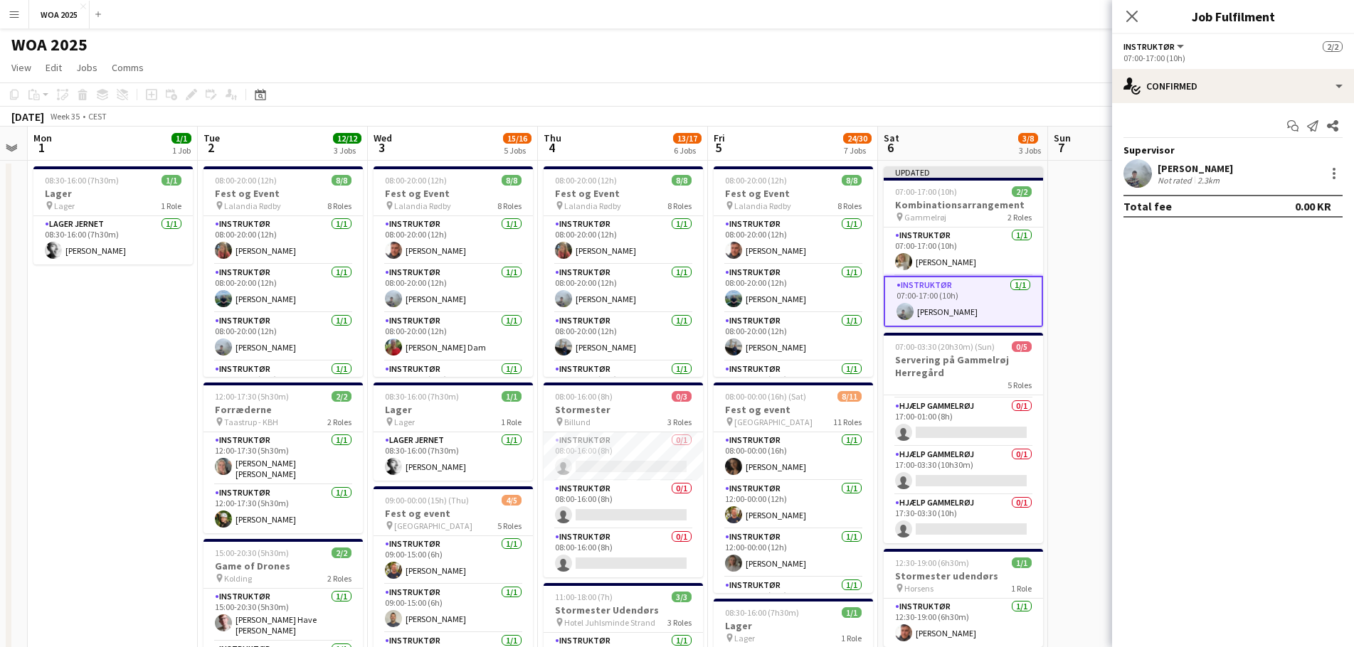
click at [1036, 105] on app-toolbar "Copy Paste Paste Ctrl+V Paste with crew Ctrl+Shift+V Paste linked Job [GEOGRAPH…" at bounding box center [677, 95] width 1354 height 24
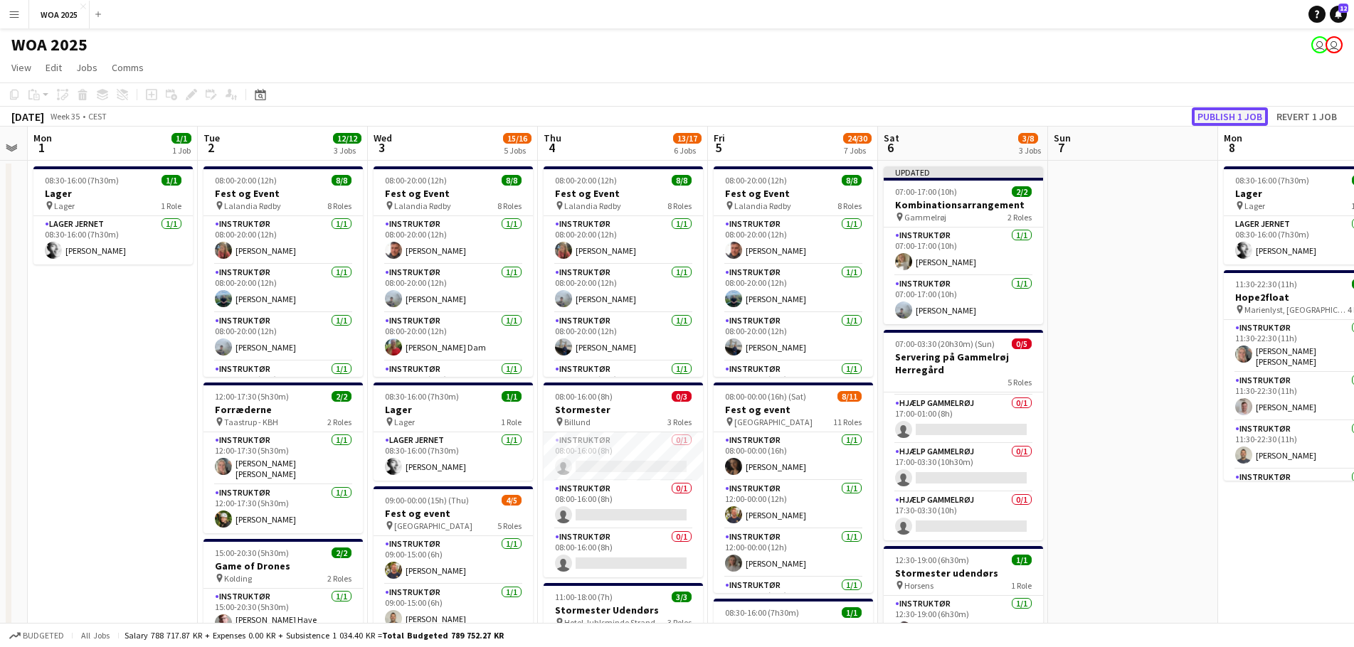
click at [1226, 121] on button "Publish 1 job" at bounding box center [1230, 116] width 76 height 18
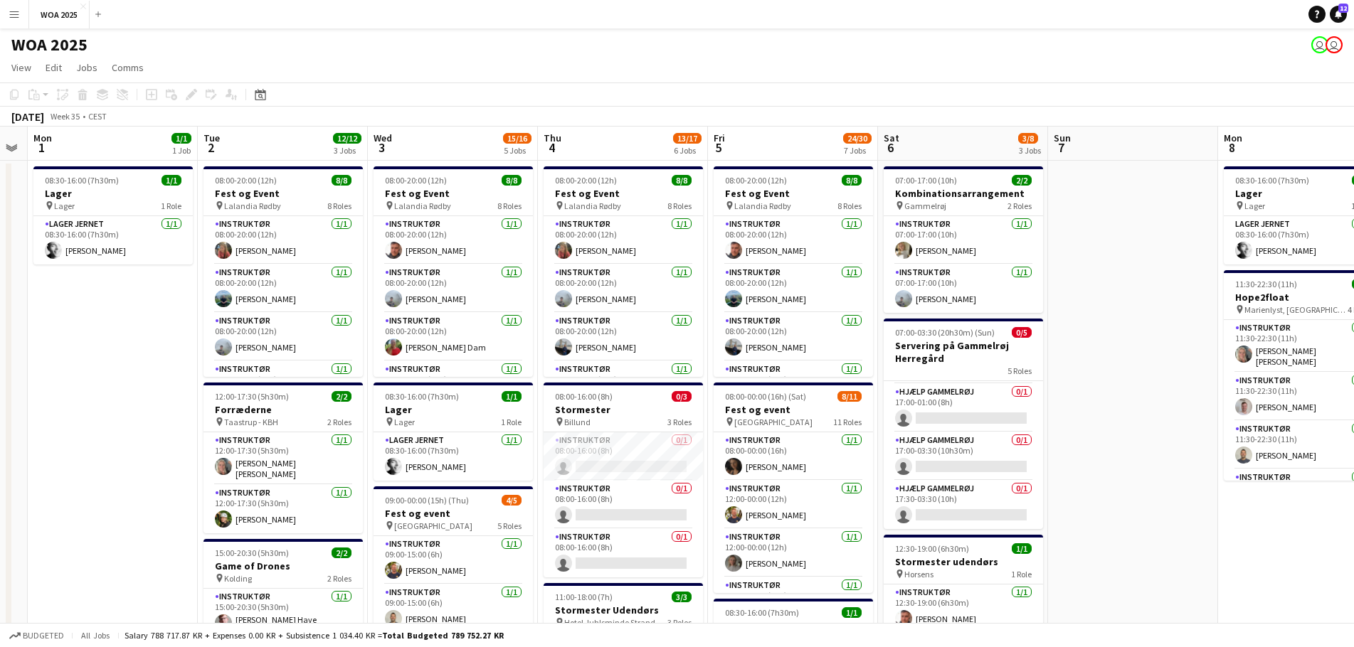
drag, startPoint x: 757, startPoint y: 70, endPoint x: 928, endPoint y: 90, distance: 171.9
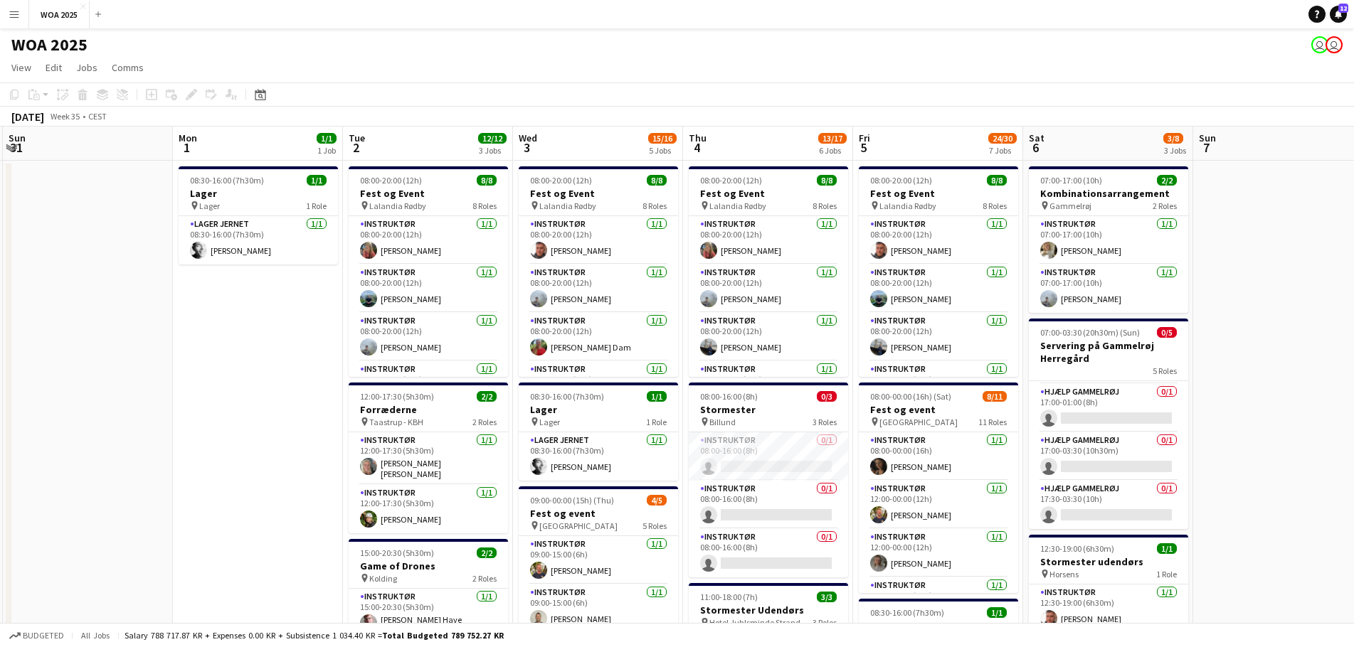
scroll to position [0, 285]
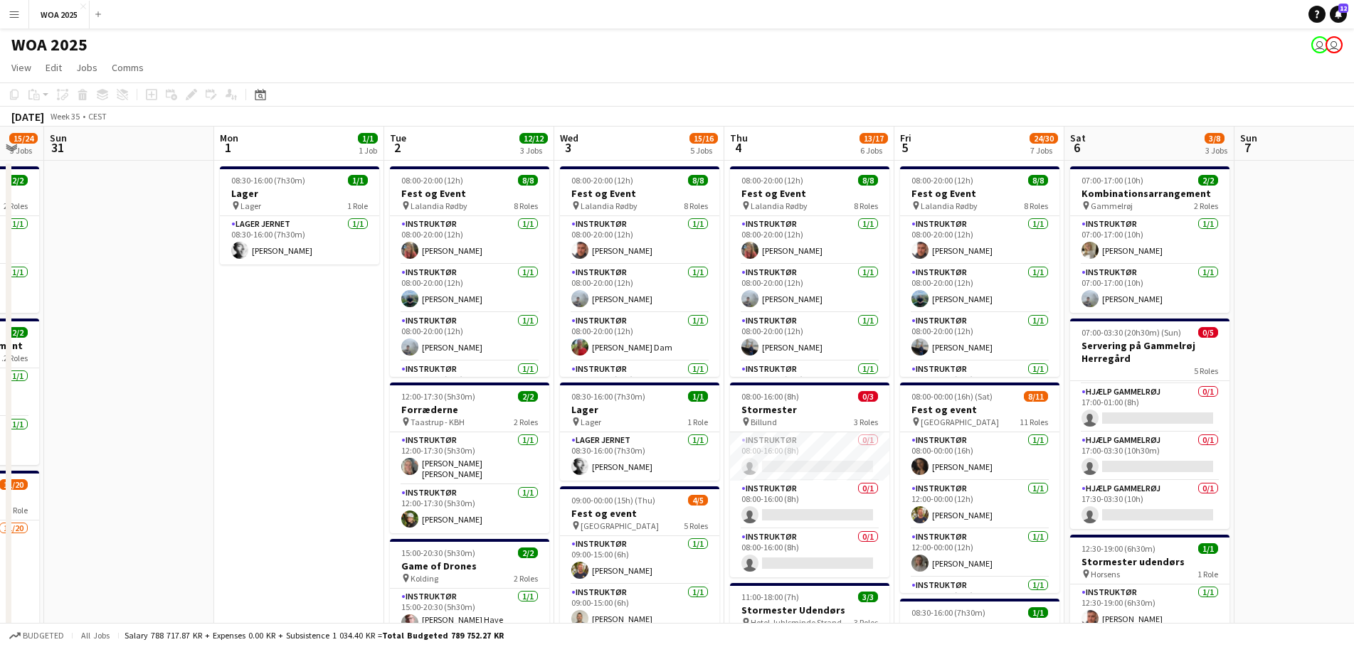
drag, startPoint x: 211, startPoint y: 403, endPoint x: 329, endPoint y: 413, distance: 117.8
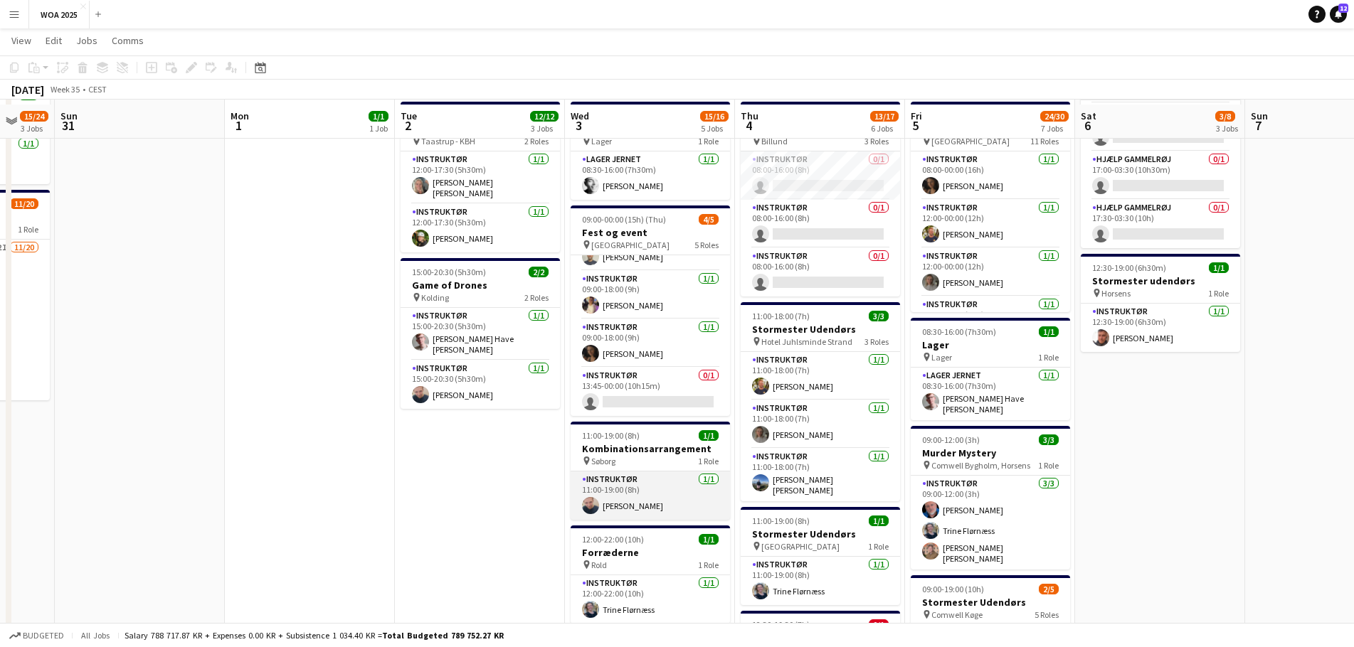
scroll to position [285, 0]
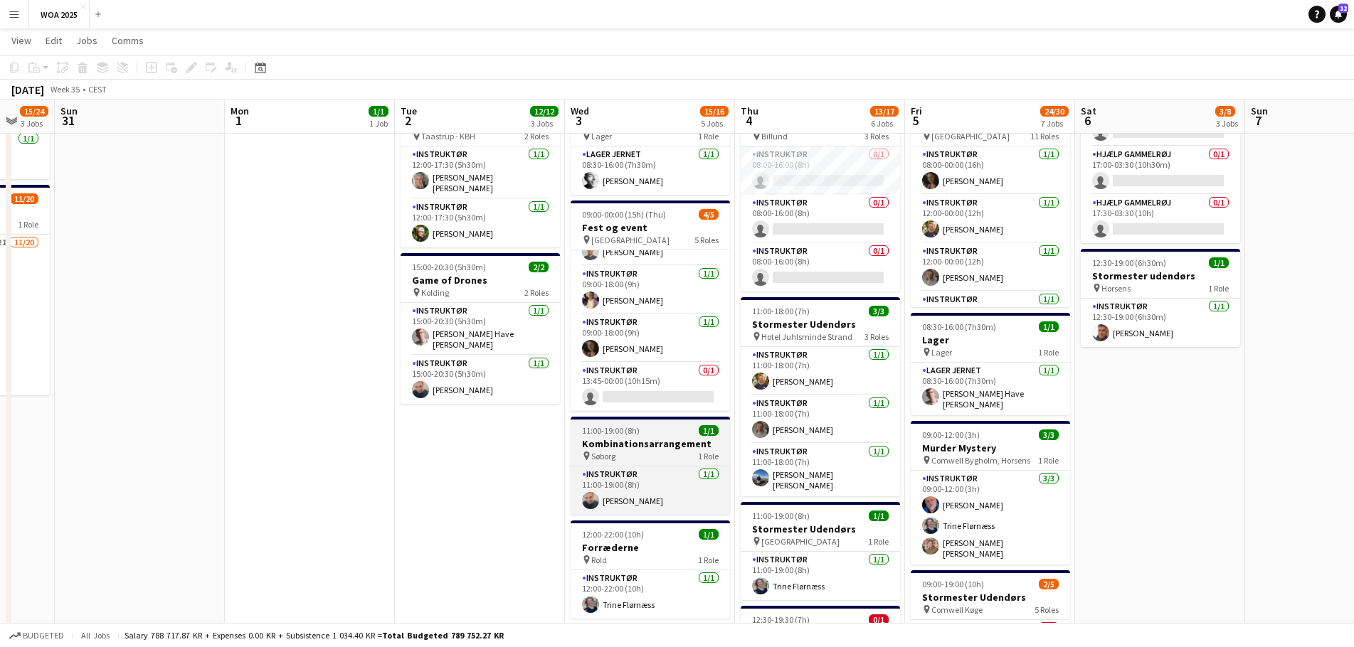
click at [656, 460] on div "pin Søborg 1 Role" at bounding box center [650, 455] width 159 height 11
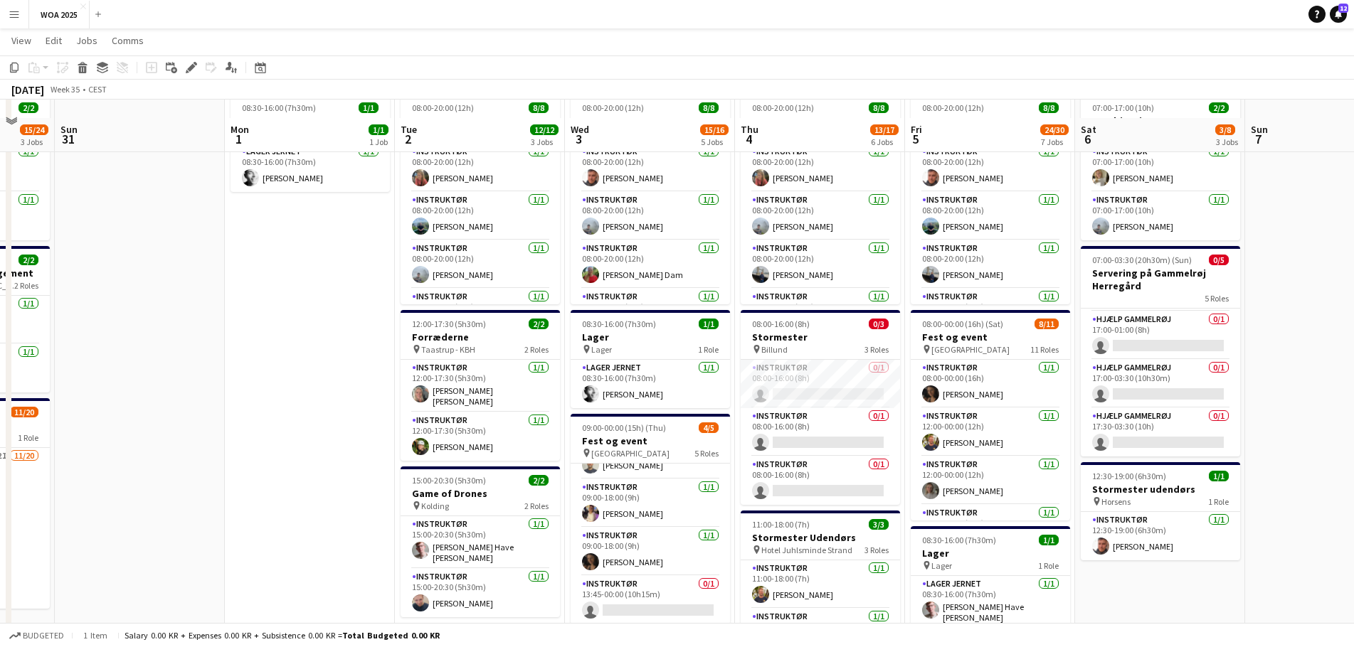
scroll to position [142, 0]
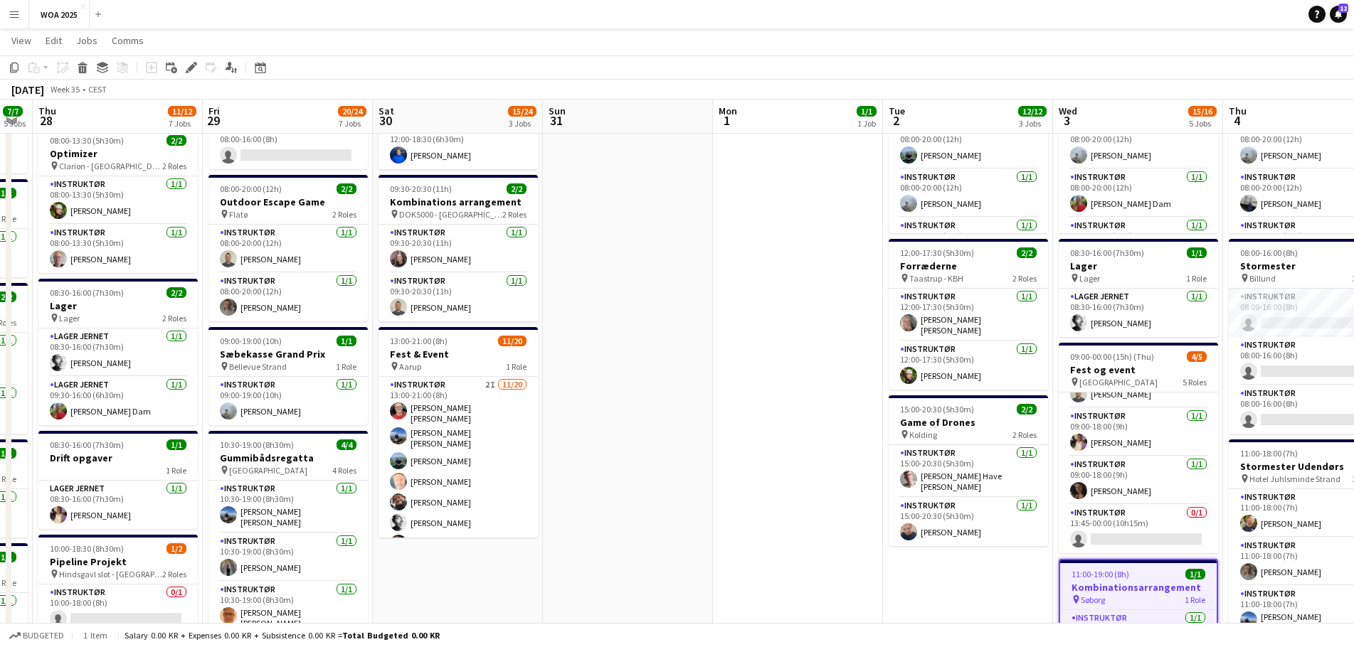
drag, startPoint x: 248, startPoint y: 302, endPoint x: 799, endPoint y: 317, distance: 550.9
click at [799, 317] on app-calendar-viewport "Tue 26 9/9 4 Jobs Wed 27 7/7 5 Jobs Thu 28 11/12 7 Jobs Fri 29 20/24 7 Jobs Sat…" at bounding box center [677, 562] width 1354 height 1298
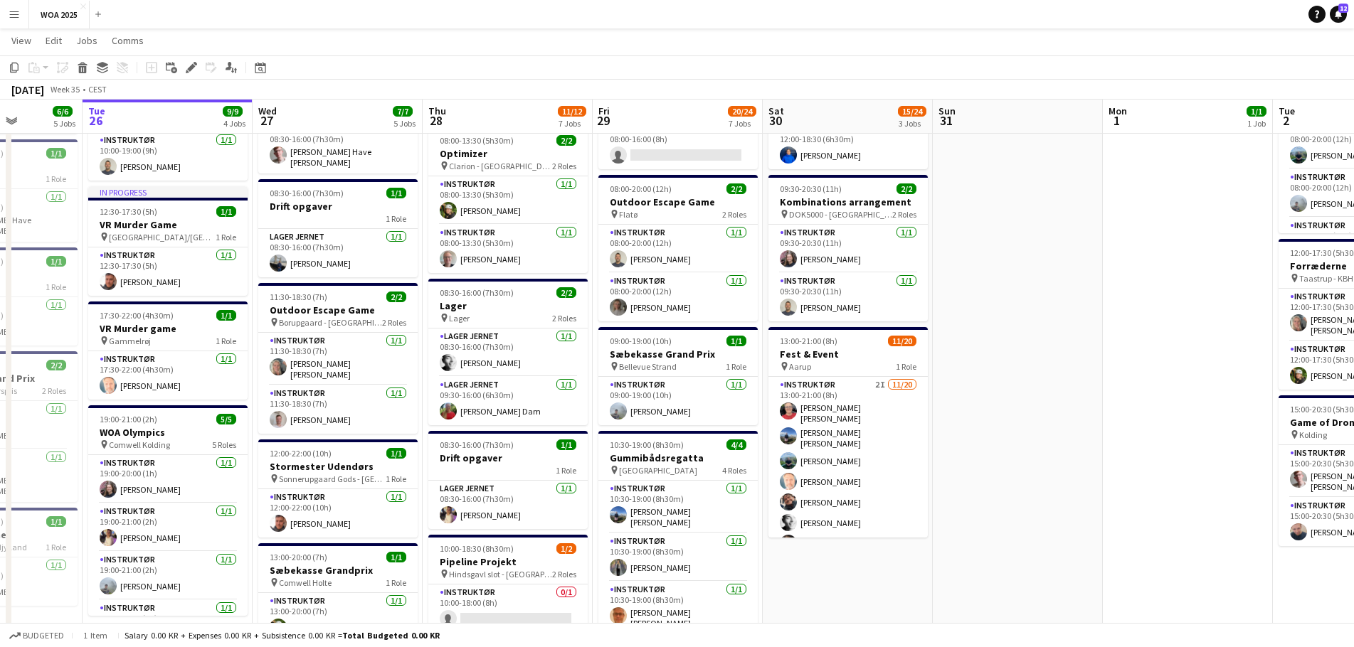
scroll to position [0, 425]
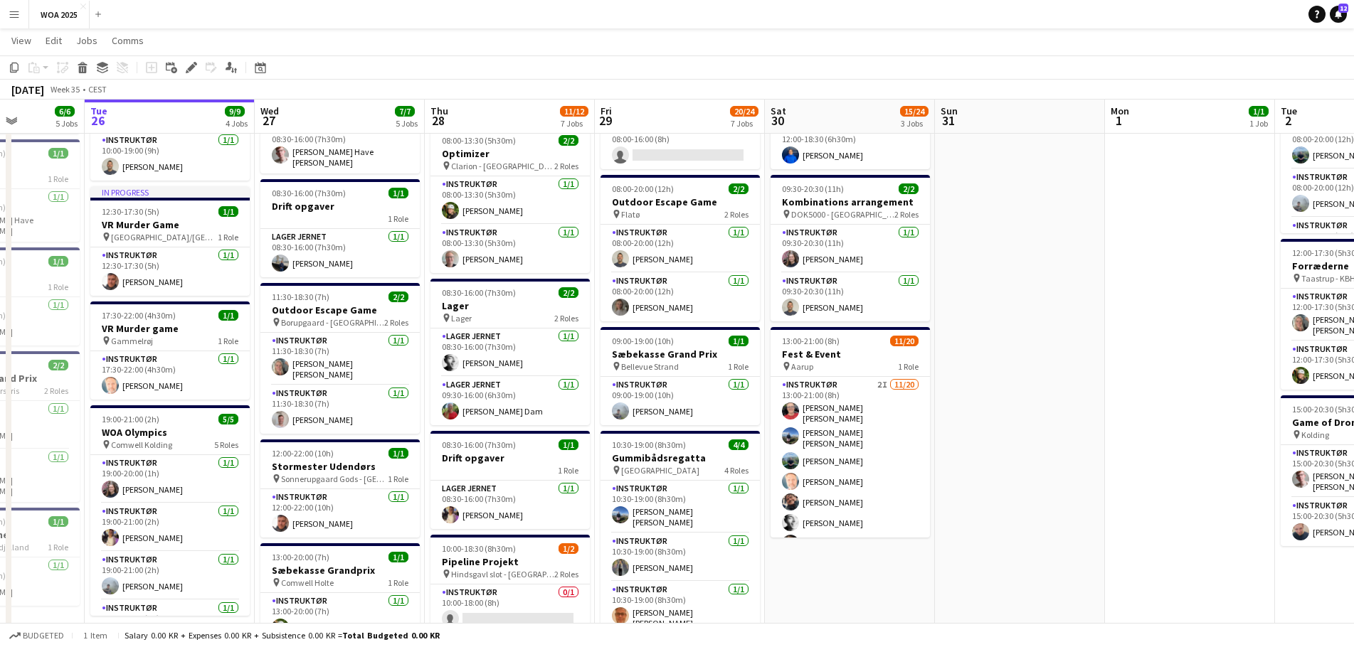
drag, startPoint x: 463, startPoint y: 292, endPoint x: 793, endPoint y: 298, distance: 329.5
click at [793, 298] on app-calendar-viewport "Sat 23 3/3 3 Jobs Sun 24 Mon 25 6/6 5 Jobs Tue 26 9/9 4 Jobs Wed 27 7/7 5 Jobs …" at bounding box center [677, 562] width 1354 height 1298
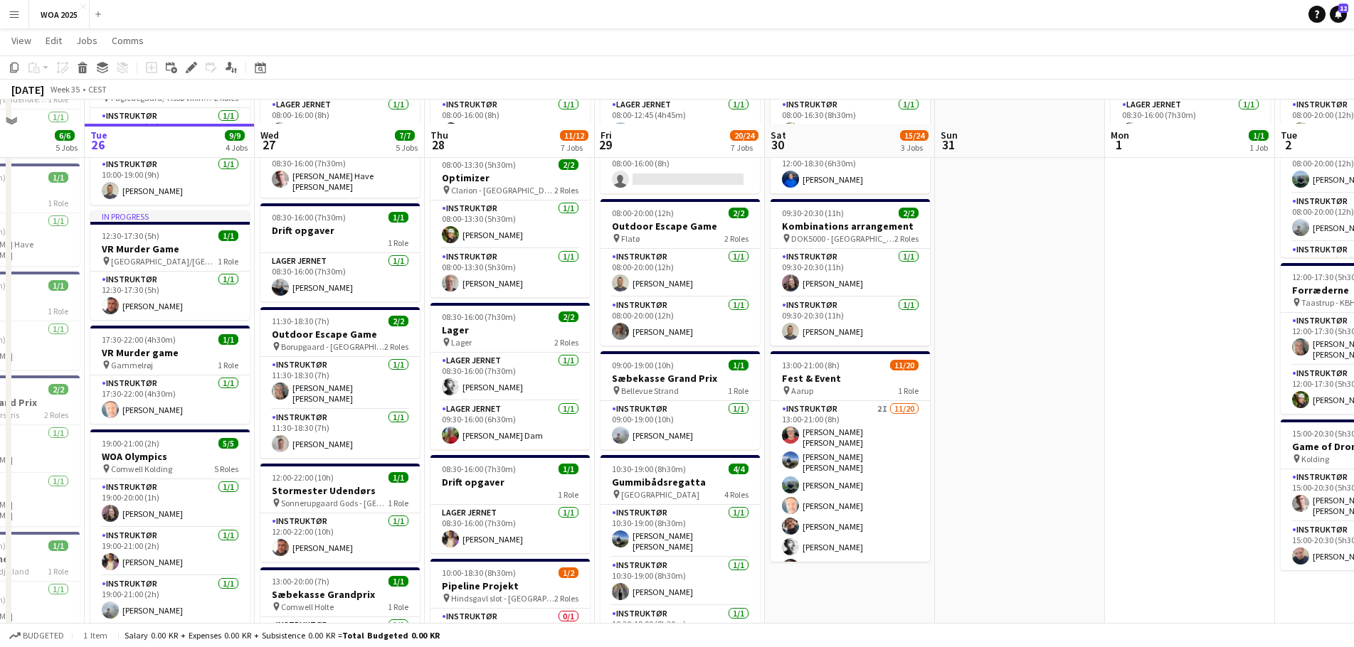
scroll to position [142, 0]
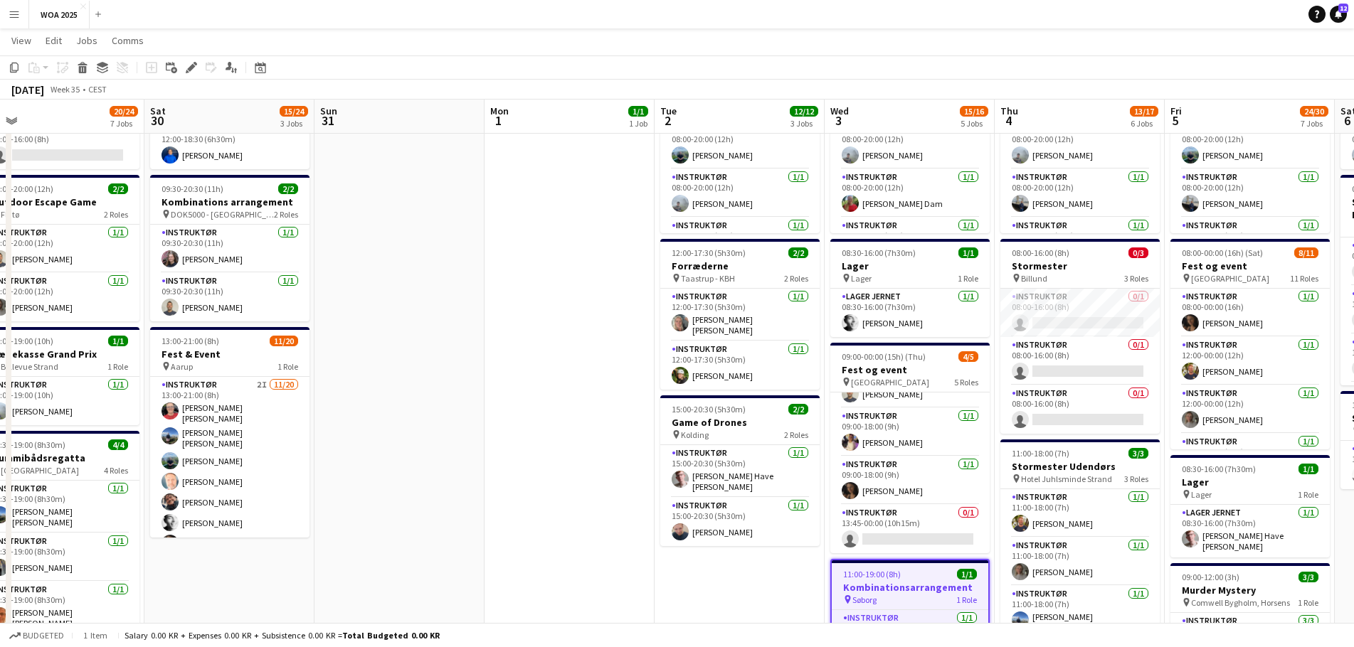
drag, startPoint x: 1029, startPoint y: 323, endPoint x: 399, endPoint y: 289, distance: 630.6
click at [399, 289] on app-calendar-viewport "Tue 26 9/9 4 Jobs Wed 27 7/7 5 Jobs Thu 28 11/12 7 Jobs Fri 29 20/24 7 Jobs Sat…" at bounding box center [677, 562] width 1354 height 1298
drag, startPoint x: 637, startPoint y: 300, endPoint x: 489, endPoint y: 248, distance: 156.2
click at [488, 248] on app-calendar-viewport "Tue 26 9/9 4 Jobs Wed 27 7/7 5 Jobs Thu 28 11/12 7 Jobs Fri 29 20/24 7 Jobs Sat…" at bounding box center [677, 562] width 1354 height 1298
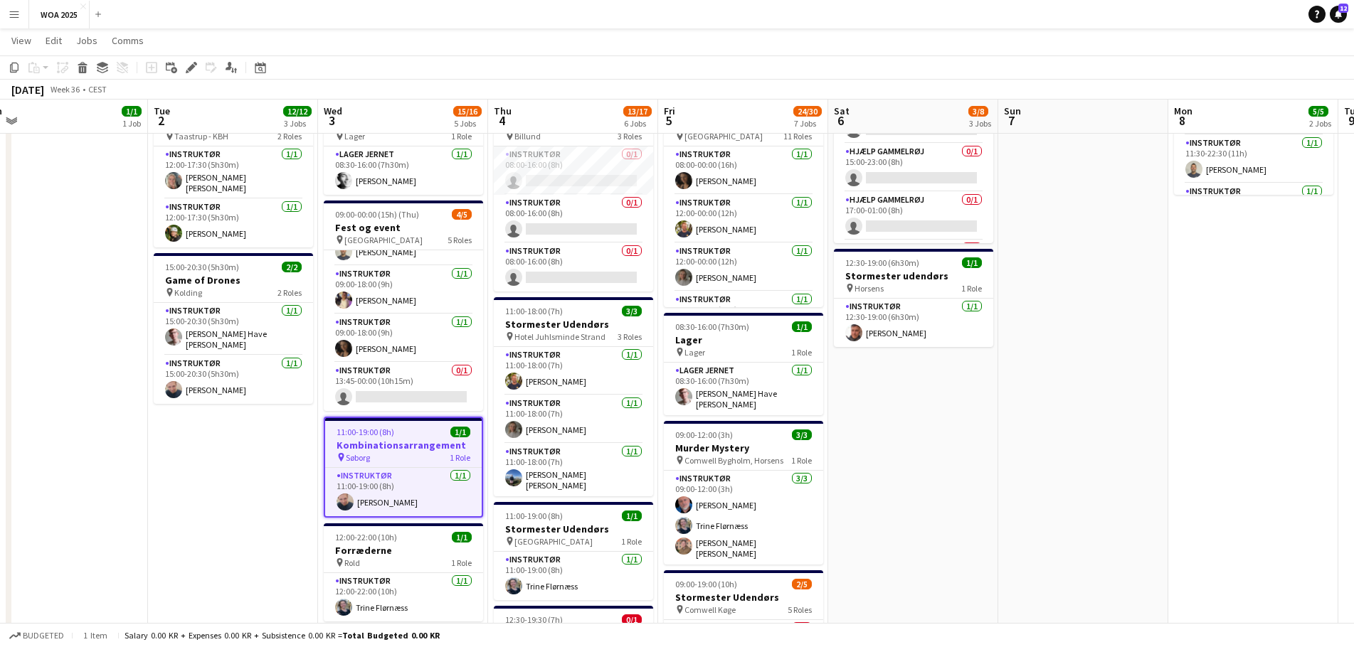
scroll to position [0, 356]
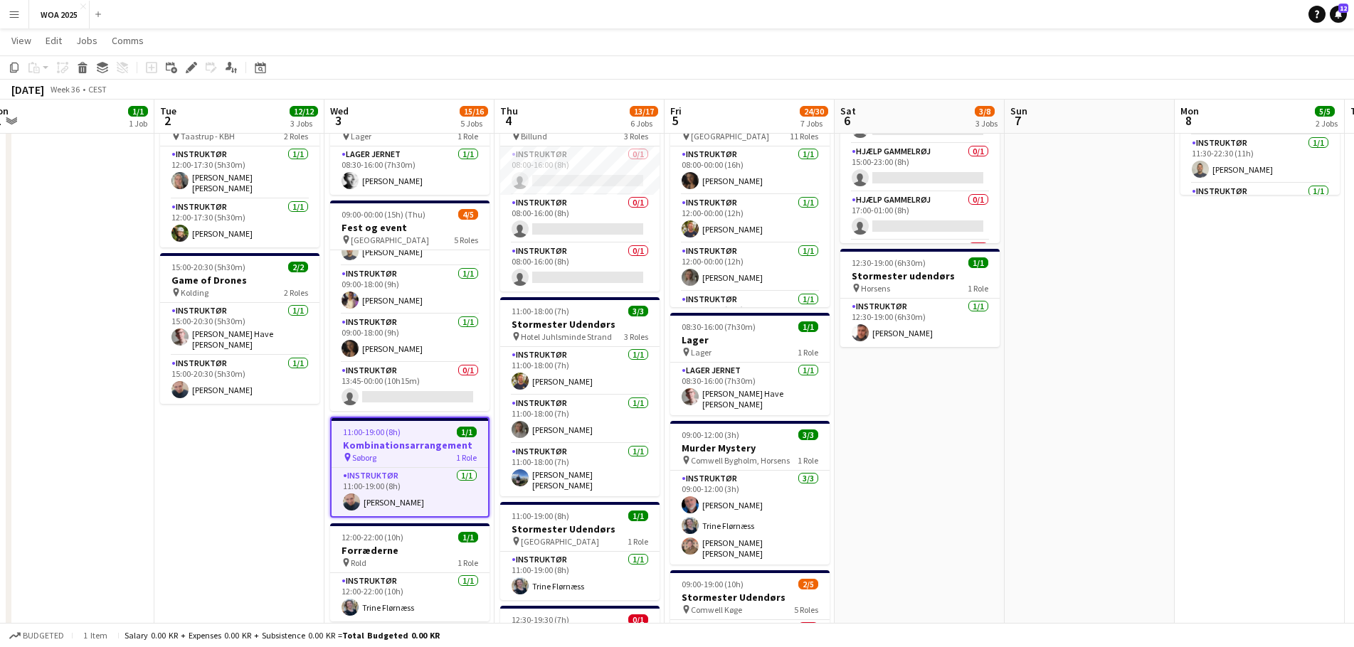
drag, startPoint x: 724, startPoint y: 430, endPoint x: 265, endPoint y: 306, distance: 476.2
click at [265, 306] on app-calendar-viewport "Sat 30 15/24 3 Jobs Sun 31 Mon 1 1/1 1 Job Tue 2 12/12 3 Jobs Wed 3 15/16 5 Job…" at bounding box center [677, 420] width 1354 height 1298
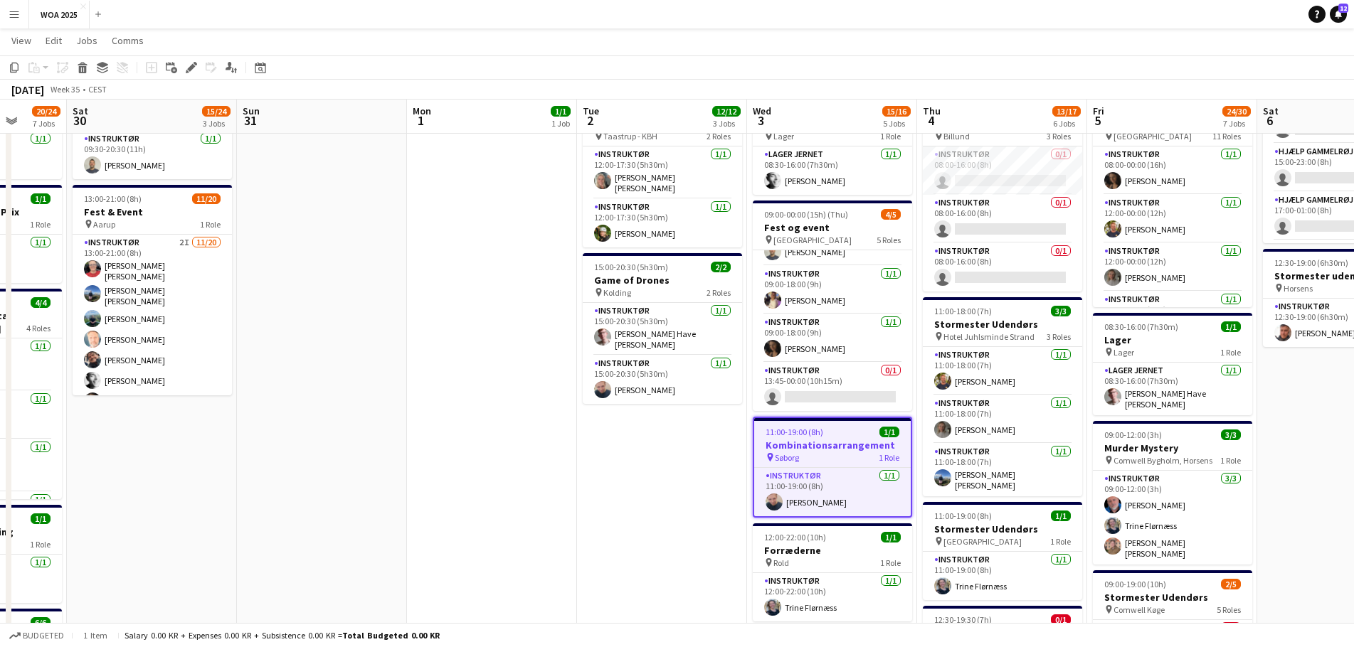
scroll to position [0, 456]
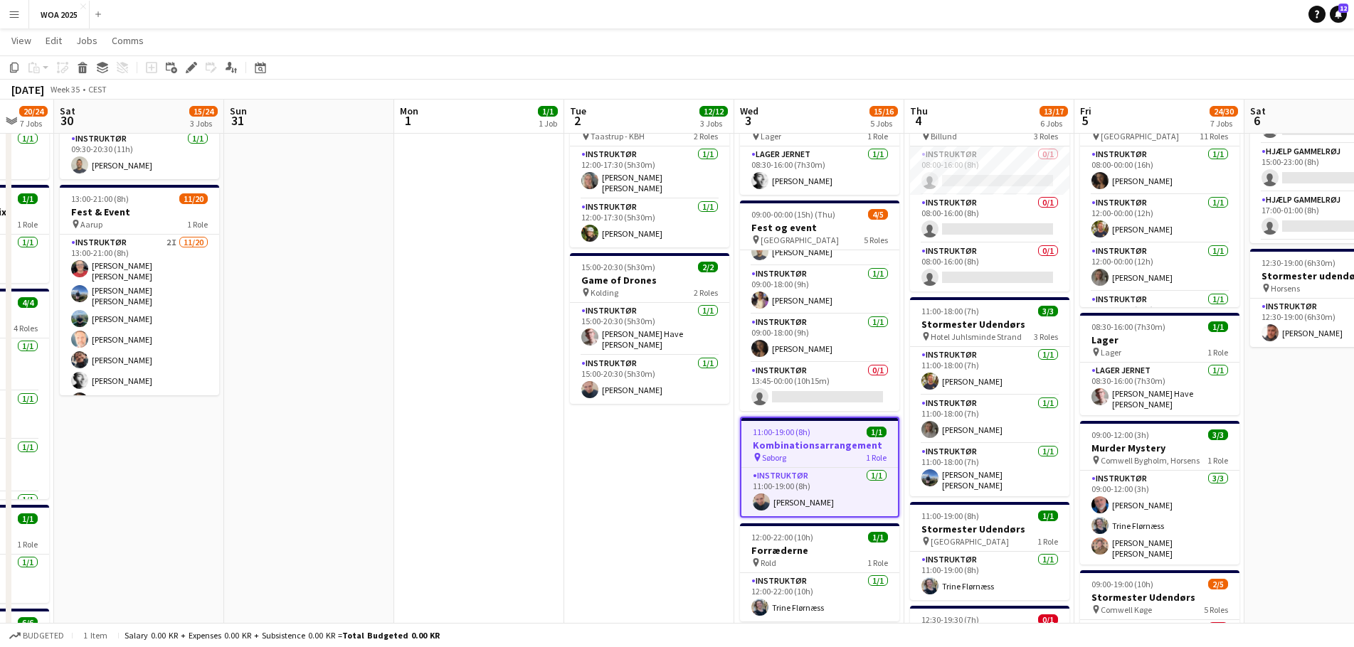
drag, startPoint x: 295, startPoint y: 314, endPoint x: 704, endPoint y: 344, distance: 410.8
click at [704, 344] on app-calendar-viewport "Wed 27 7/7 5 Jobs Thu 28 11/12 7 Jobs Fri 29 20/24 7 Jobs Sat 30 15/24 3 Jobs S…" at bounding box center [677, 420] width 1354 height 1298
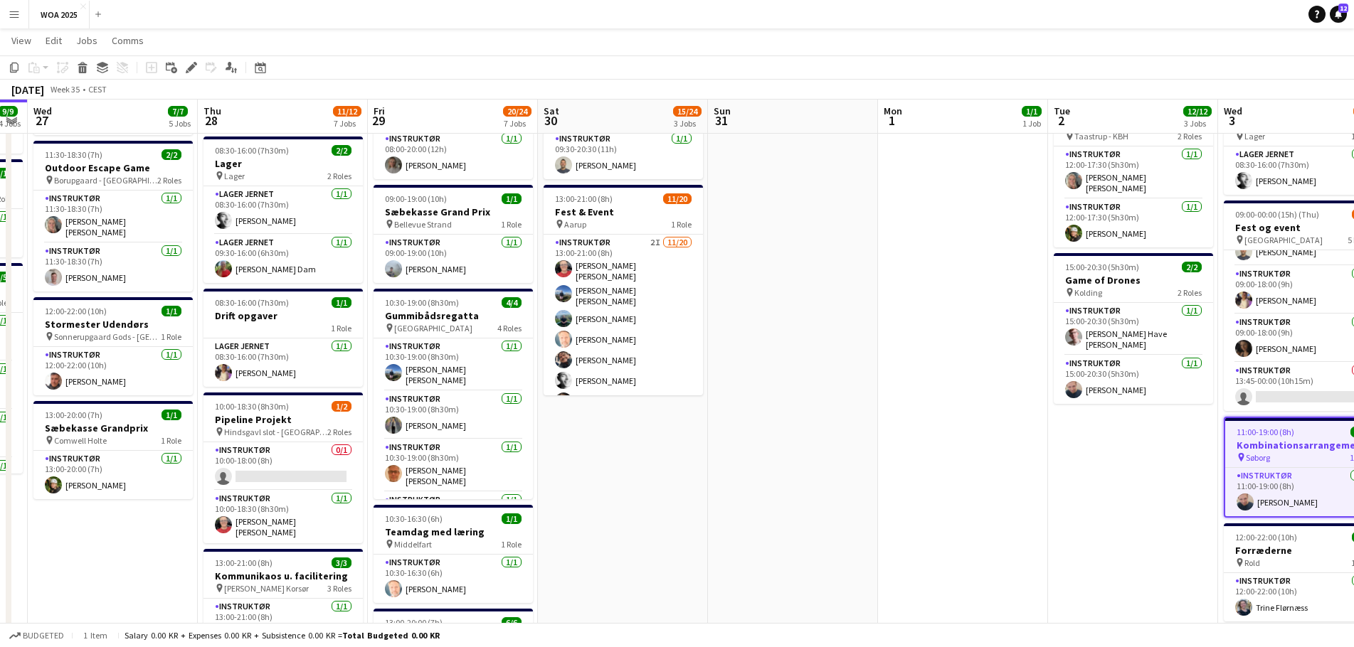
drag, startPoint x: 518, startPoint y: 341, endPoint x: 960, endPoint y: 312, distance: 443.5
click at [960, 312] on app-calendar-viewport "Mon 25 6/6 5 Jobs Tue 26 9/9 4 Jobs Wed 27 7/7 5 Jobs Thu 28 11/12 7 Jobs Fri 2…" at bounding box center [677, 420] width 1354 height 1298
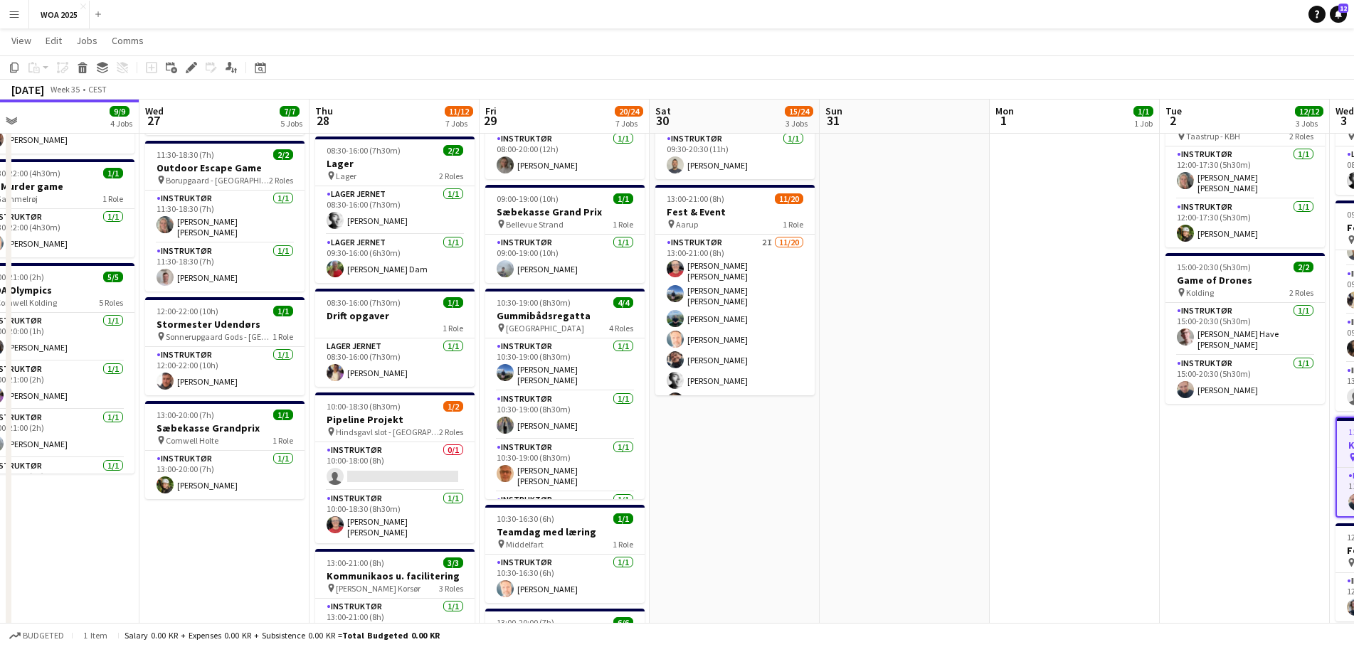
drag, startPoint x: 817, startPoint y: 365, endPoint x: 903, endPoint y: 369, distance: 86.2
click at [903, 369] on app-calendar-viewport "Sun 24 Mon 25 6/6 5 Jobs Tue 26 9/9 4 Jobs Wed 27 7/7 5 Jobs Thu 28 11/12 7 Job…" at bounding box center [677, 420] width 1354 height 1298
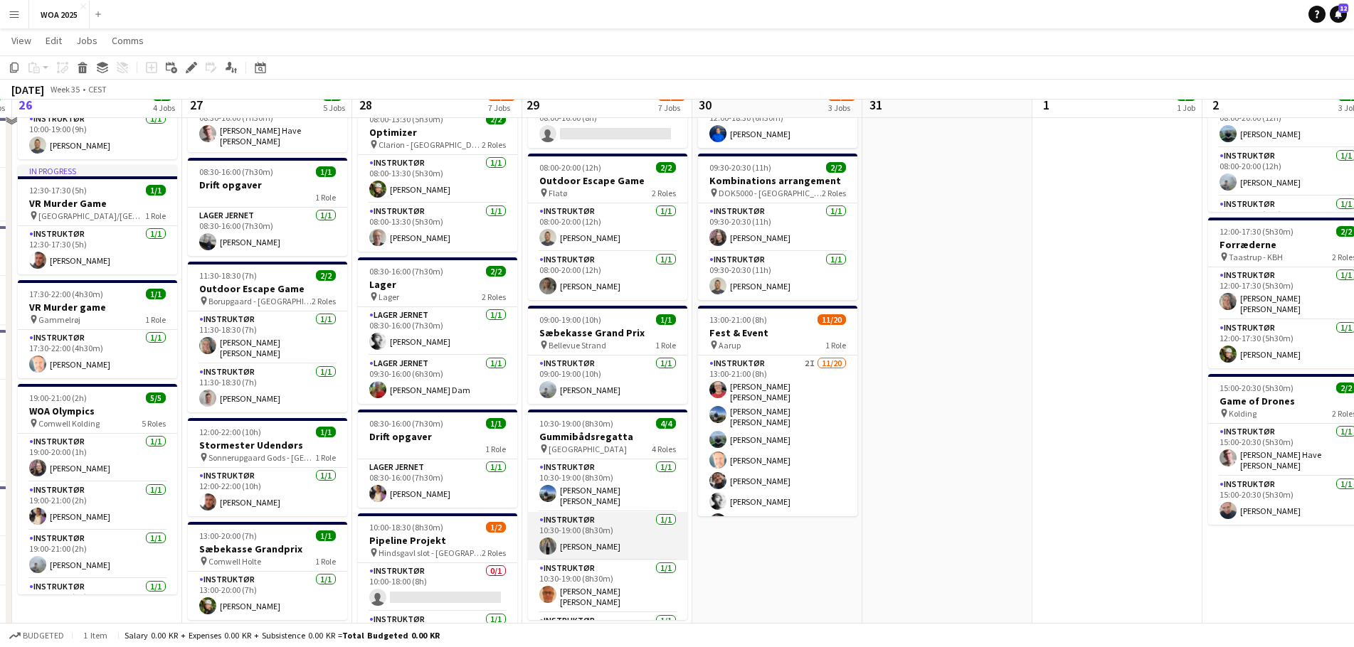
scroll to position [142, 0]
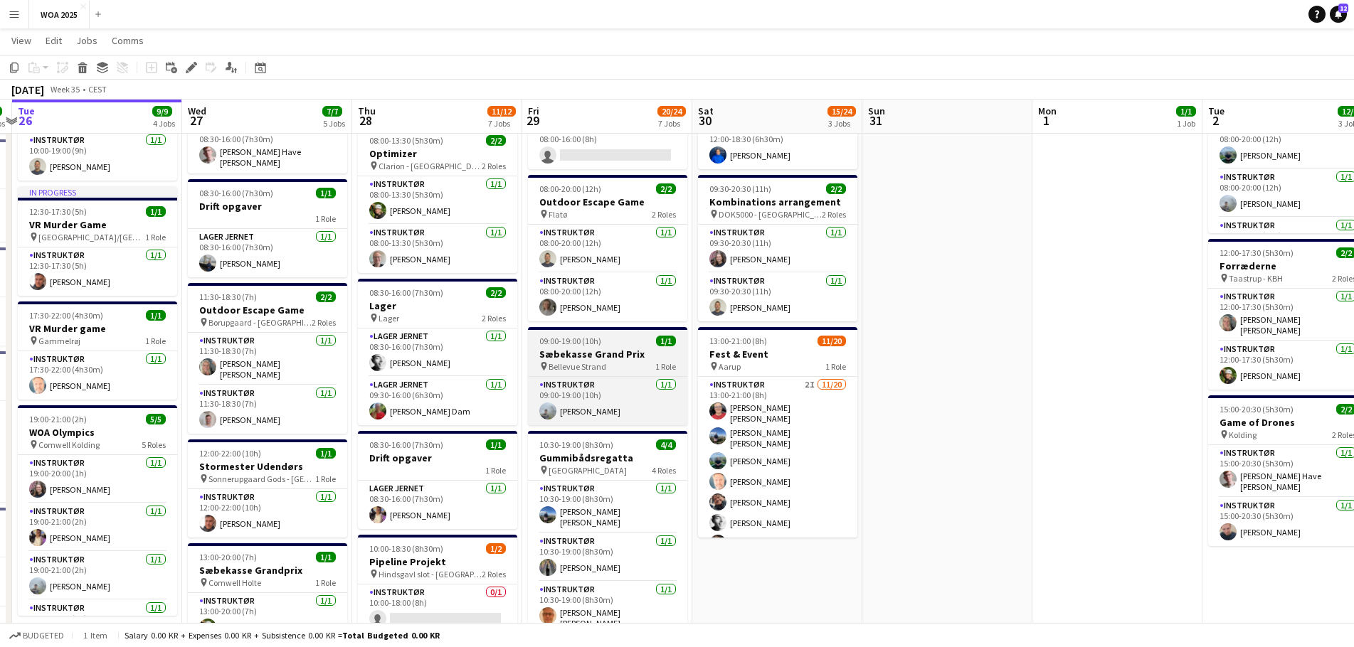
click at [553, 341] on span "09:00-19:00 (10h)" at bounding box center [570, 341] width 62 height 11
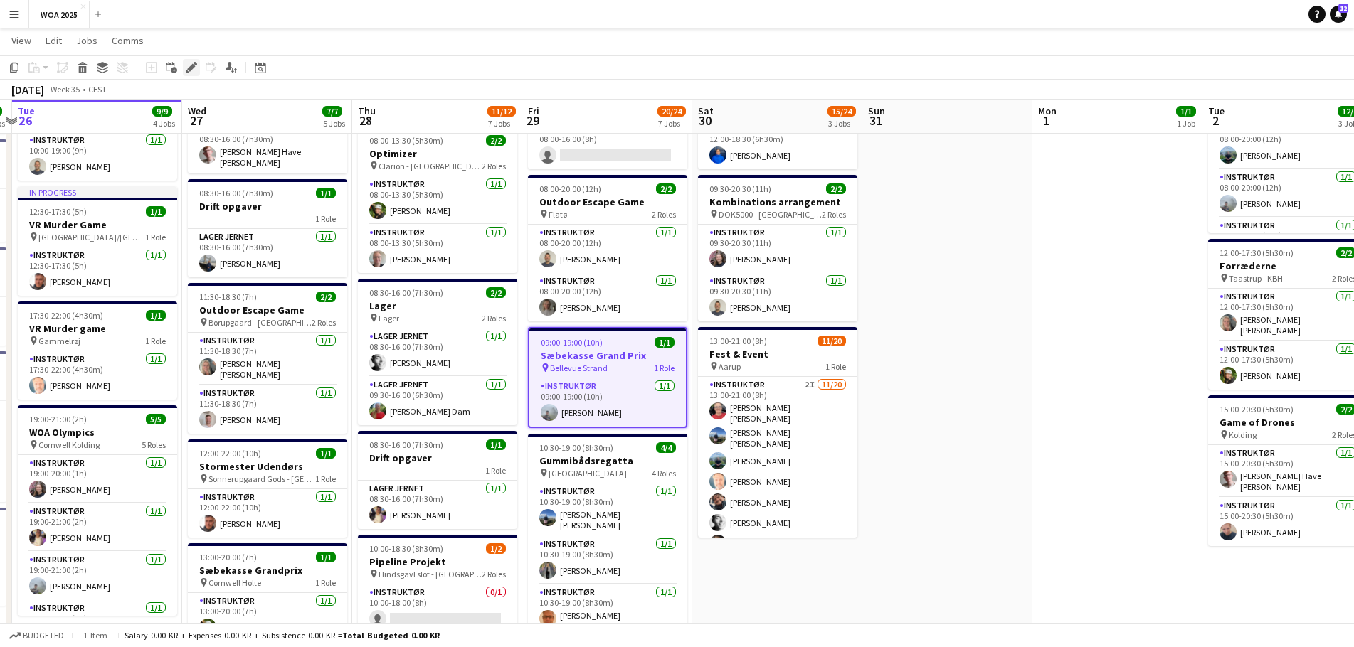
click at [185, 68] on div "Edit" at bounding box center [191, 67] width 17 height 17
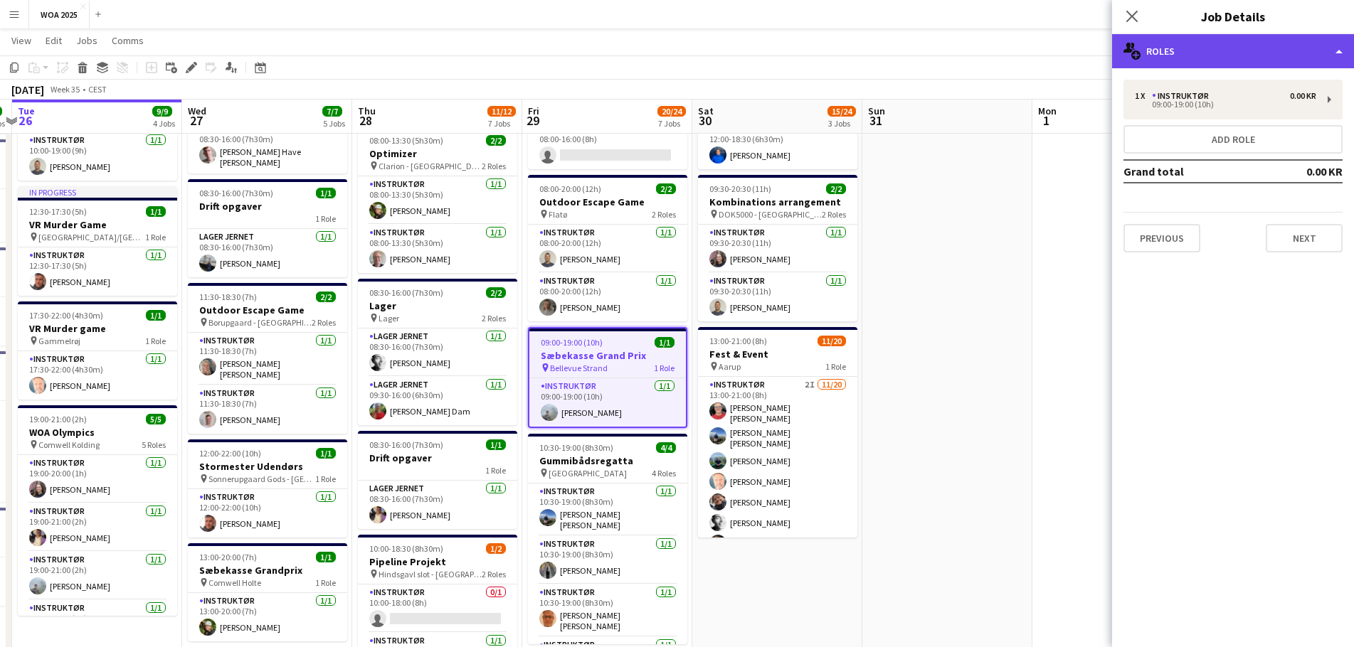
click at [1260, 57] on div "multiple-users-add Roles" at bounding box center [1233, 51] width 242 height 34
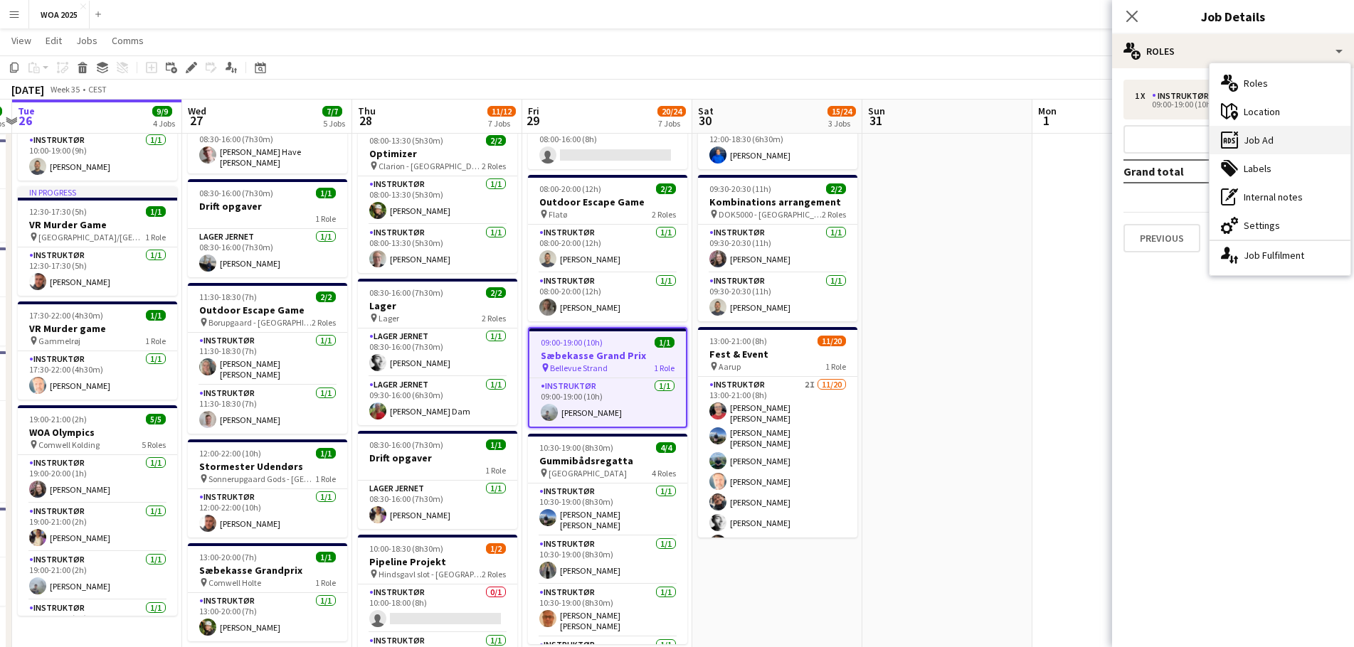
click at [1287, 140] on div "ads-window Job Ad" at bounding box center [1279, 140] width 141 height 28
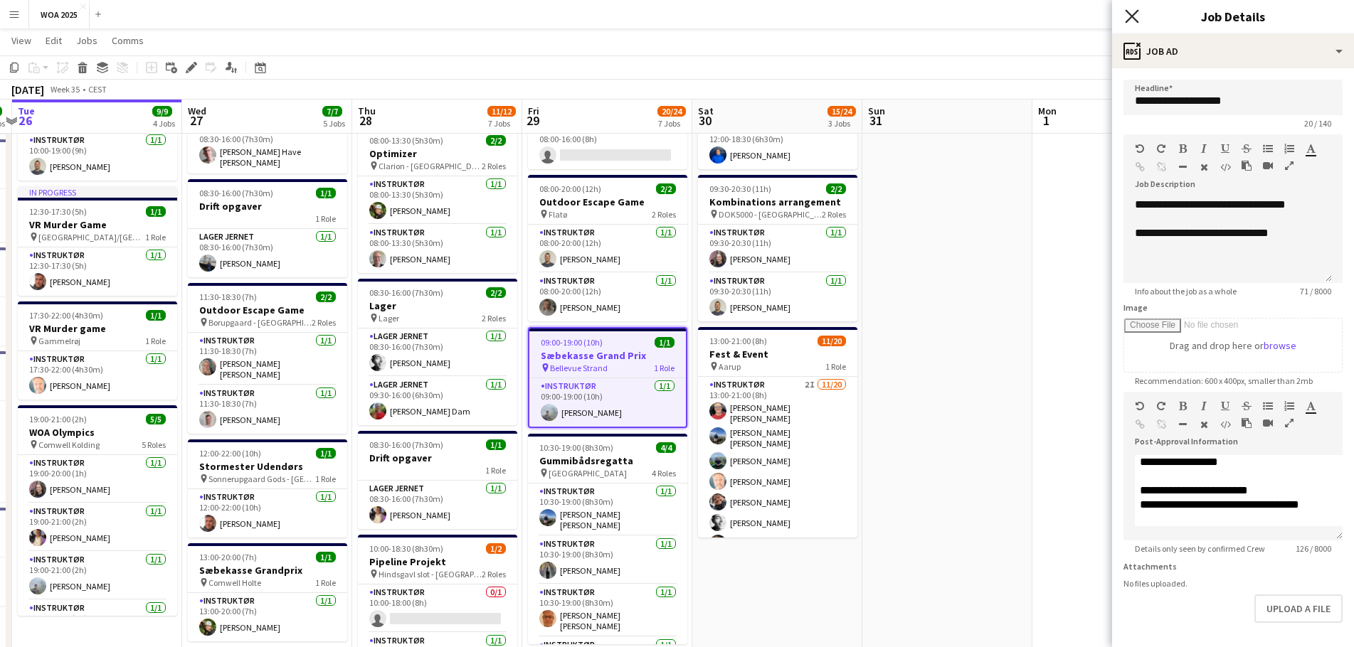
click at [1130, 13] on icon "Close pop-in" at bounding box center [1132, 16] width 14 height 14
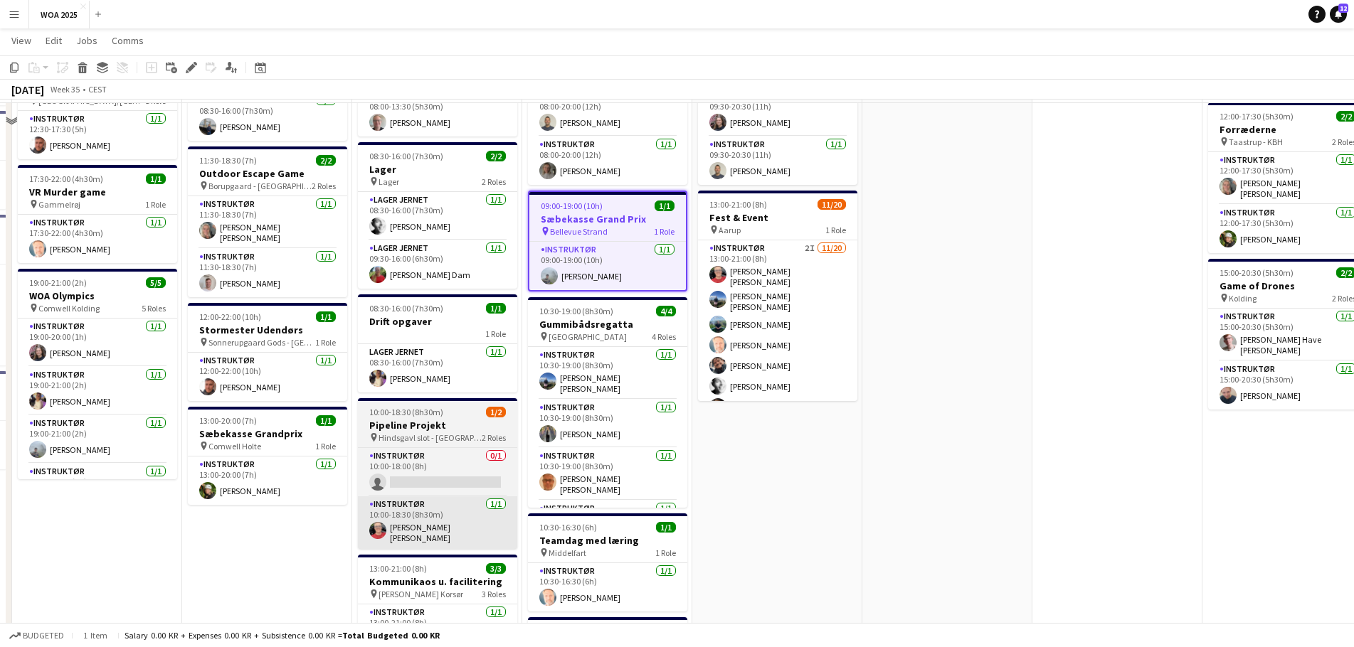
scroll to position [285, 0]
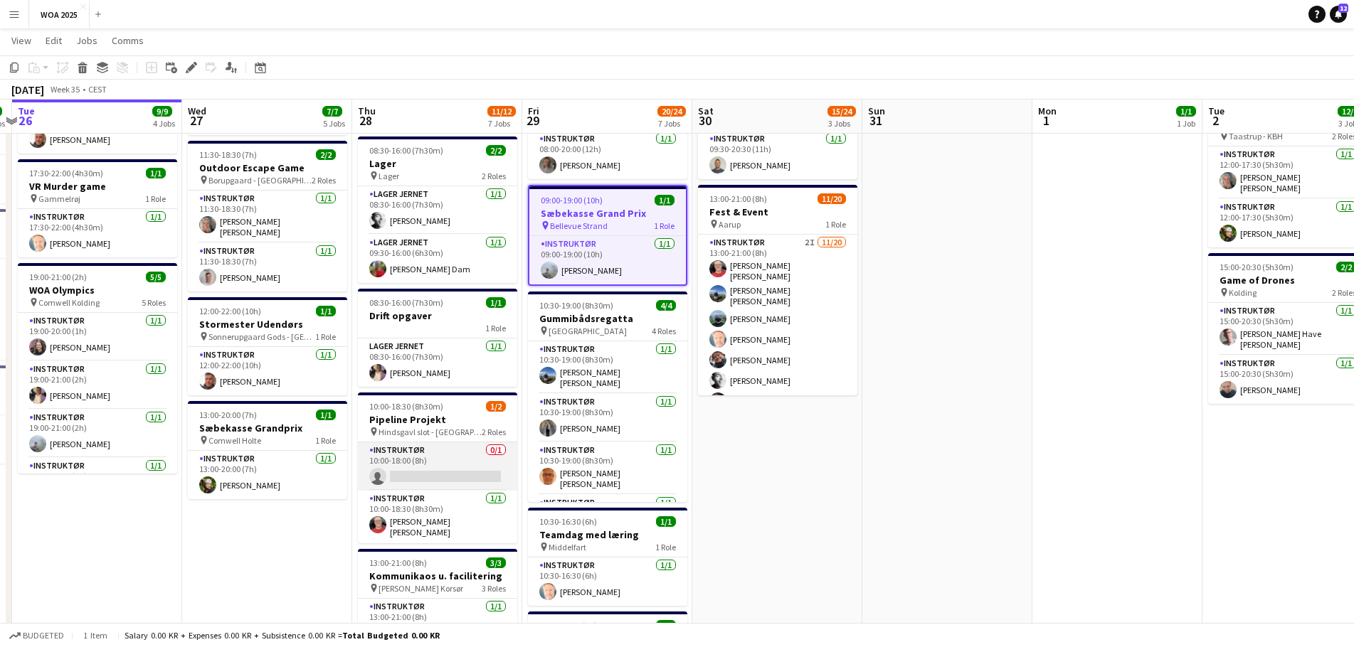
click at [428, 467] on app-card-role "Instruktør 0/1 10:00-18:00 (8h) single-neutral-actions" at bounding box center [437, 467] width 159 height 48
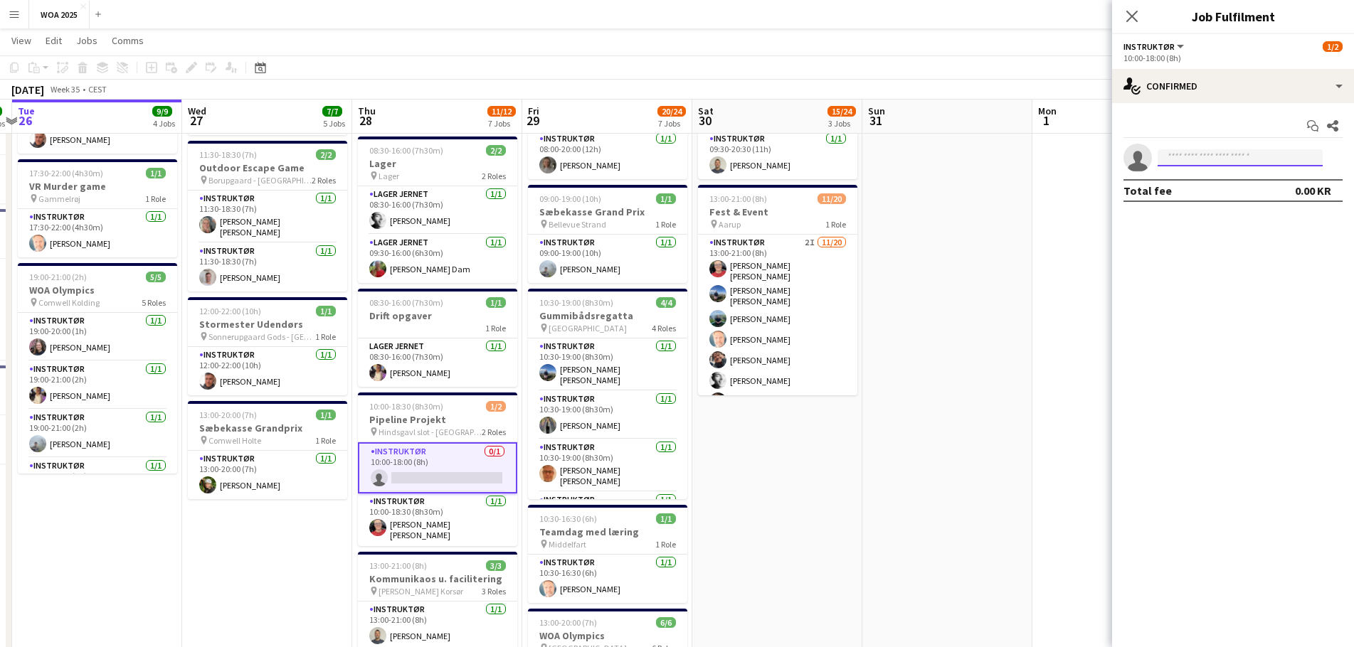
click at [1210, 160] on input at bounding box center [1240, 157] width 165 height 17
type input "*"
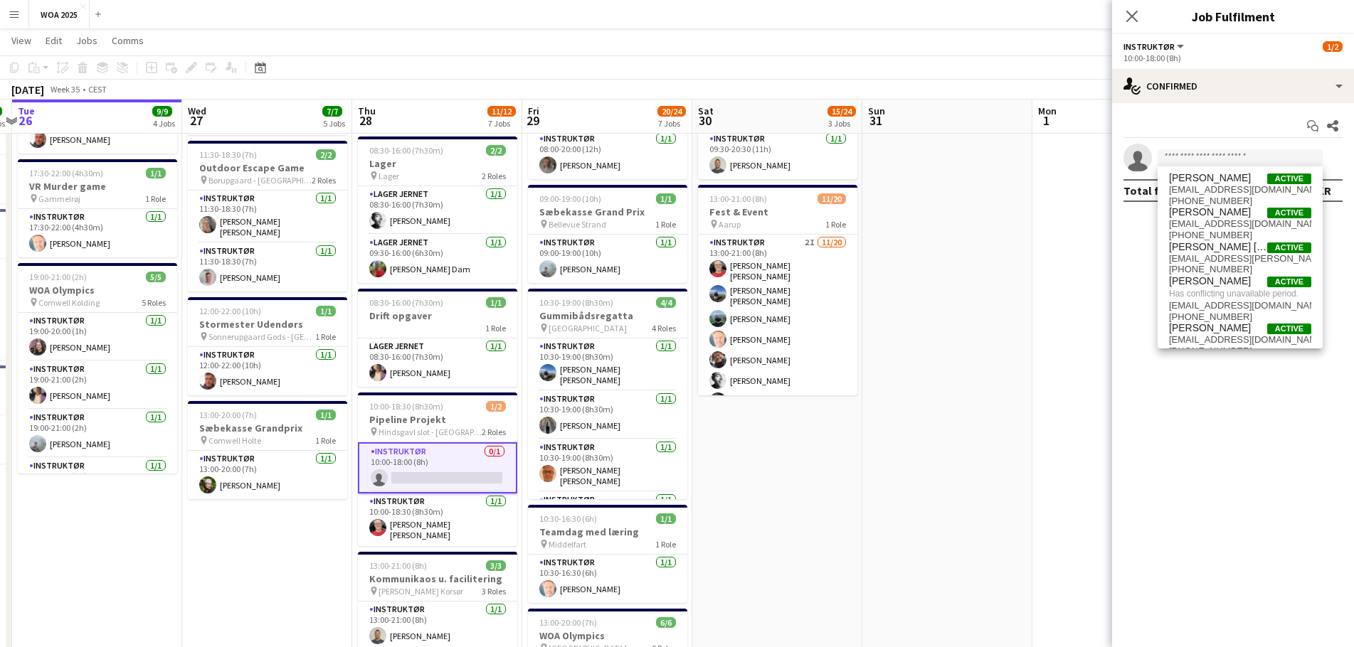
click at [960, 344] on app-date-cell at bounding box center [947, 472] width 170 height 1194
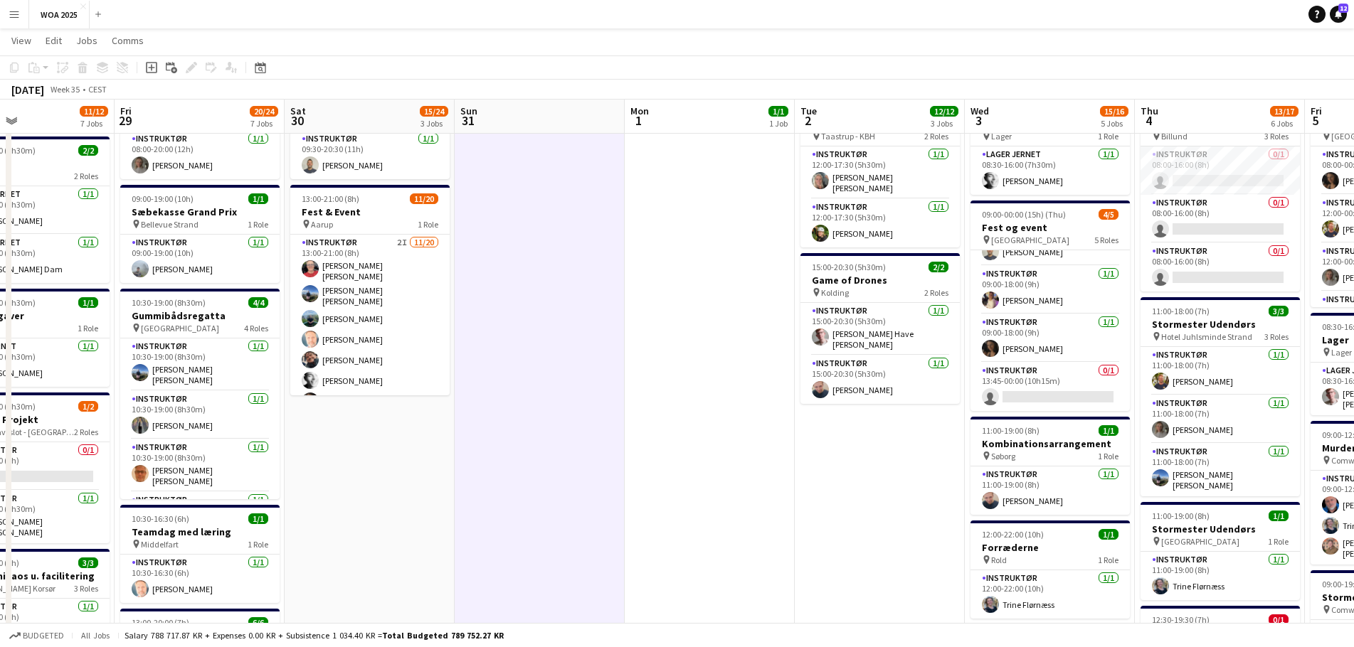
scroll to position [0, 403]
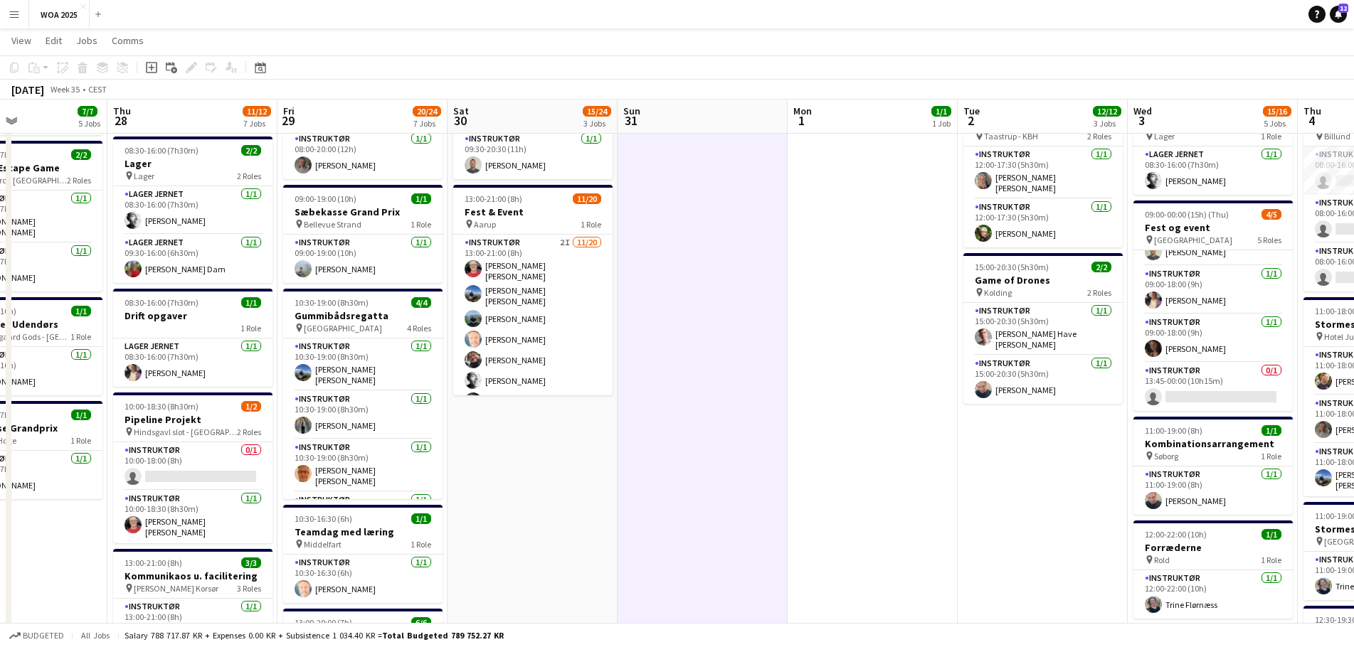
drag, startPoint x: 955, startPoint y: 257, endPoint x: 711, endPoint y: 284, distance: 246.2
click at [711, 284] on app-calendar-viewport "Mon 25 6/6 5 Jobs Tue 26 9/9 4 Jobs Wed 27 7/7 5 Jobs Thu 28 11/12 7 Jobs Fri 2…" at bounding box center [677, 420] width 1354 height 1298
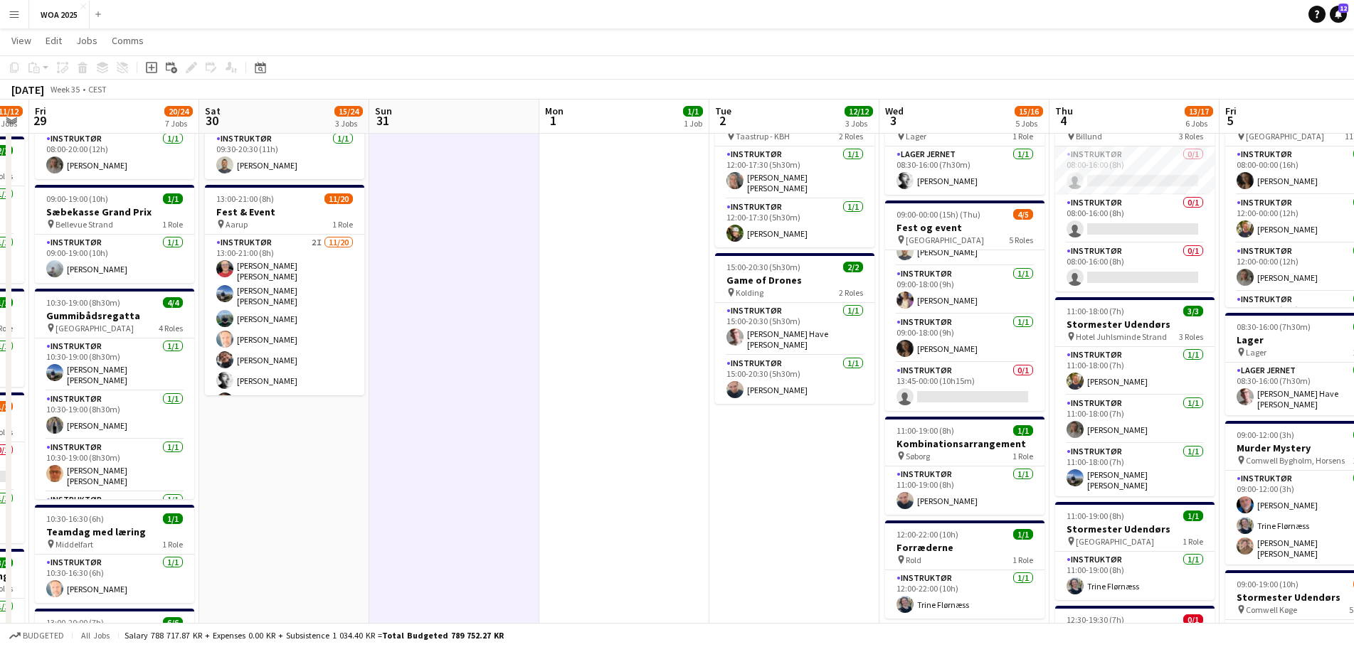
drag, startPoint x: 808, startPoint y: 250, endPoint x: 600, endPoint y: 245, distance: 207.1
click at [600, 245] on app-calendar-viewport "Tue 26 9/9 4 Jobs Wed 27 7/7 5 Jobs Thu 28 11/12 7 Jobs Fri 29 20/24 7 Jobs Sat…" at bounding box center [677, 420] width 1354 height 1298
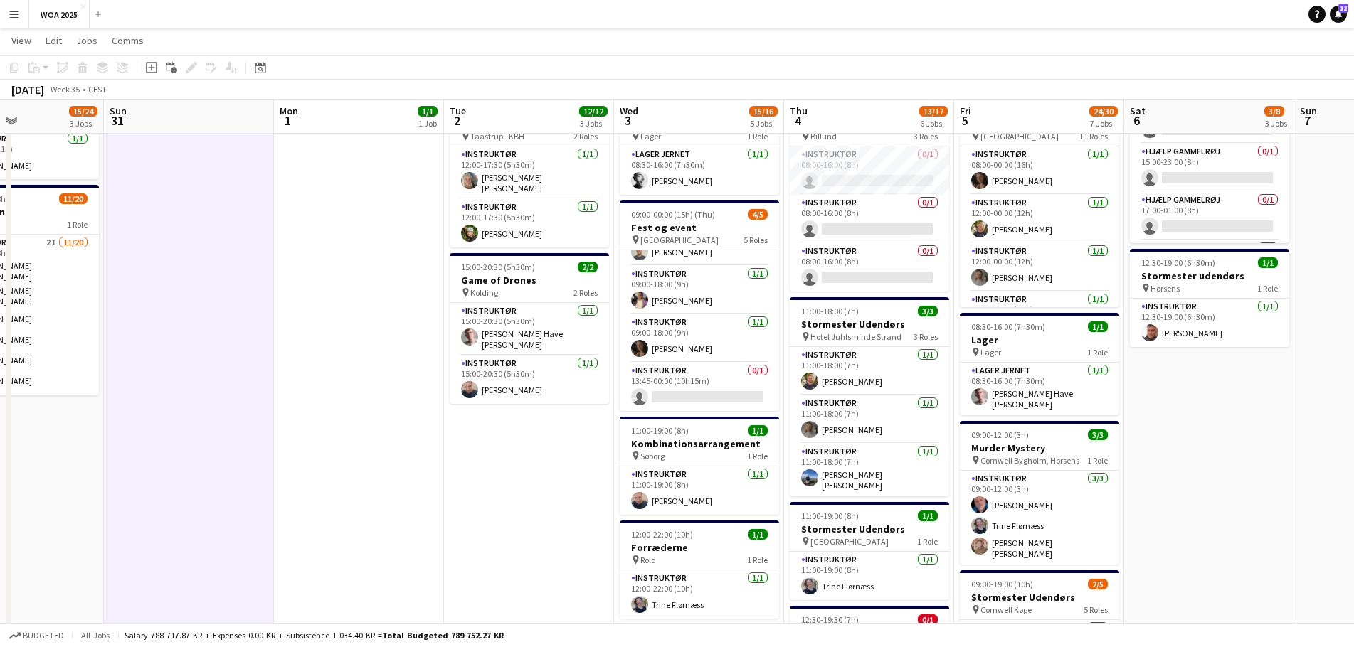
scroll to position [0, 408]
drag, startPoint x: 635, startPoint y: 212, endPoint x: 369, endPoint y: 213, distance: 266.1
click at [369, 213] on app-calendar-viewport "Thu 28 11/12 7 Jobs Fri 29 20/24 7 Jobs Sat 30 15/24 3 Jobs Sun 31 Mon 1 1/1 1 …" at bounding box center [677, 420] width 1354 height 1298
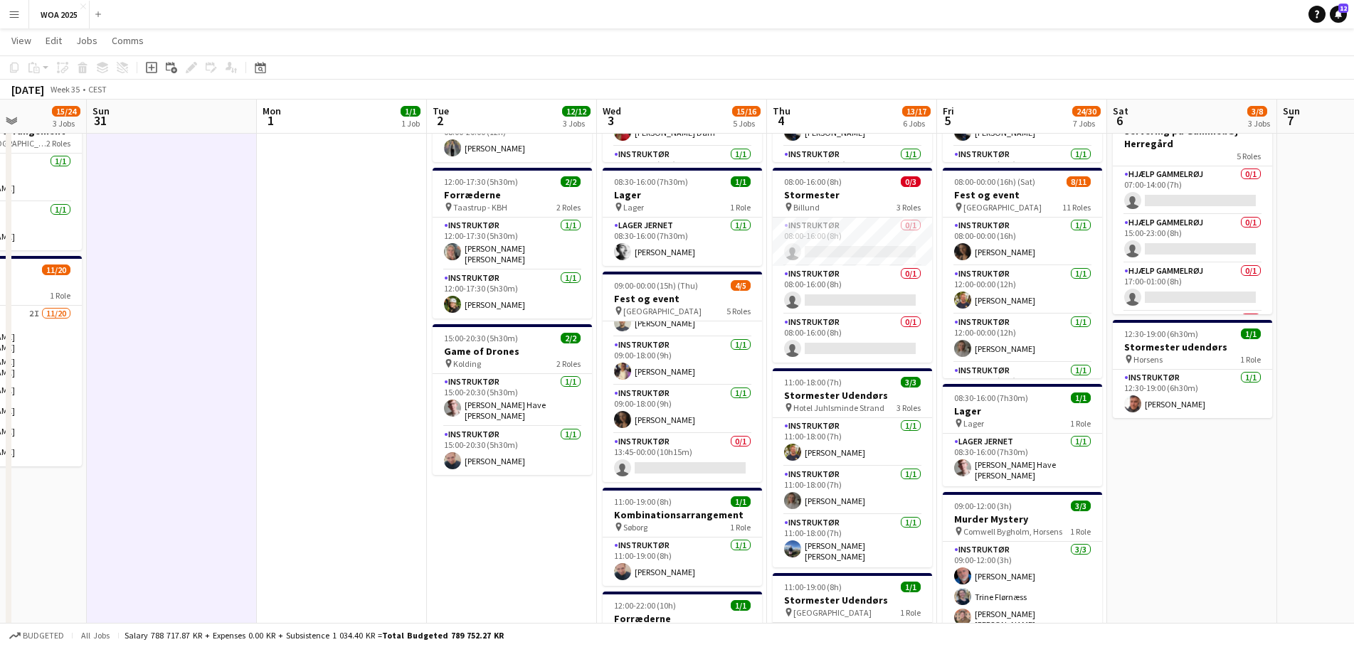
scroll to position [0, 425]
drag, startPoint x: 396, startPoint y: 262, endPoint x: 379, endPoint y: 335, distance: 75.1
click at [379, 335] on app-calendar-viewport "Thu 28 11/12 7 Jobs Fri 29 20/24 7 Jobs Sat 30 15/24 3 Jobs Sun 31 Mon 1 1/1 1 …" at bounding box center [677, 491] width 1354 height 1298
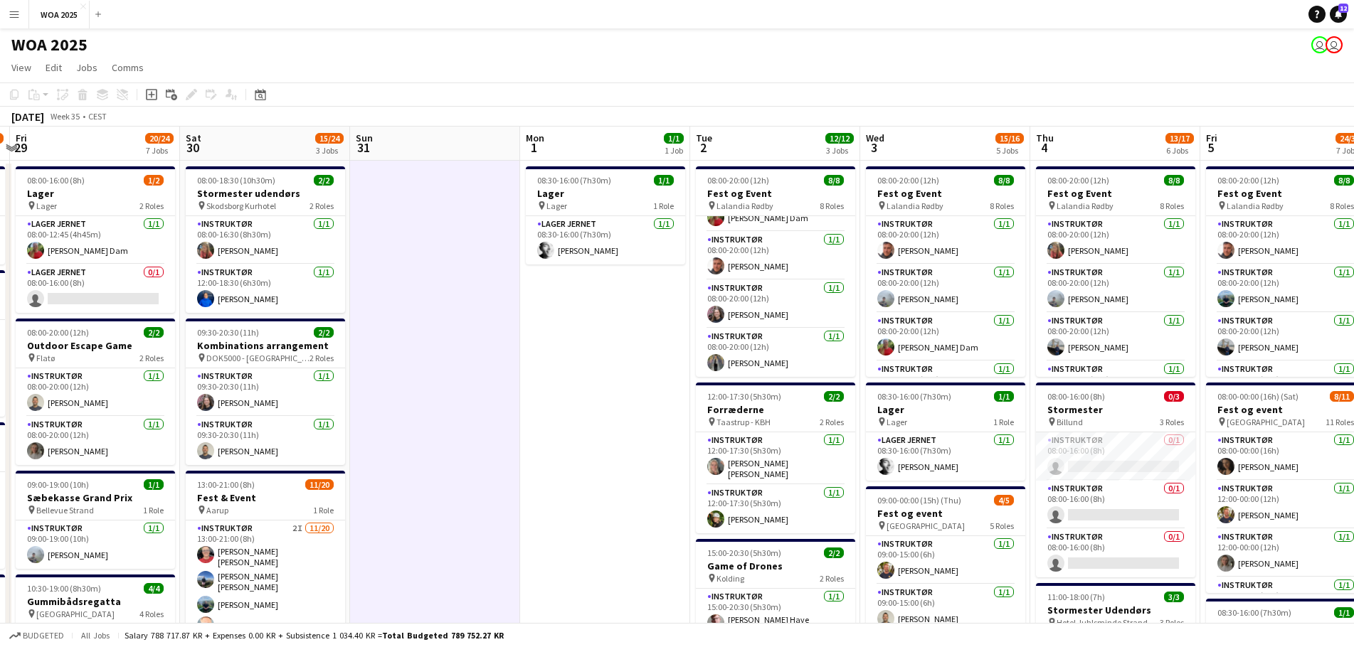
scroll to position [0, 532]
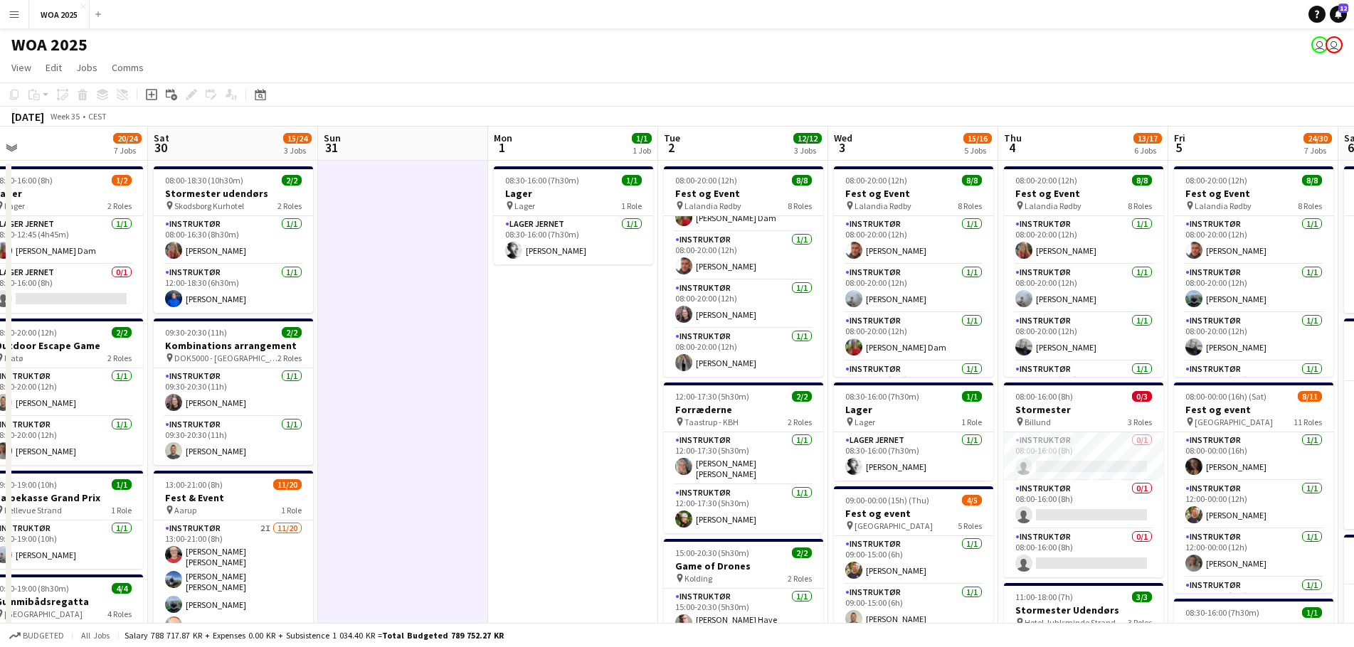
drag, startPoint x: 326, startPoint y: 341, endPoint x: 470, endPoint y: 297, distance: 150.8
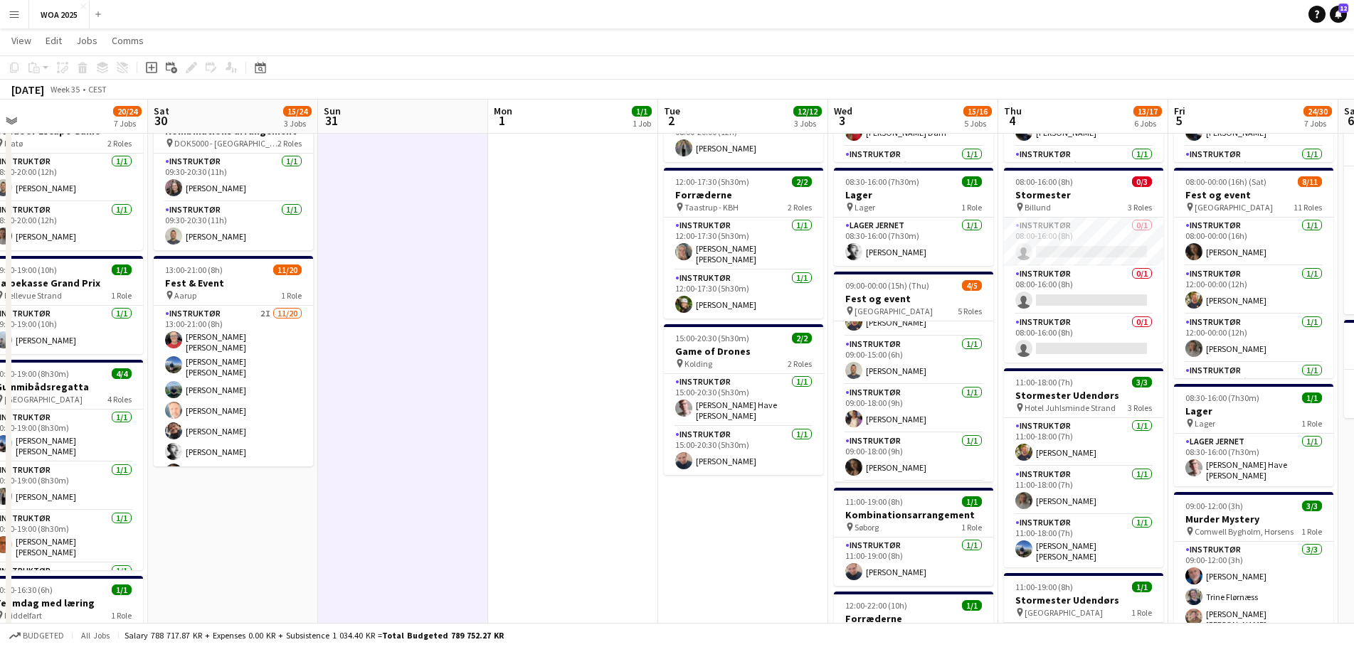
scroll to position [81, 0]
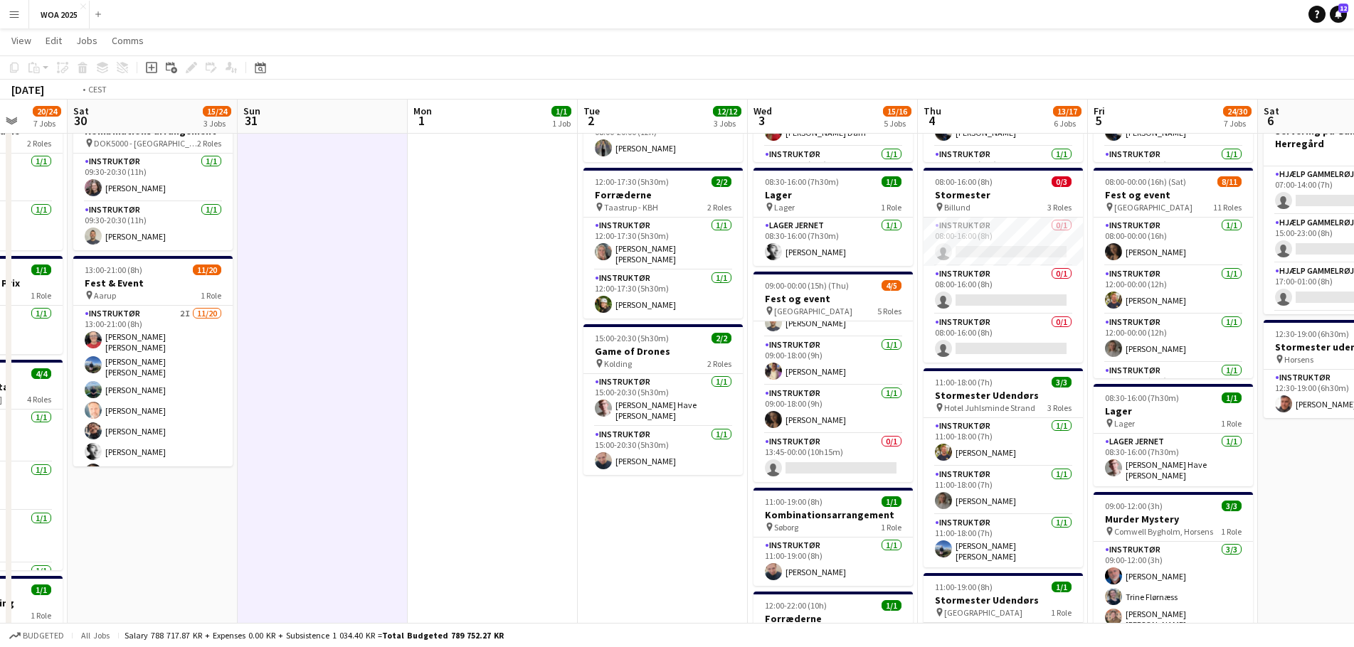
drag, startPoint x: 1064, startPoint y: 333, endPoint x: 525, endPoint y: 310, distance: 539.8
click at [525, 310] on app-calendar-viewport "Wed 27 7/7 5 Jobs Thu 28 11/12 7 Jobs Fri 29 20/24 7 Jobs Sat 30 15/24 3 Jobs S…" at bounding box center [677, 491] width 1354 height 1298
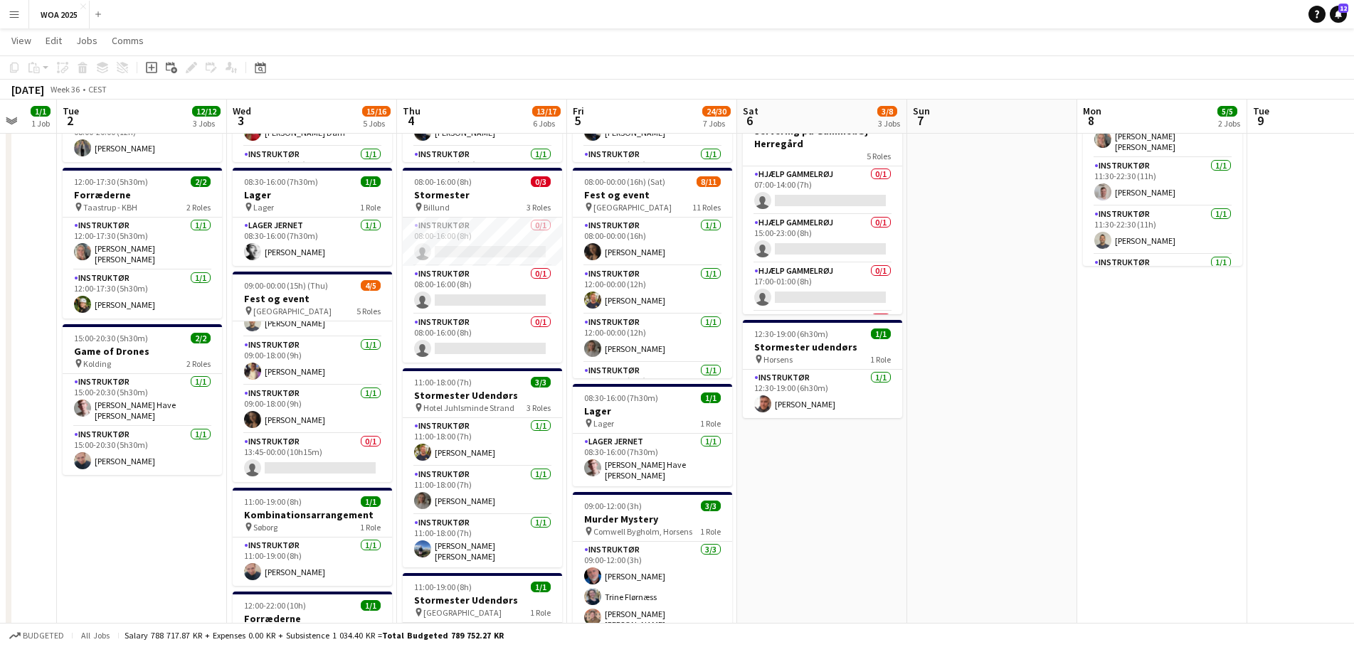
drag, startPoint x: 916, startPoint y: 319, endPoint x: 637, endPoint y: 329, distance: 279.0
click at [369, 317] on app-calendar-viewport "Sat 30 15/24 3 Jobs Sun 31 Mon 1 1/1 1 Job Tue 2 12/12 3 Jobs Wed 3 15/16 5 Job…" at bounding box center [677, 491] width 1354 height 1298
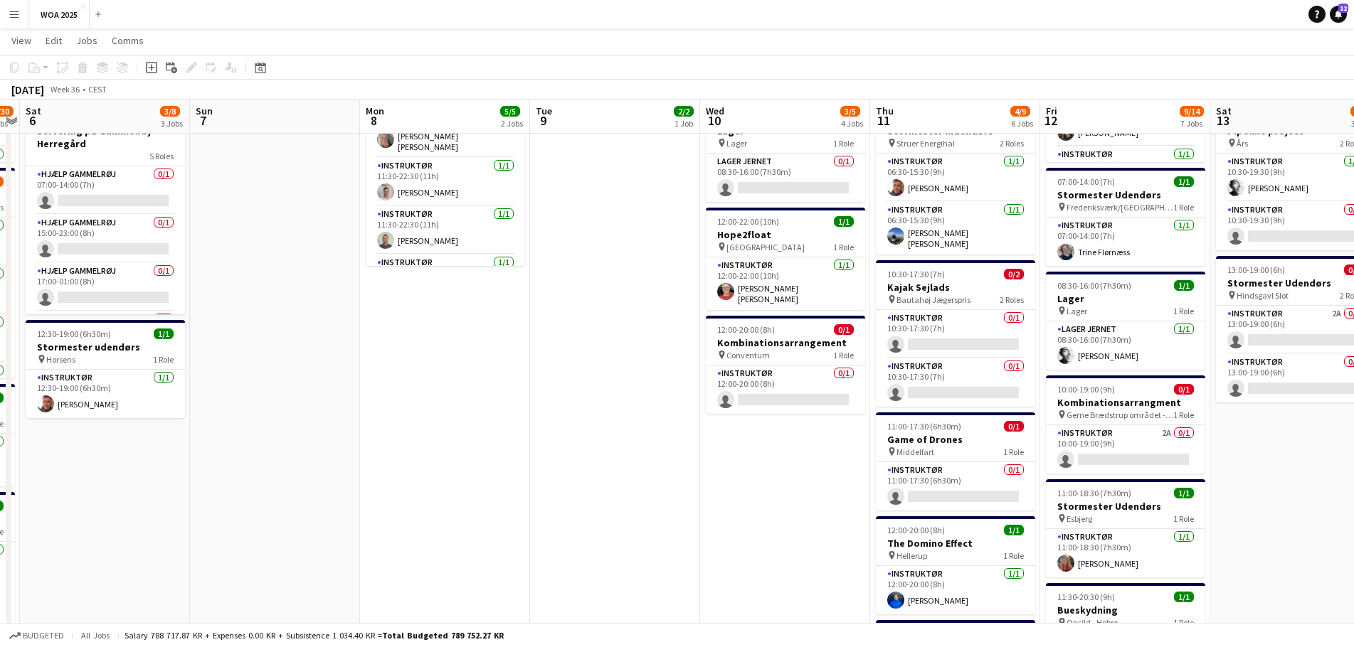
drag, startPoint x: 804, startPoint y: 305, endPoint x: 683, endPoint y: 327, distance: 122.8
click at [525, 317] on app-calendar-viewport "Wed 3 15/16 5 Jobs Thu 4 13/17 6 Jobs Fri 5 24/30 7 Jobs Sat 6 3/8 3 Jobs Sun 7…" at bounding box center [677, 491] width 1354 height 1298
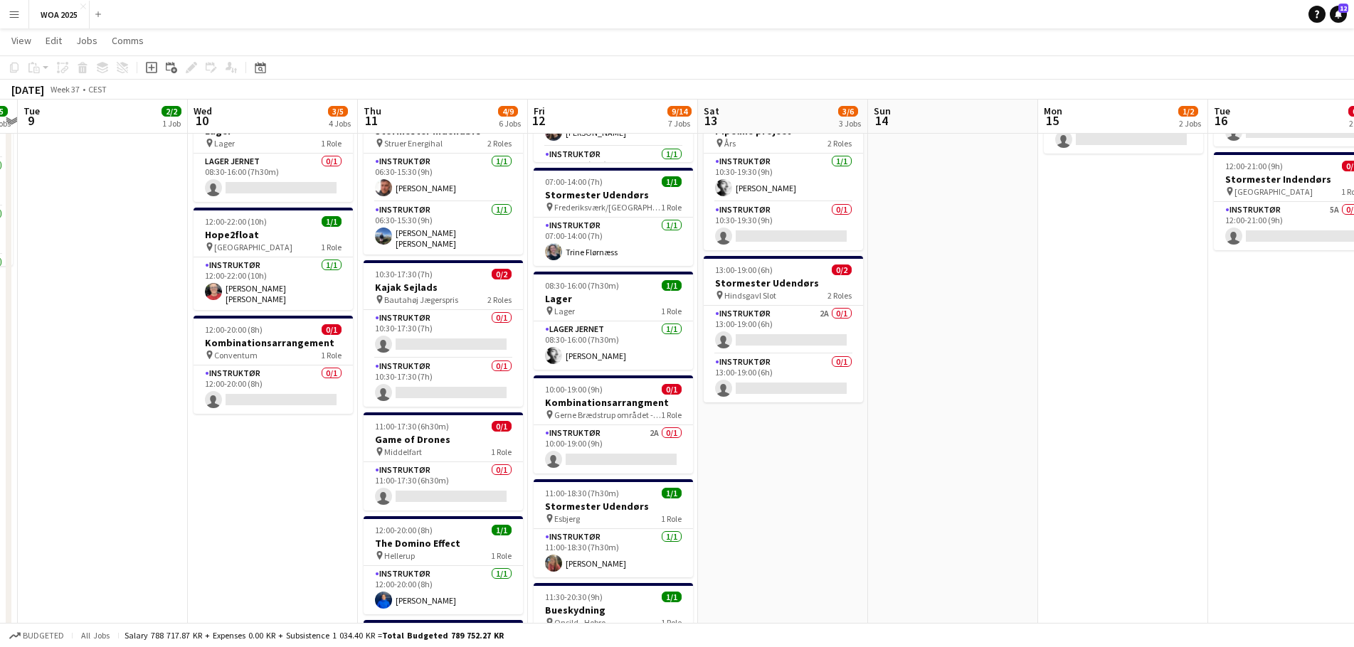
drag, startPoint x: 959, startPoint y: 294, endPoint x: 980, endPoint y: 307, distance: 24.9
click at [495, 306] on app-calendar-viewport "Sat 6 3/8 3 Jobs Sun 7 Mon 8 5/5 2 Jobs Tue 9 2/2 1 Job Wed 10 3/5 4 Jobs Thu 1…" at bounding box center [677, 491] width 1354 height 1298
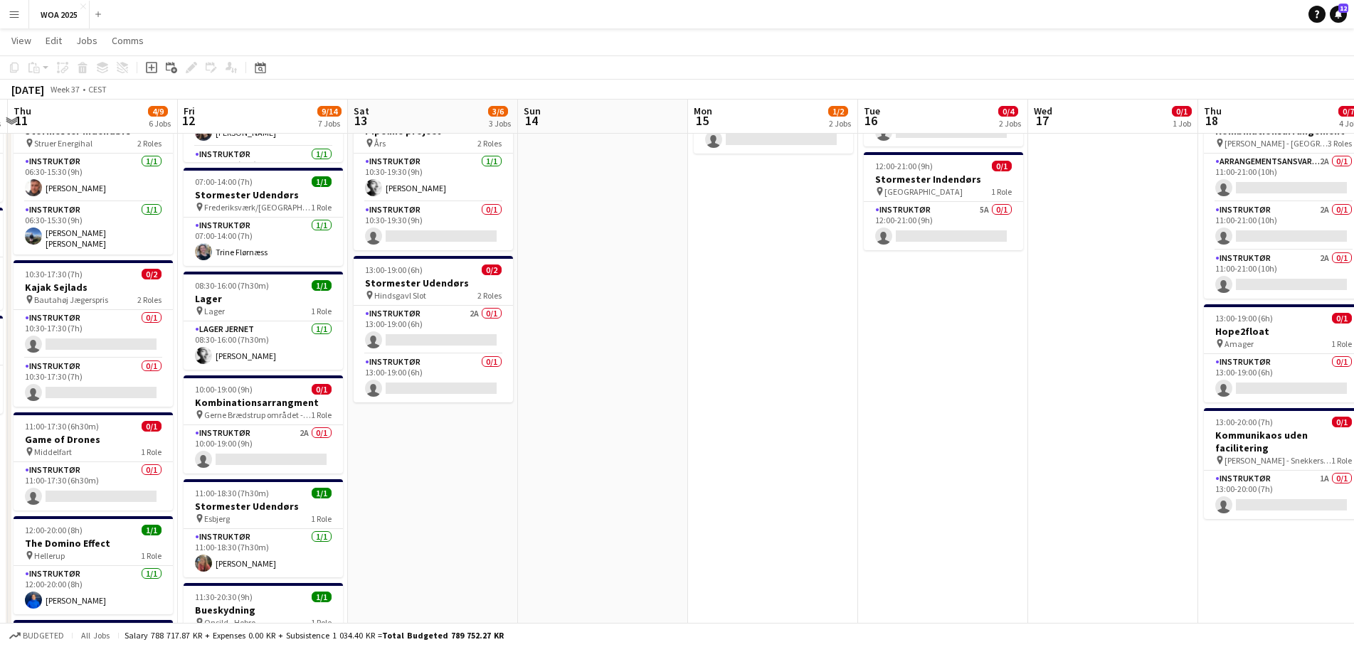
drag, startPoint x: 941, startPoint y: 309, endPoint x: 870, endPoint y: 319, distance: 71.8
click at [690, 308] on app-calendar-viewport "Mon 8 5/5 2 Jobs Tue 9 2/2 1 Job Wed 10 3/5 4 Jobs Thu 11 4/9 6 Jobs Fri 12 9/1…" at bounding box center [677, 491] width 1354 height 1298
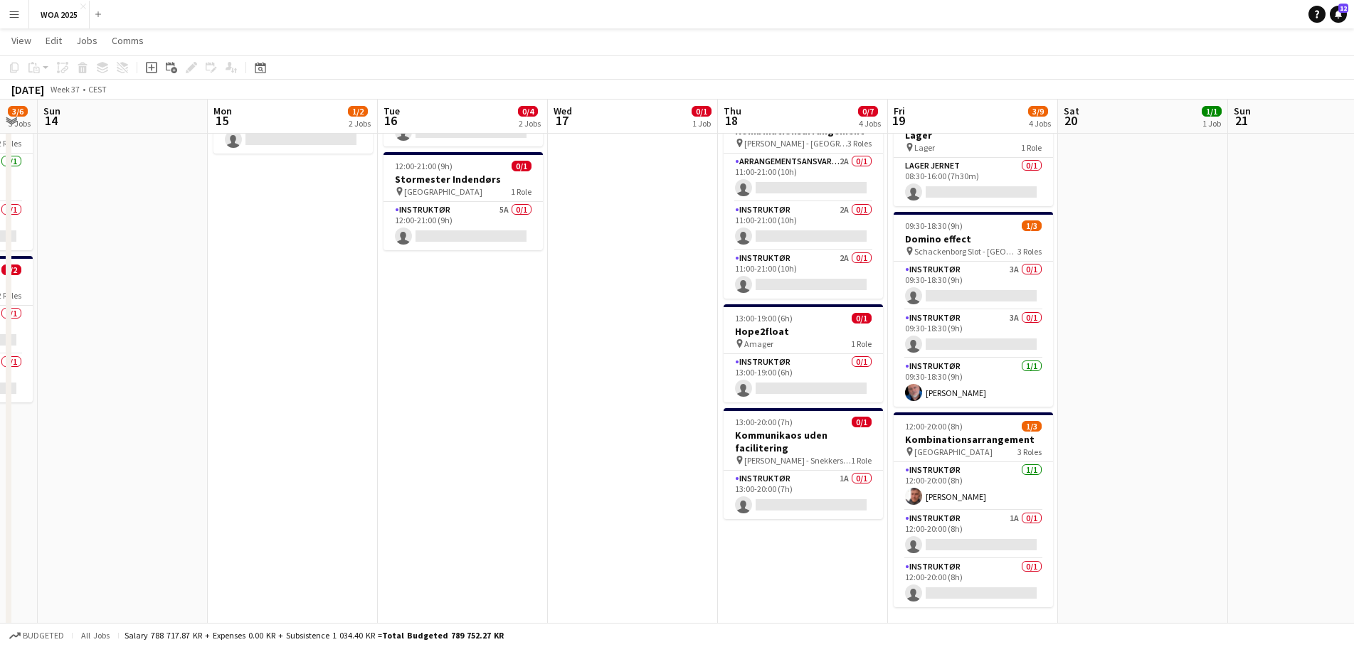
scroll to position [0, 475]
drag, startPoint x: 987, startPoint y: 323, endPoint x: 729, endPoint y: 309, distance: 259.4
click at [729, 309] on app-calendar-viewport "Thu 11 4/9 6 Jobs Fri 12 9/14 7 Jobs Sat 13 3/6 3 Jobs Sun 14 Mon 15 1/2 2 Jobs…" at bounding box center [677, 491] width 1354 height 1298
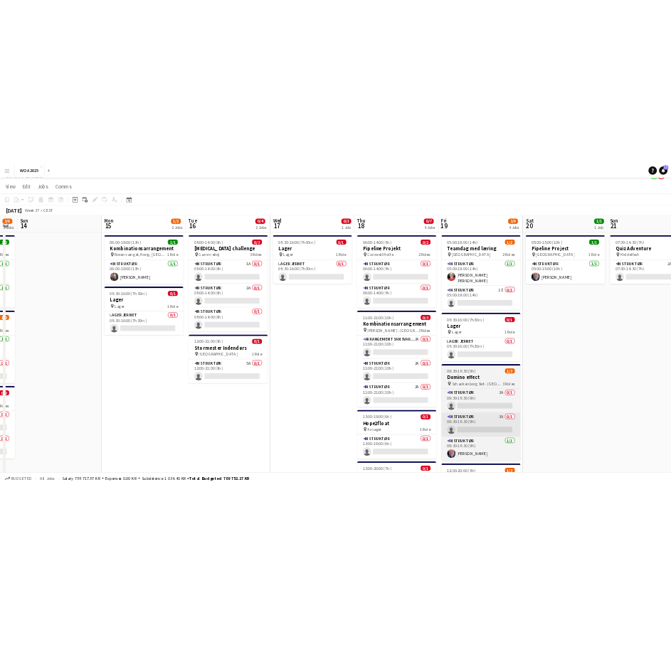
scroll to position [0, 0]
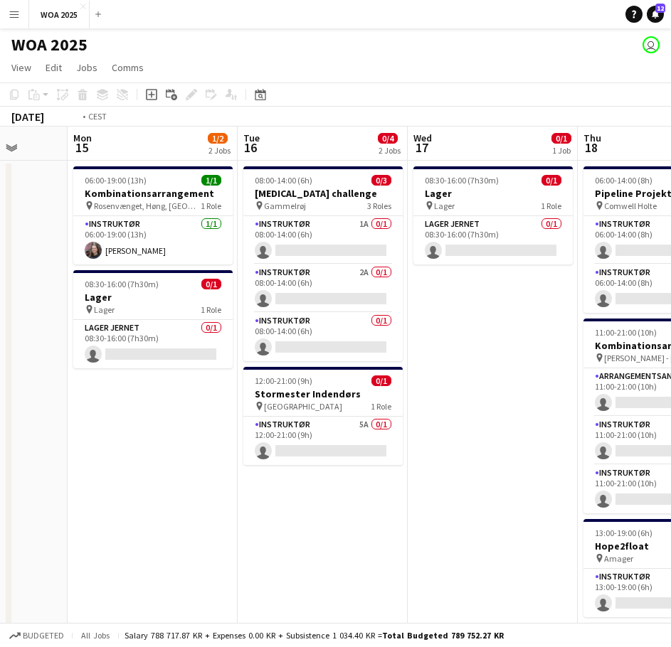
drag, startPoint x: 309, startPoint y: 469, endPoint x: -18, endPoint y: 472, distance: 328.0
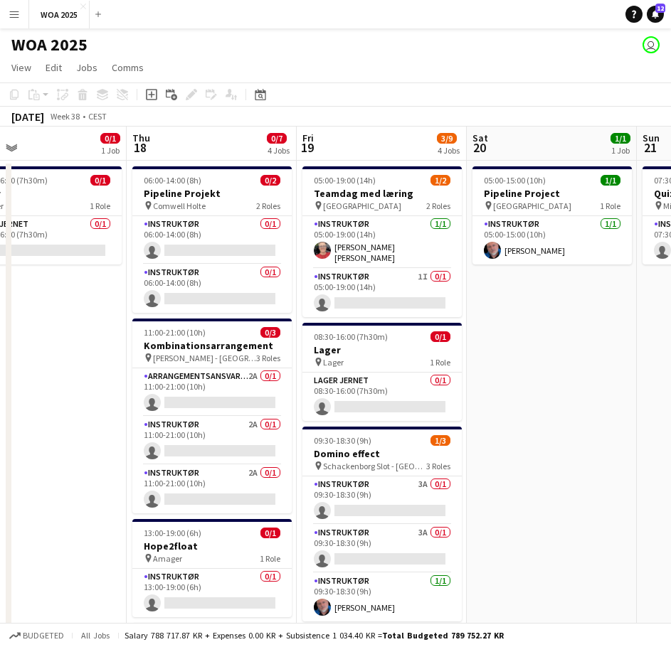
drag, startPoint x: 329, startPoint y: 470, endPoint x: 33, endPoint y: 479, distance: 296.1
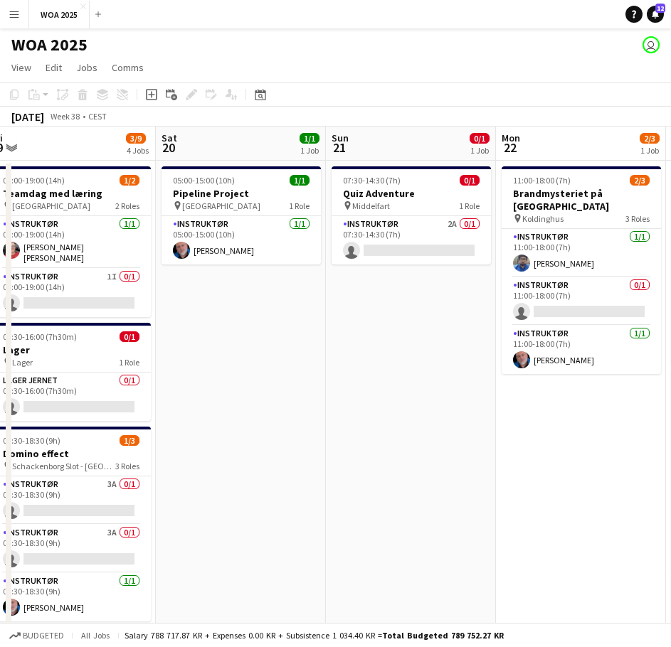
drag, startPoint x: 526, startPoint y: 430, endPoint x: 232, endPoint y: 446, distance: 294.3
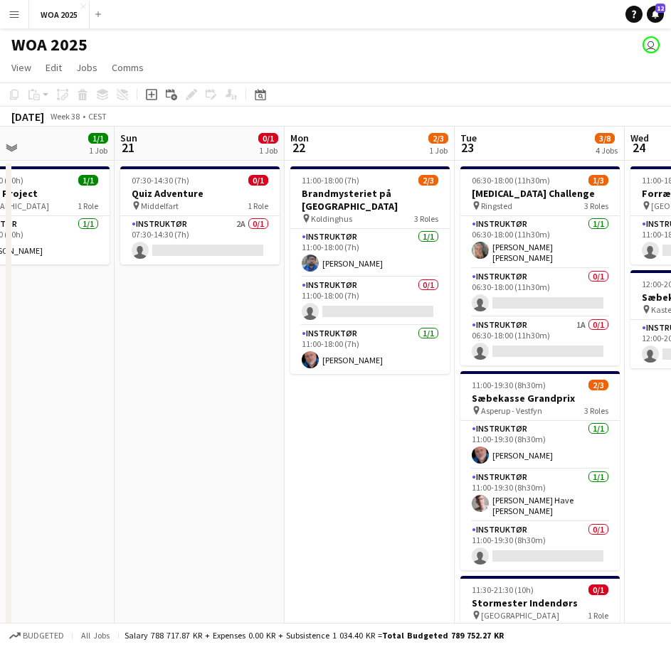
drag, startPoint x: 334, startPoint y: 442, endPoint x: 119, endPoint y: 457, distance: 215.4
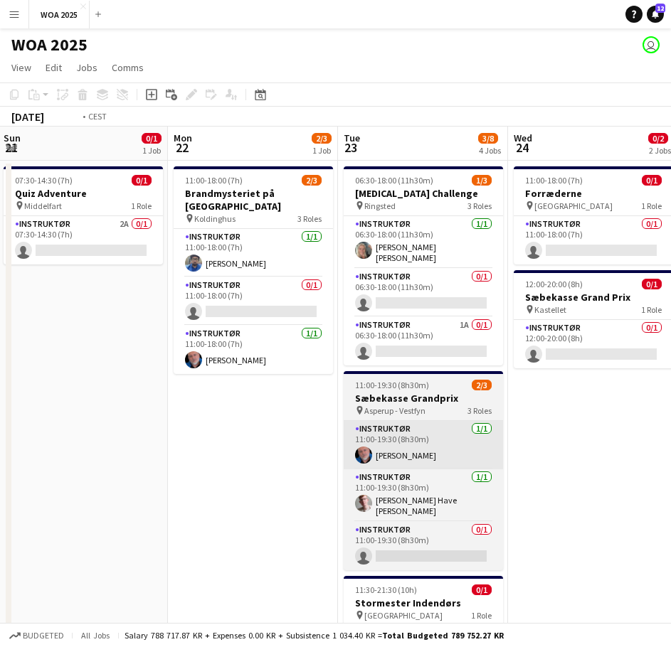
drag, startPoint x: 329, startPoint y: 445, endPoint x: 63, endPoint y: 448, distance: 266.1
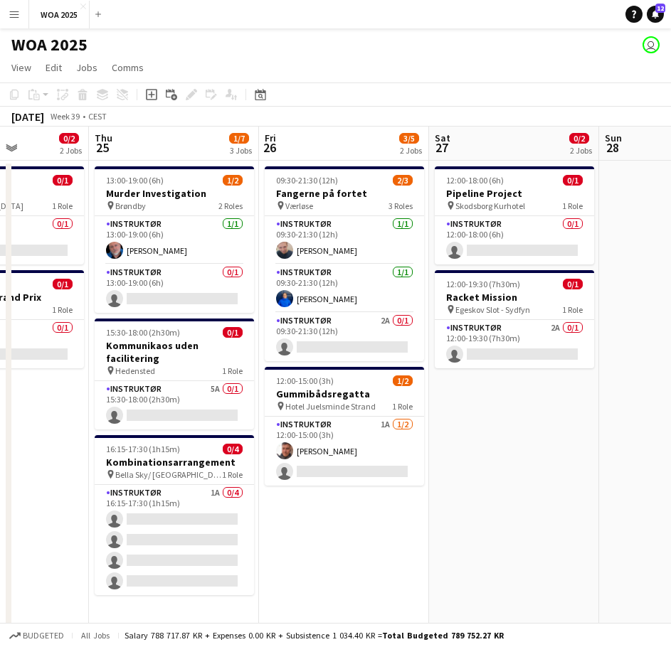
drag, startPoint x: 423, startPoint y: 417, endPoint x: 97, endPoint y: 439, distance: 326.6
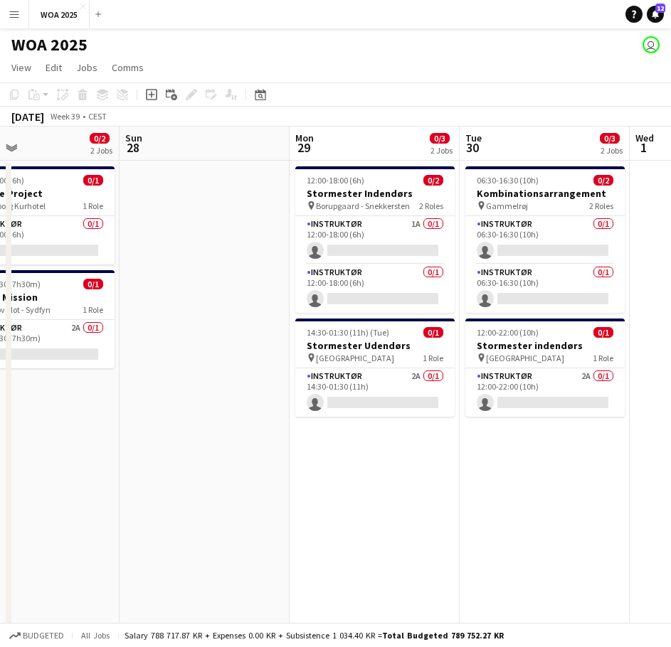
drag, startPoint x: 448, startPoint y: 457, endPoint x: 216, endPoint y: 475, distance: 232.6
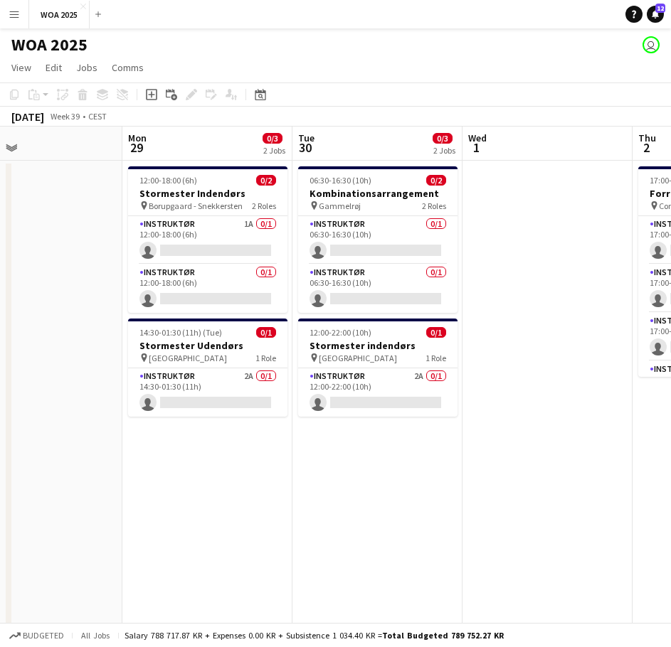
scroll to position [0, 560]
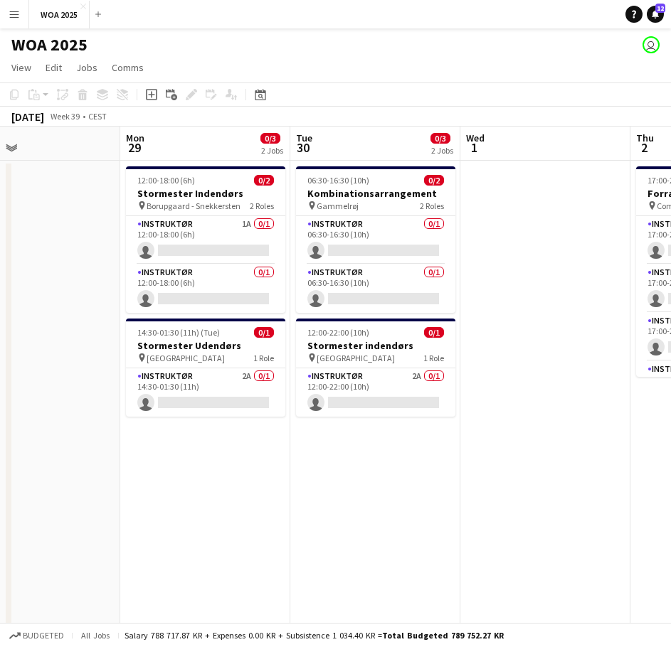
drag, startPoint x: 258, startPoint y: 482, endPoint x: 180, endPoint y: 481, distance: 77.6
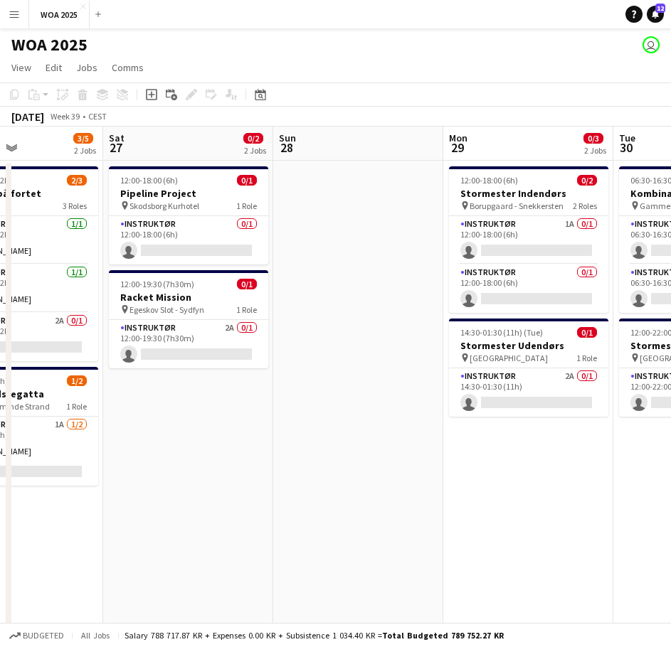
drag, startPoint x: 312, startPoint y: 381, endPoint x: 566, endPoint y: 380, distance: 253.3
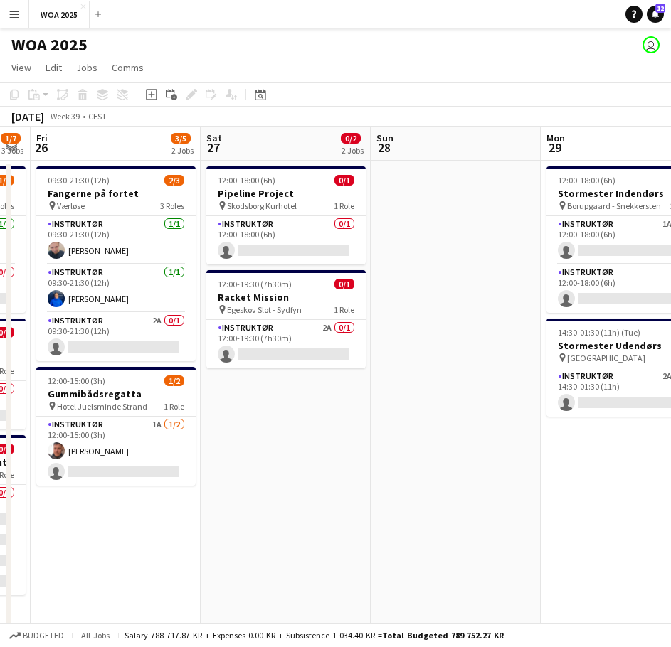
drag, startPoint x: 290, startPoint y: 416, endPoint x: 650, endPoint y: 401, distance: 360.3
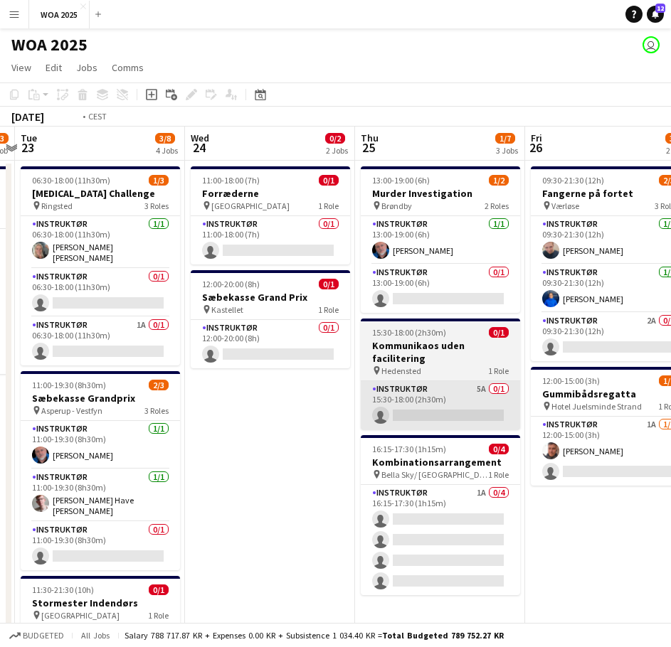
drag, startPoint x: 465, startPoint y: 437, endPoint x: 600, endPoint y: 423, distance: 136.6
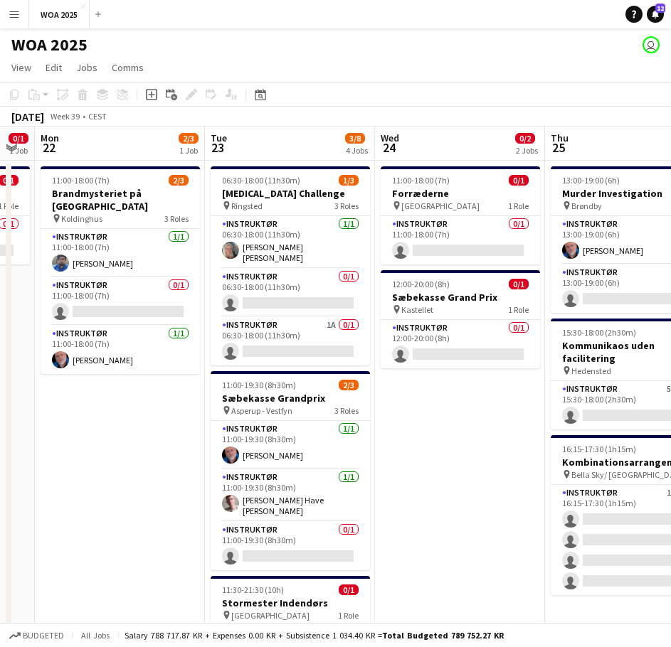
drag, startPoint x: 325, startPoint y: 442, endPoint x: 683, endPoint y: 418, distance: 358.7
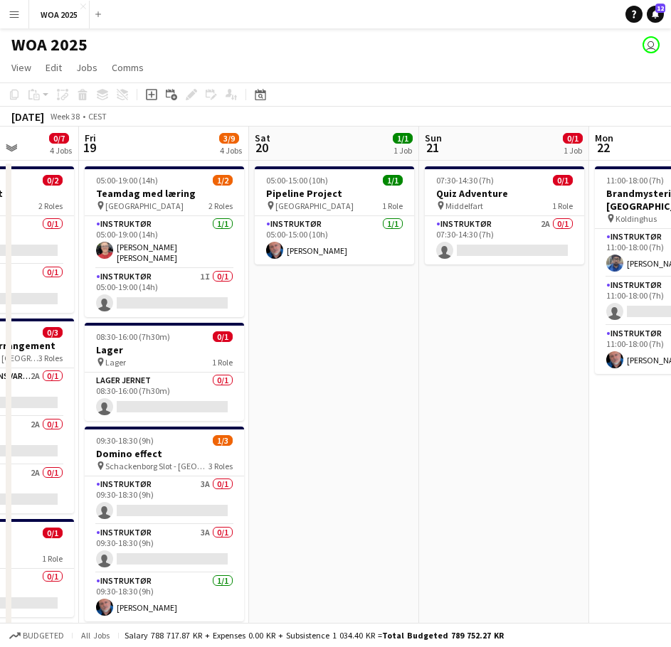
drag, startPoint x: 263, startPoint y: 442, endPoint x: 664, endPoint y: 430, distance: 402.1
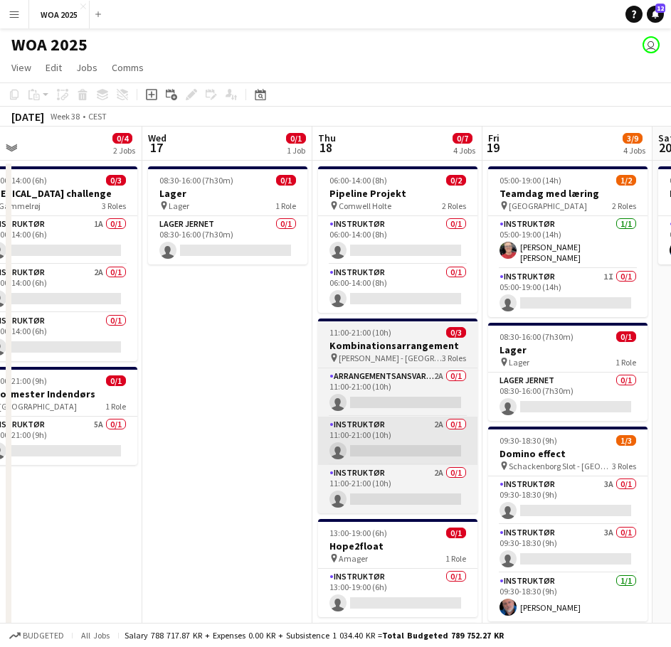
drag, startPoint x: 375, startPoint y: 432, endPoint x: 573, endPoint y: 431, distance: 198.5
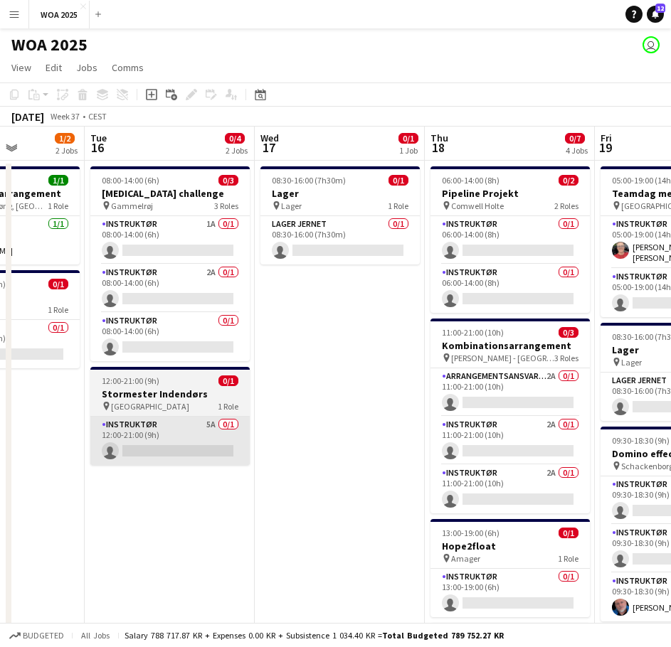
drag, startPoint x: 327, startPoint y: 436, endPoint x: 406, endPoint y: 433, distance: 79.0
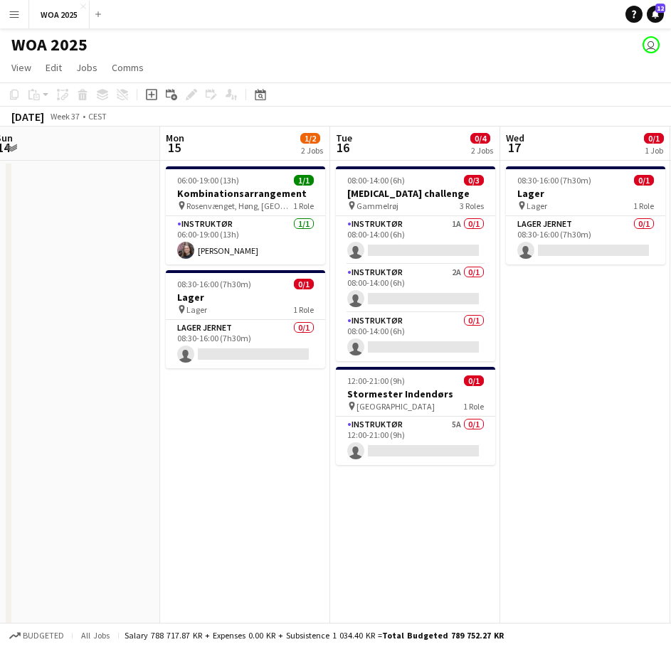
drag, startPoint x: 207, startPoint y: 443, endPoint x: 544, endPoint y: 440, distance: 337.2
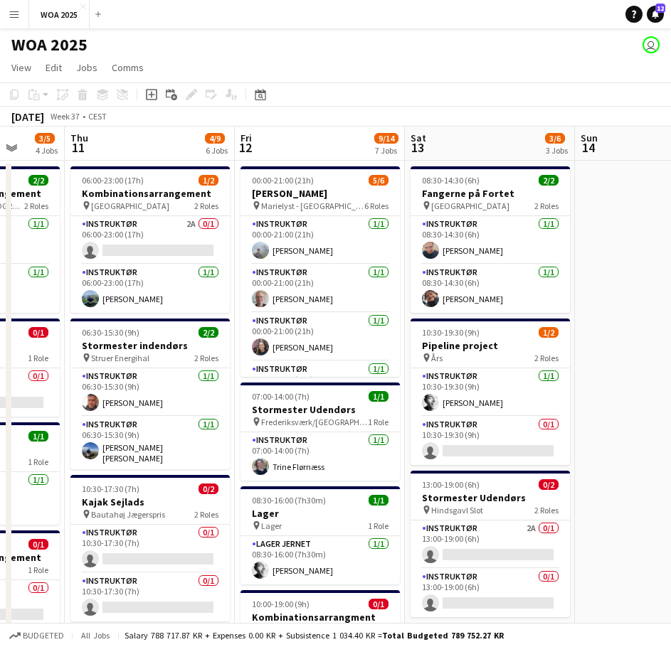
drag, startPoint x: 236, startPoint y: 445, endPoint x: 511, endPoint y: 445, distance: 274.6
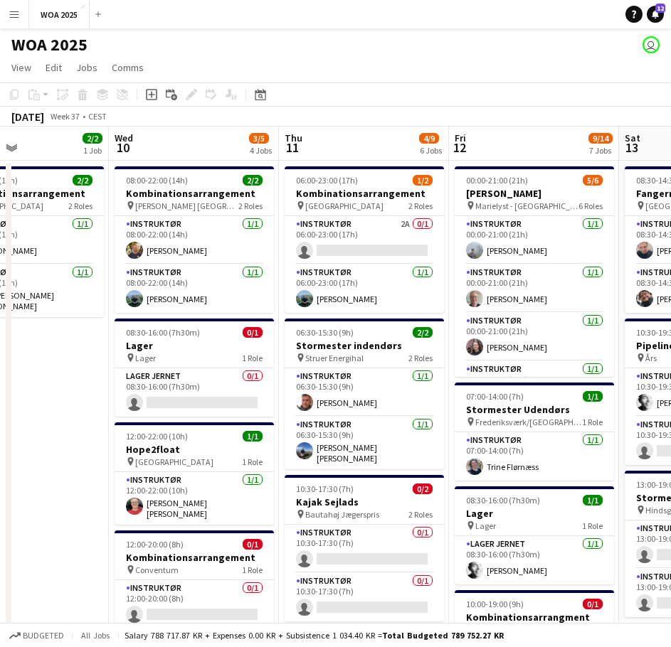
scroll to position [0, 394]
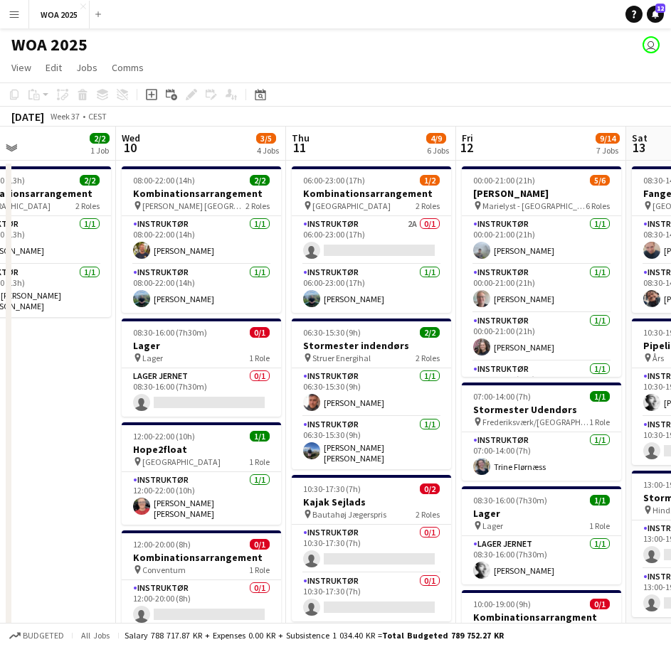
drag, startPoint x: 279, startPoint y: 416, endPoint x: 499, endPoint y: 414, distance: 219.8
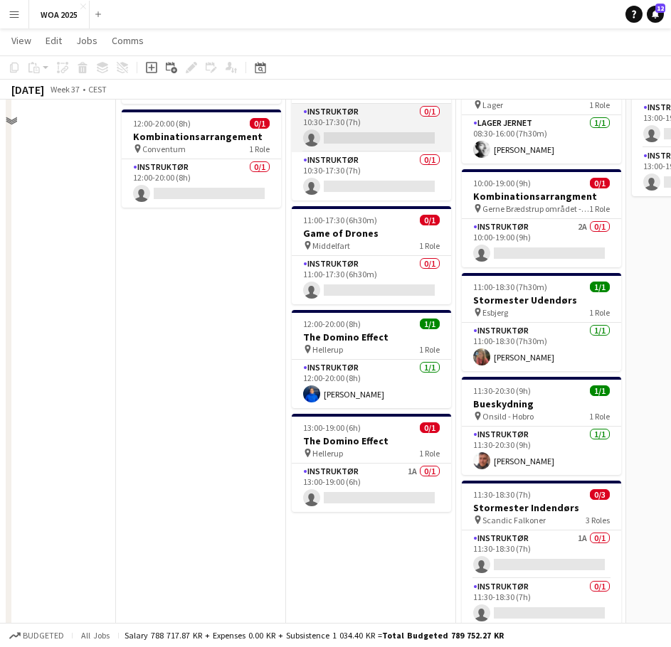
scroll to position [213, 0]
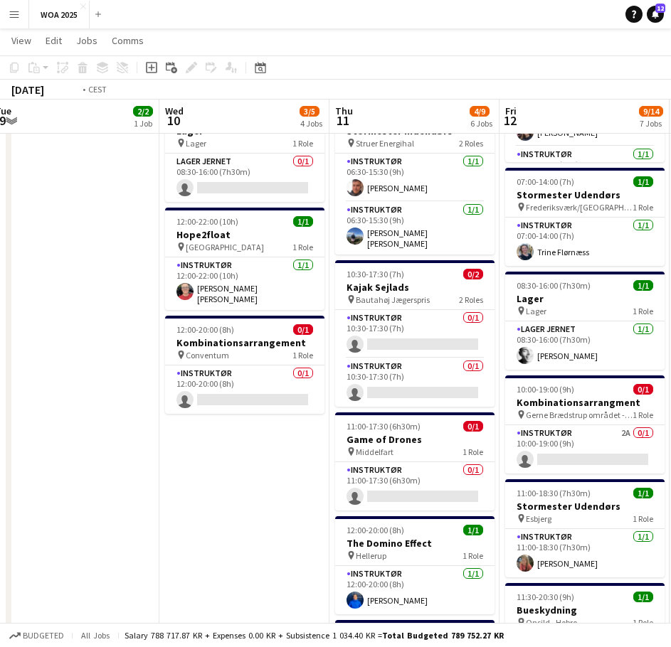
drag, startPoint x: 204, startPoint y: 366, endPoint x: 519, endPoint y: 379, distance: 315.4
click at [519, 379] on app-calendar-viewport "Sun 7 Mon 8 5/5 2 Jobs Tue 9 2/2 1 Job Wed 10 3/5 4 Jobs Thu 11 4/9 6 Jobs Fri …" at bounding box center [335, 491] width 671 height 1298
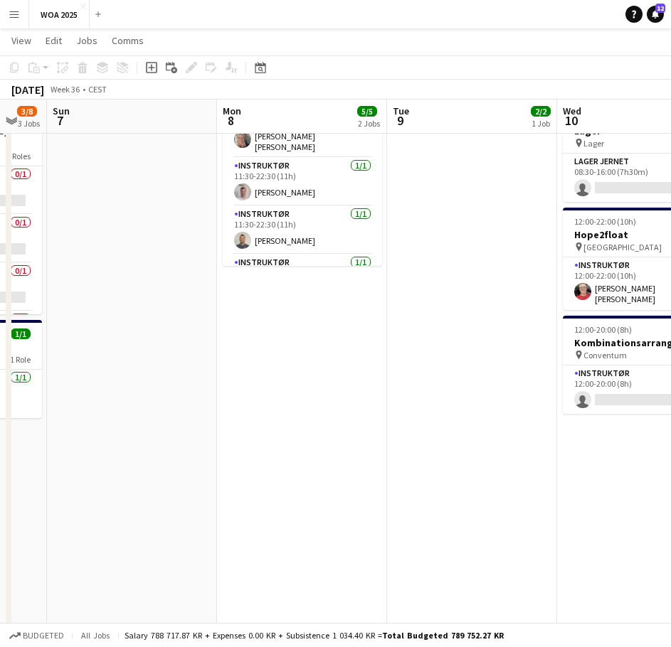
drag, startPoint x: 285, startPoint y: 403, endPoint x: 657, endPoint y: 398, distance: 372.1
click at [651, 398] on app-calendar-viewport "Fri 5 24/30 7 Jobs Sat 6 3/8 3 Jobs Sun 7 Mon 8 5/5 2 Jobs Tue 9 2/2 1 Job Wed …" at bounding box center [335, 491] width 671 height 1298
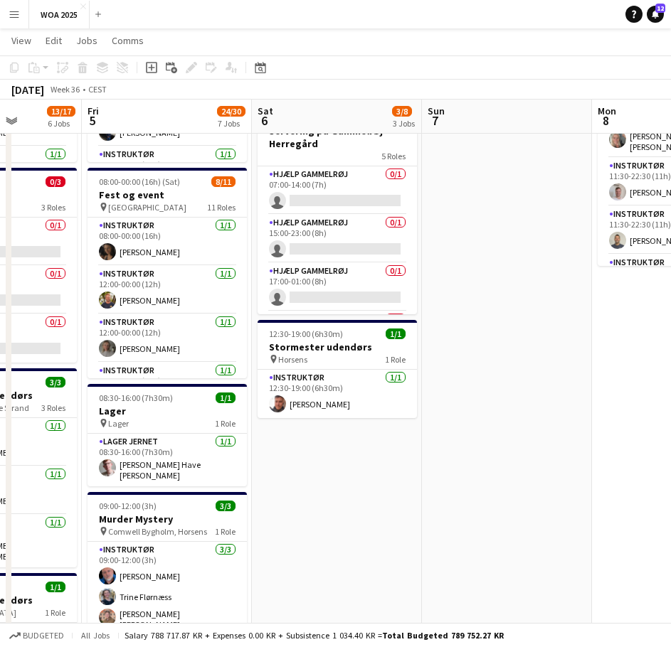
drag, startPoint x: 334, startPoint y: 403, endPoint x: 576, endPoint y: 398, distance: 241.9
click at [576, 398] on app-calendar-viewport "Wed 3 15/16 5 Jobs Thu 4 13/17 6 Jobs Fri 5 24/30 7 Jobs Sat 6 3/8 3 Jobs Sun 7…" at bounding box center [335, 491] width 671 height 1298
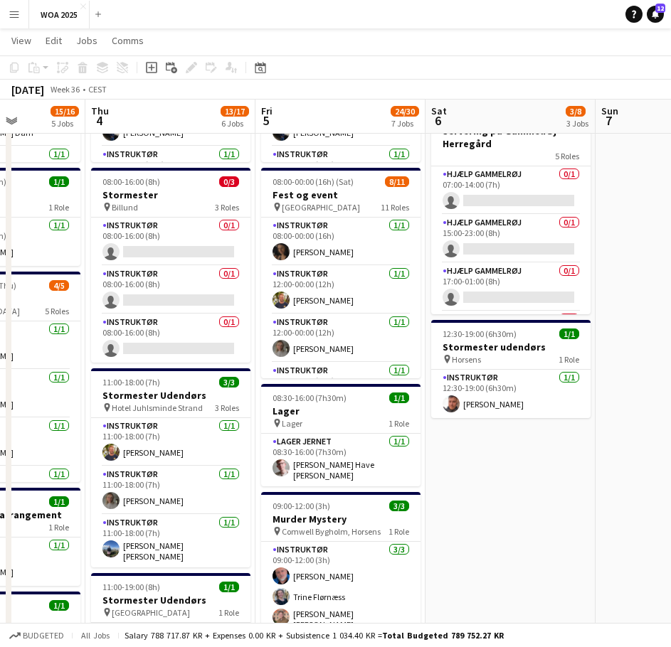
scroll to position [0, 396]
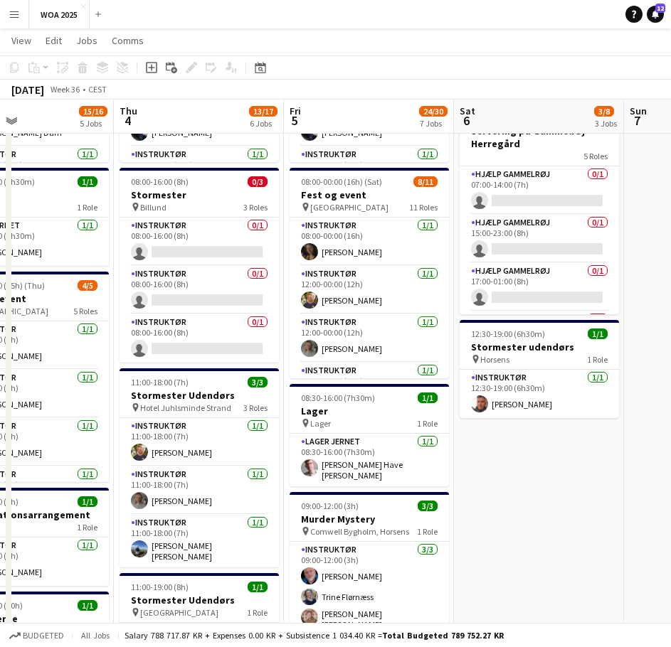
drag, startPoint x: 319, startPoint y: 411, endPoint x: 414, endPoint y: 406, distance: 95.5
click at [414, 406] on app-calendar-viewport "Mon 1 1/1 1 Job Tue 2 12/12 3 Jobs Wed 3 15/16 5 Jobs Thu 4 13/17 6 Jobs Fri 5 …" at bounding box center [335, 491] width 671 height 1298
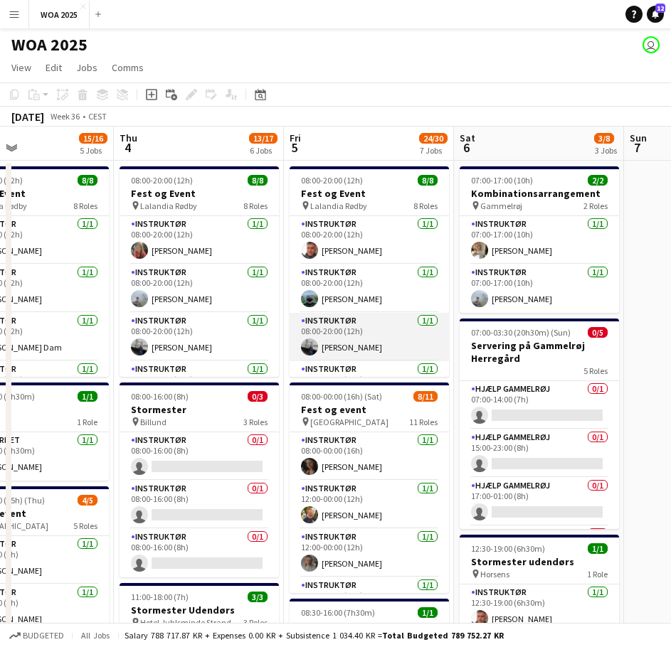
scroll to position [71, 0]
